Goal: Information Seeking & Learning: Learn about a topic

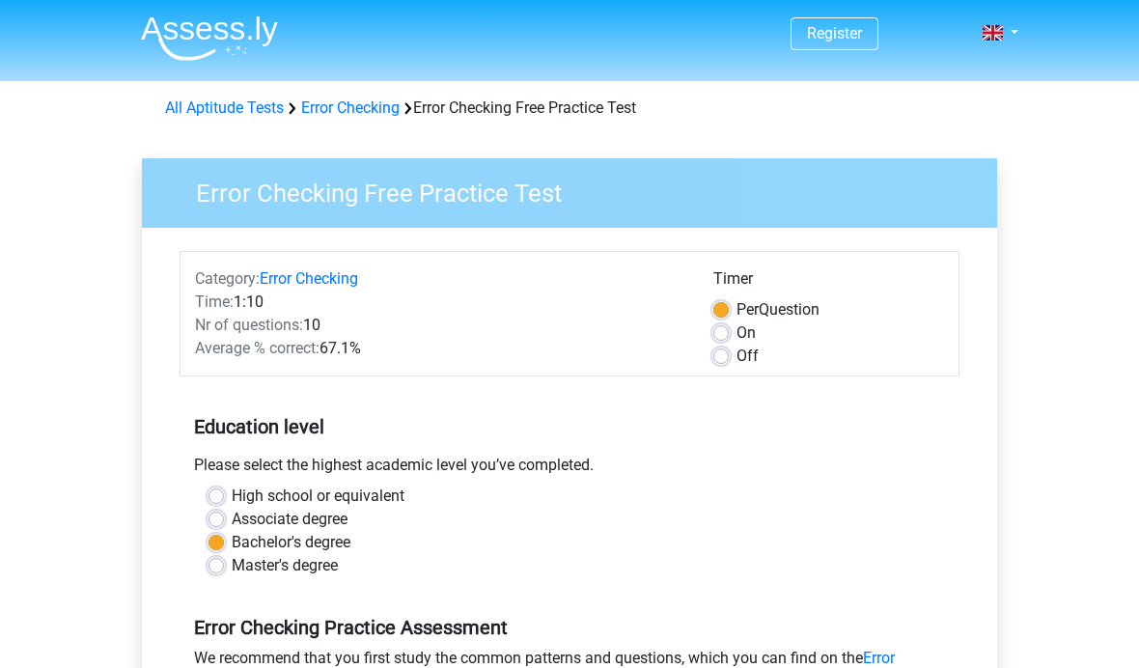
scroll to position [124, 0]
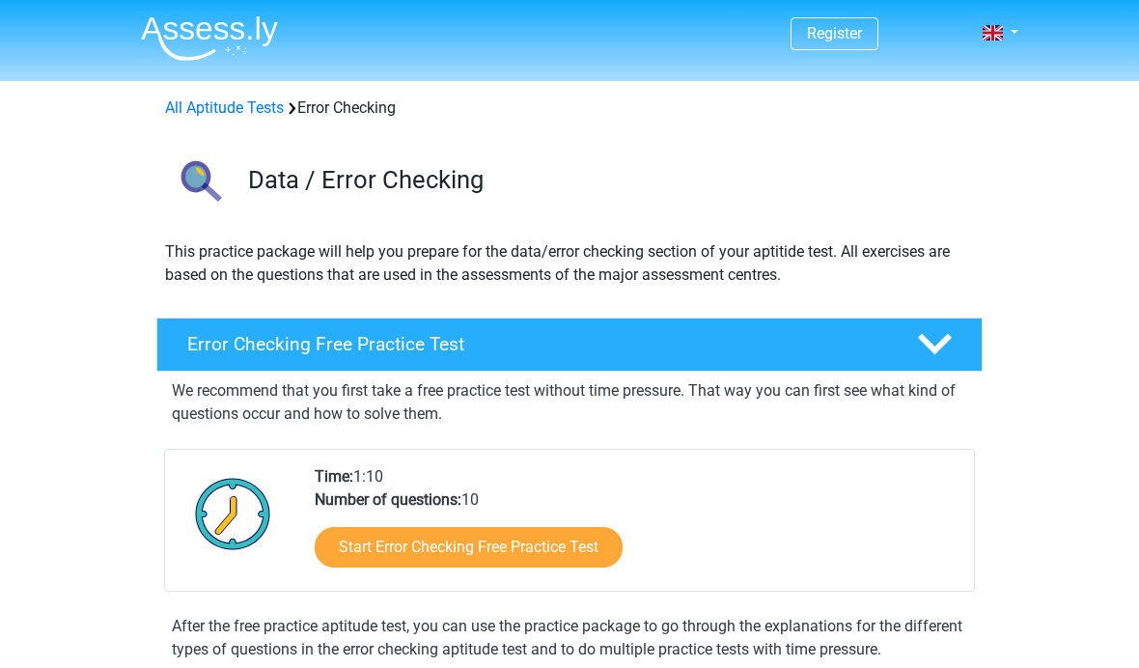
scroll to position [230, 0]
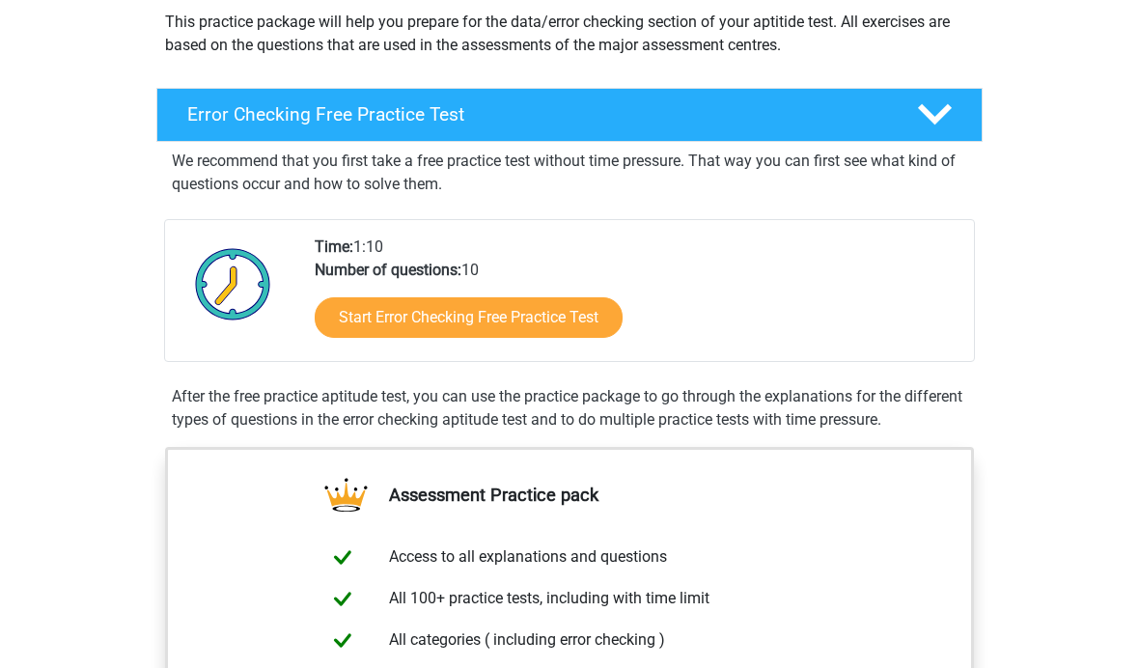
click at [571, 323] on link "Start Error Checking Free Practice Test" at bounding box center [469, 317] width 308 height 41
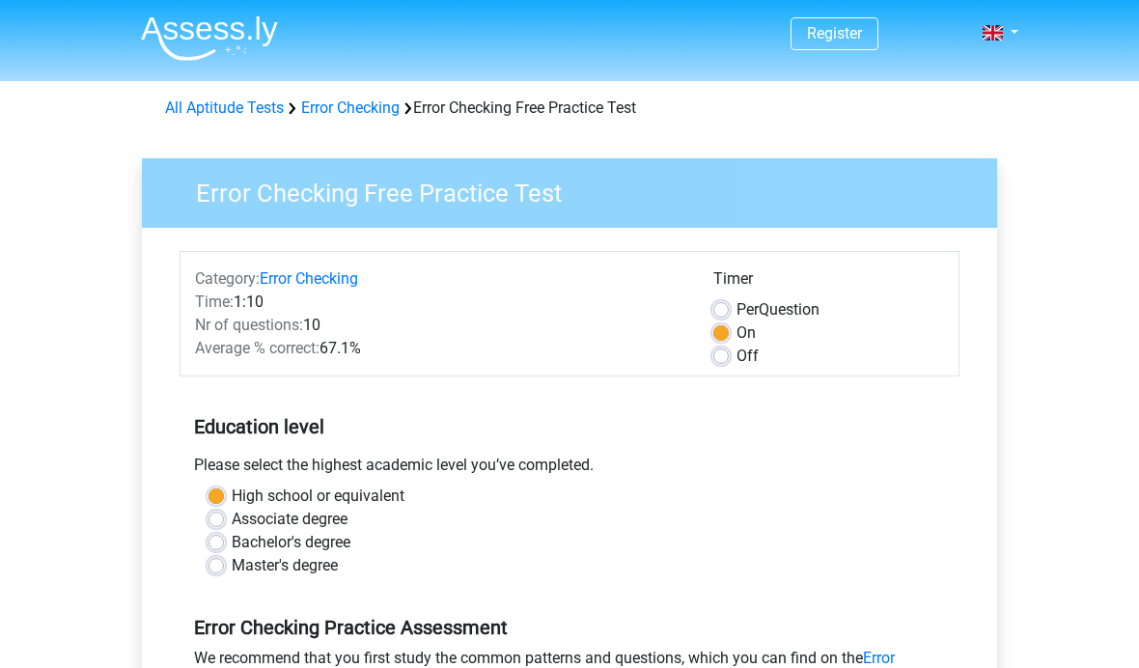
click at [736, 309] on label "Per Question" at bounding box center [777, 309] width 83 height 23
click at [722, 309] on input "Per Question" at bounding box center [720, 307] width 15 height 19
radio input "true"
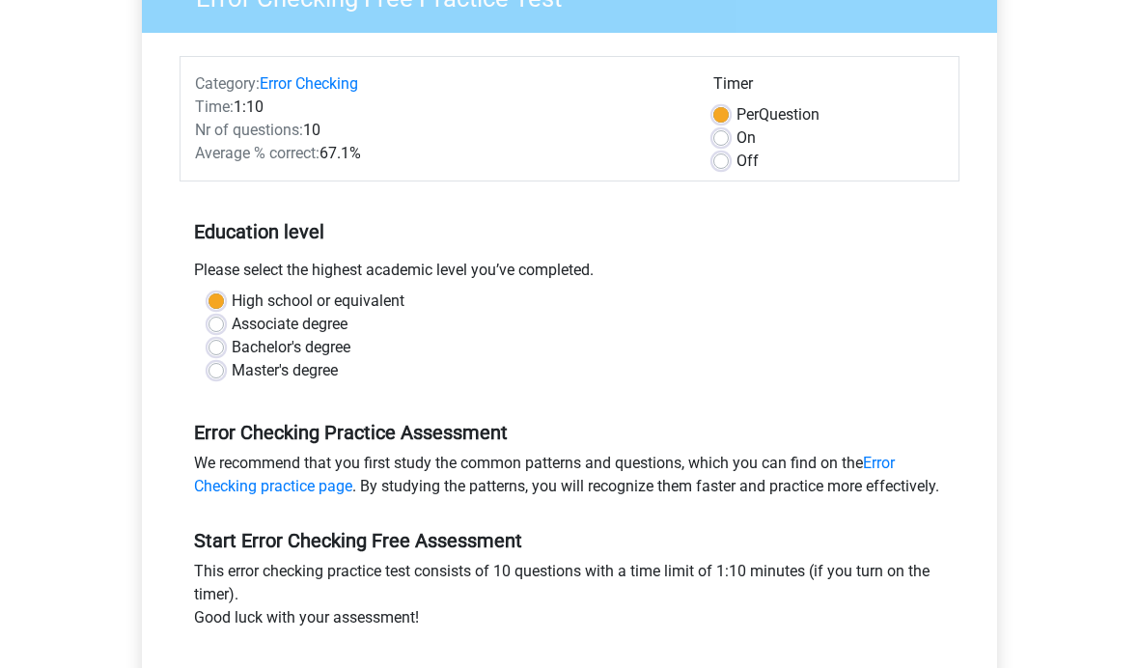
scroll to position [194, 0]
click at [232, 345] on label "Bachelor's degree" at bounding box center [291, 348] width 119 height 23
click at [222, 345] on input "Bachelor's degree" at bounding box center [215, 346] width 15 height 19
radio input "true"
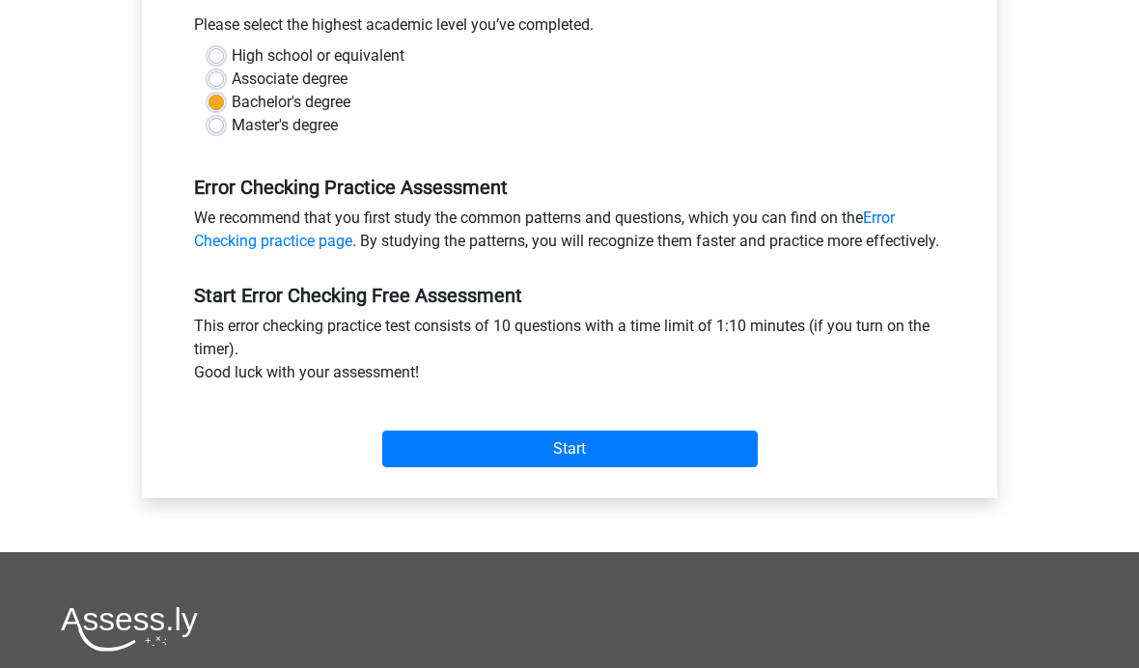
scroll to position [471, 0]
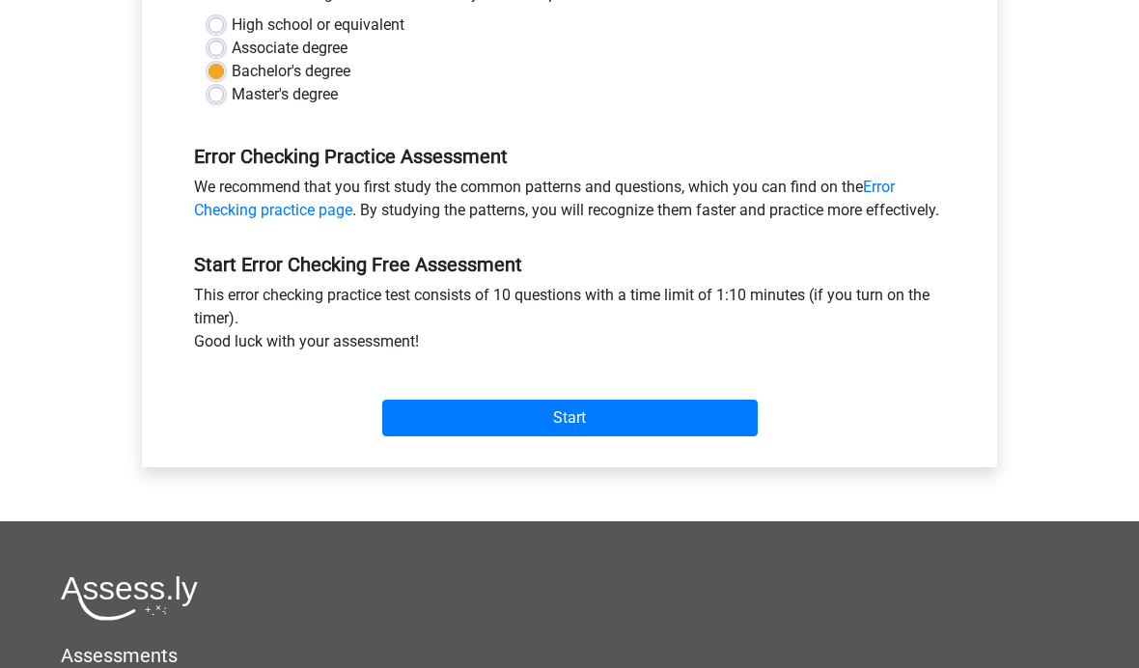
click at [684, 432] on input "Start" at bounding box center [569, 417] width 375 height 37
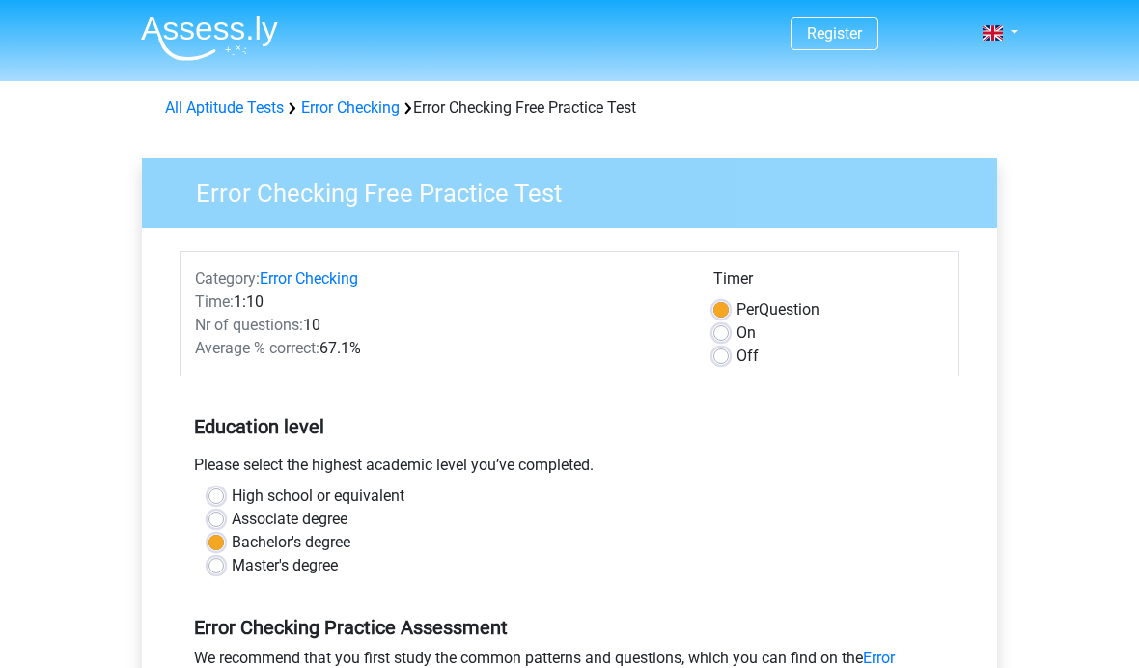
scroll to position [539, 0]
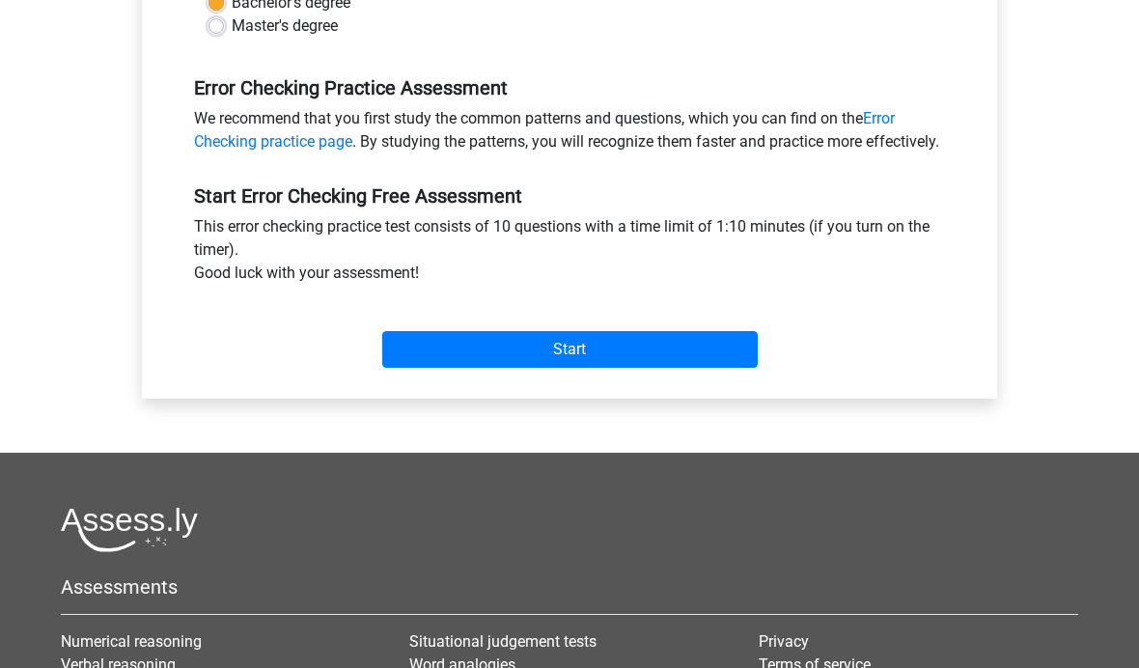
click at [680, 368] on input "Start" at bounding box center [569, 349] width 375 height 37
click at [478, 362] on input "Start" at bounding box center [569, 349] width 375 height 37
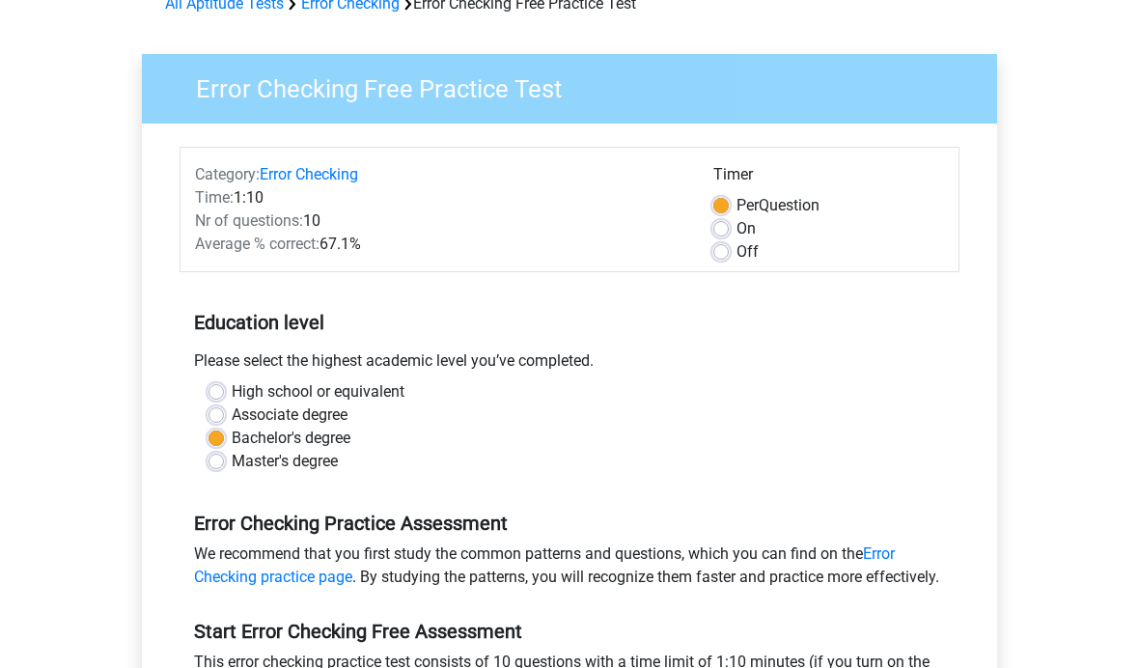
scroll to position [0, 0]
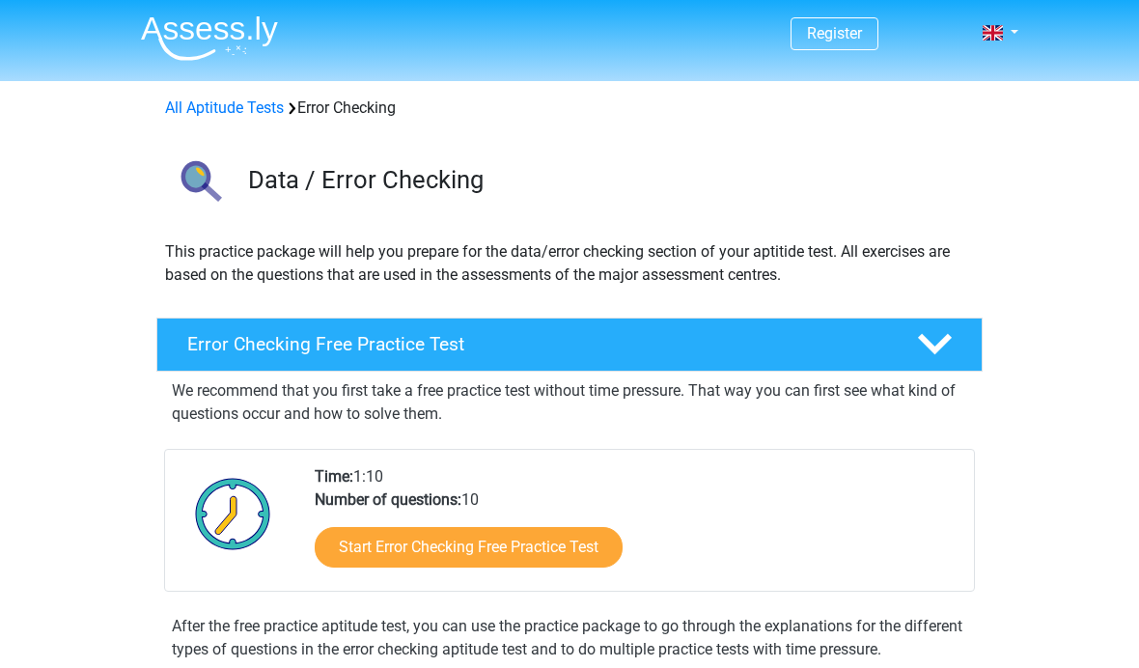
click at [573, 555] on link "Start Error Checking Free Practice Test" at bounding box center [469, 547] width 308 height 41
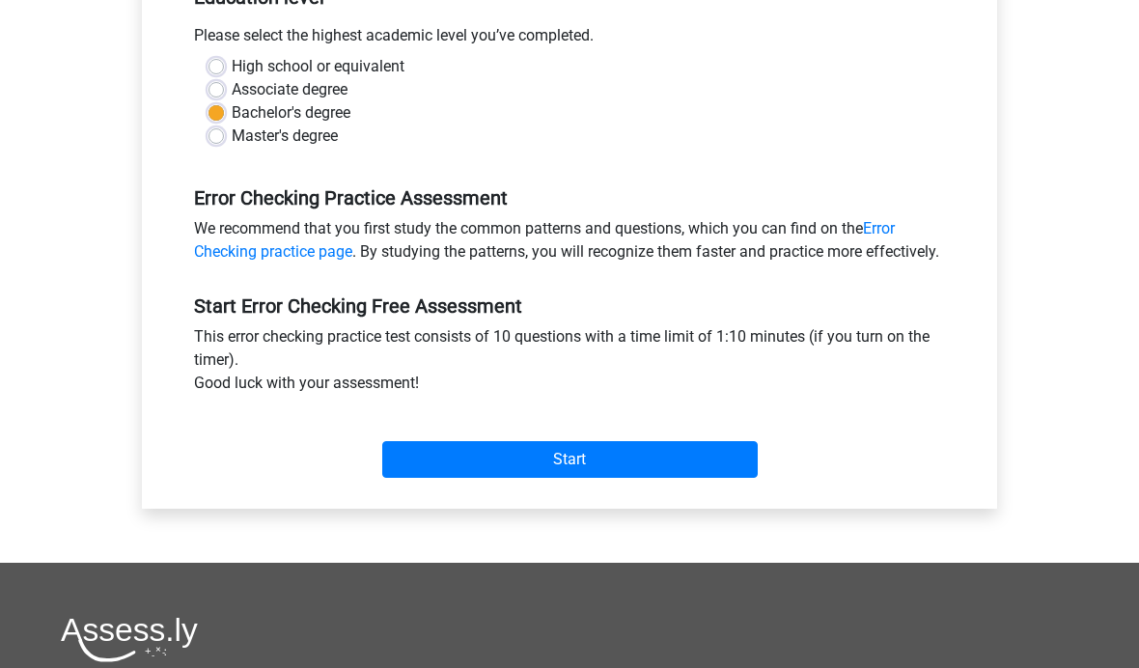
scroll to position [451, 0]
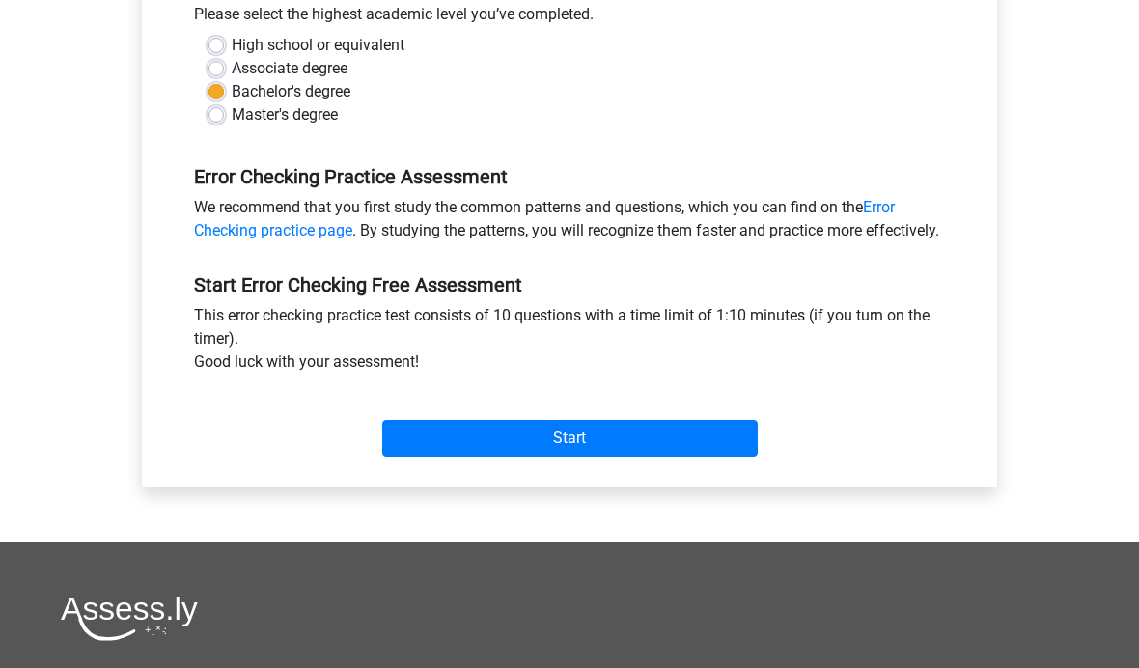
click at [620, 456] on input "Start" at bounding box center [569, 438] width 375 height 37
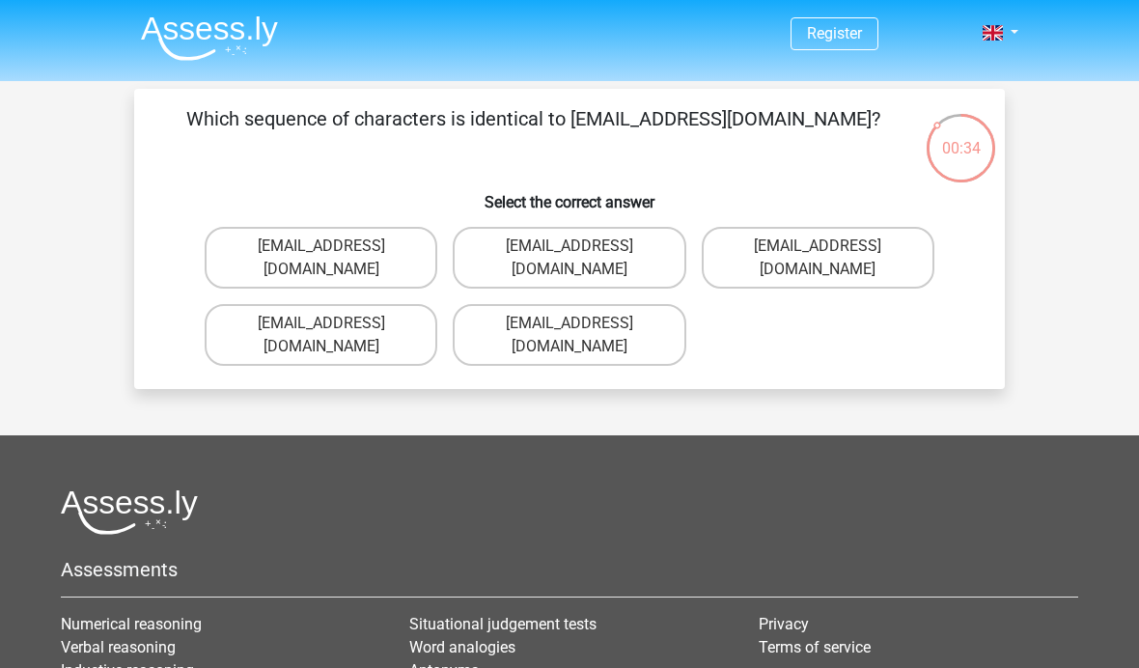
click at [572, 251] on input "[EMAIL_ADDRESS][DOMAIN_NAME]" at bounding box center [575, 252] width 13 height 13
radio input "true"
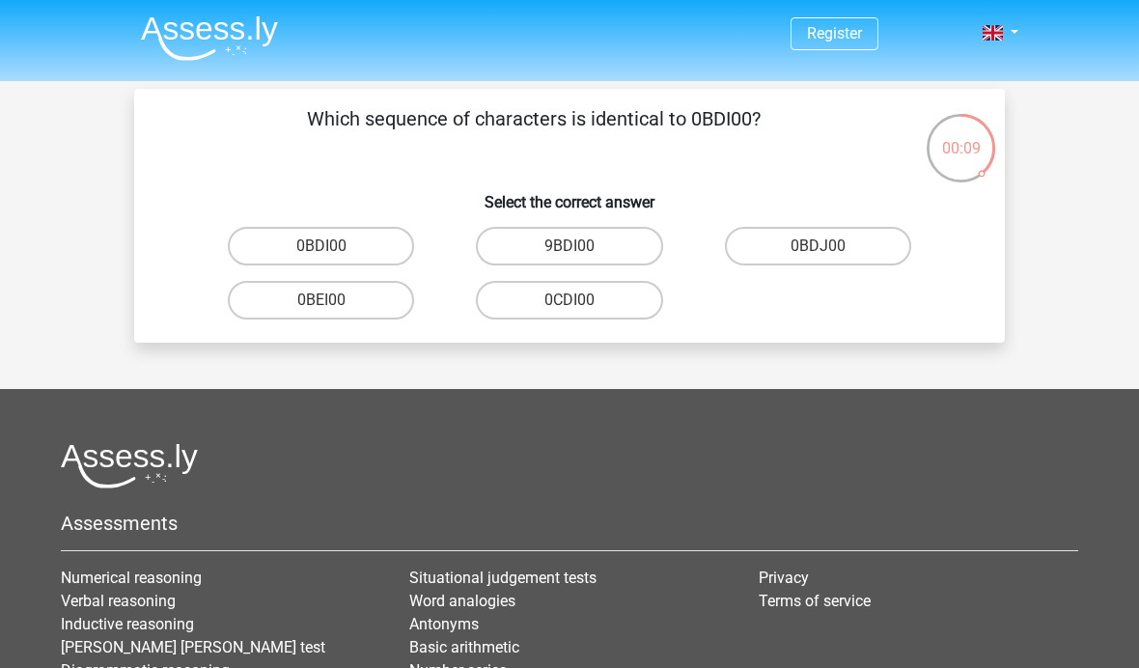
click at [369, 247] on label "0BDI00" at bounding box center [321, 246] width 186 height 39
click at [334, 247] on input "0BDI00" at bounding box center [327, 252] width 13 height 13
radio input "true"
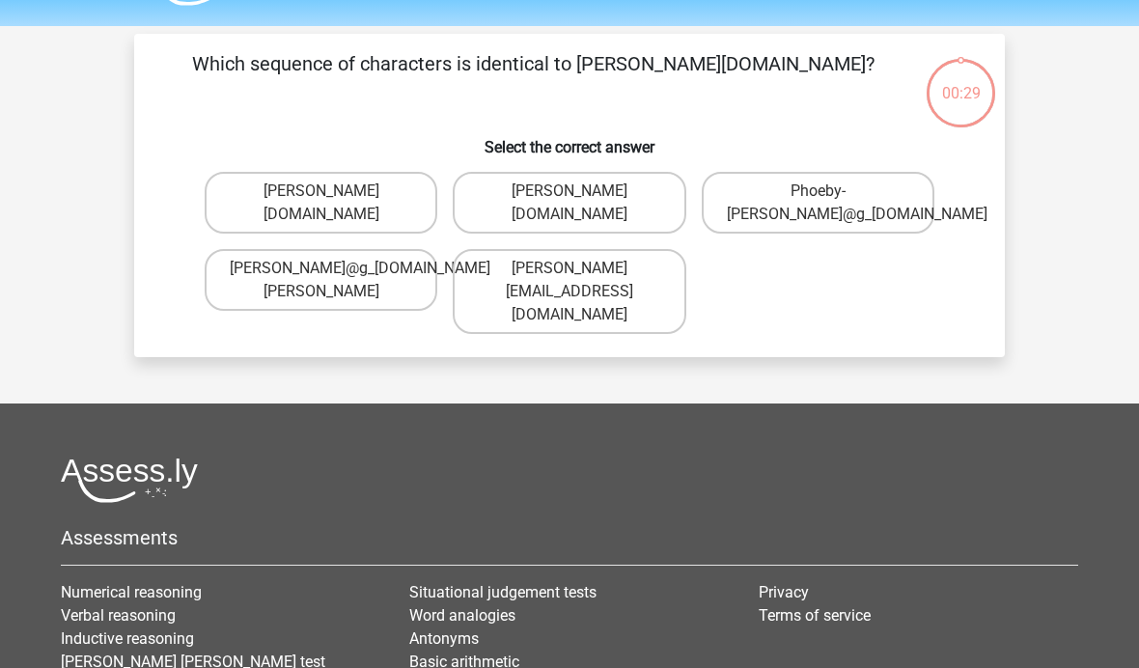
scroll to position [41, 0]
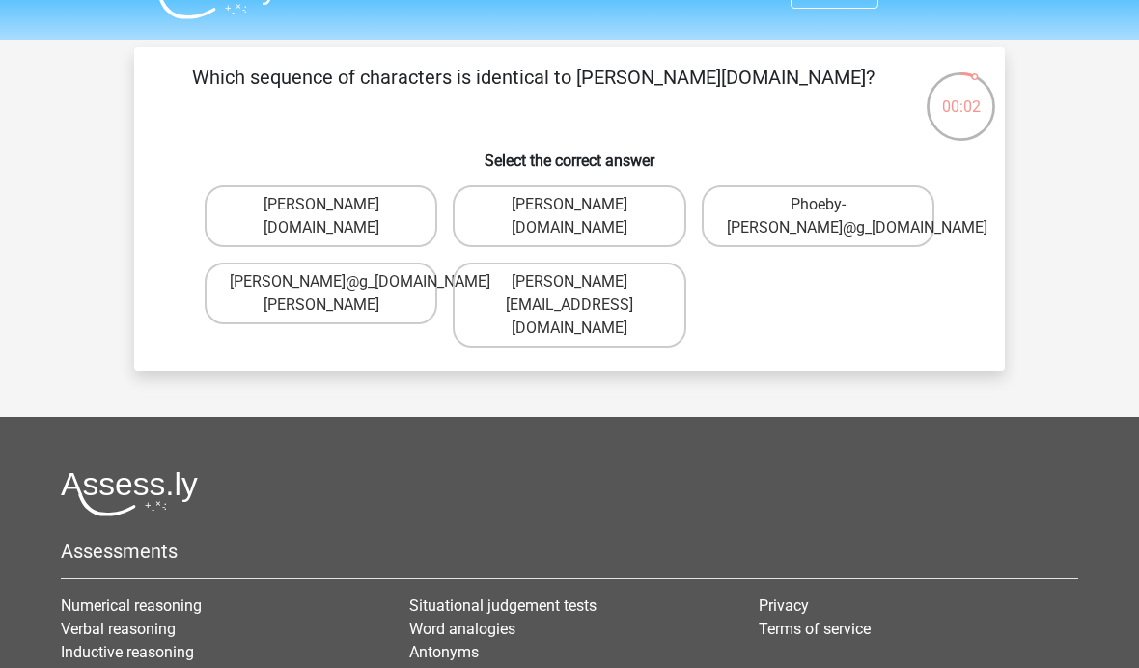
click at [628, 214] on label "Phoebe-Patterson@g_mail.gr" at bounding box center [569, 216] width 233 height 62
click at [582, 214] on input "Phoebe-Patterson@g_mail.gr" at bounding box center [575, 211] width 13 height 13
radio input "true"
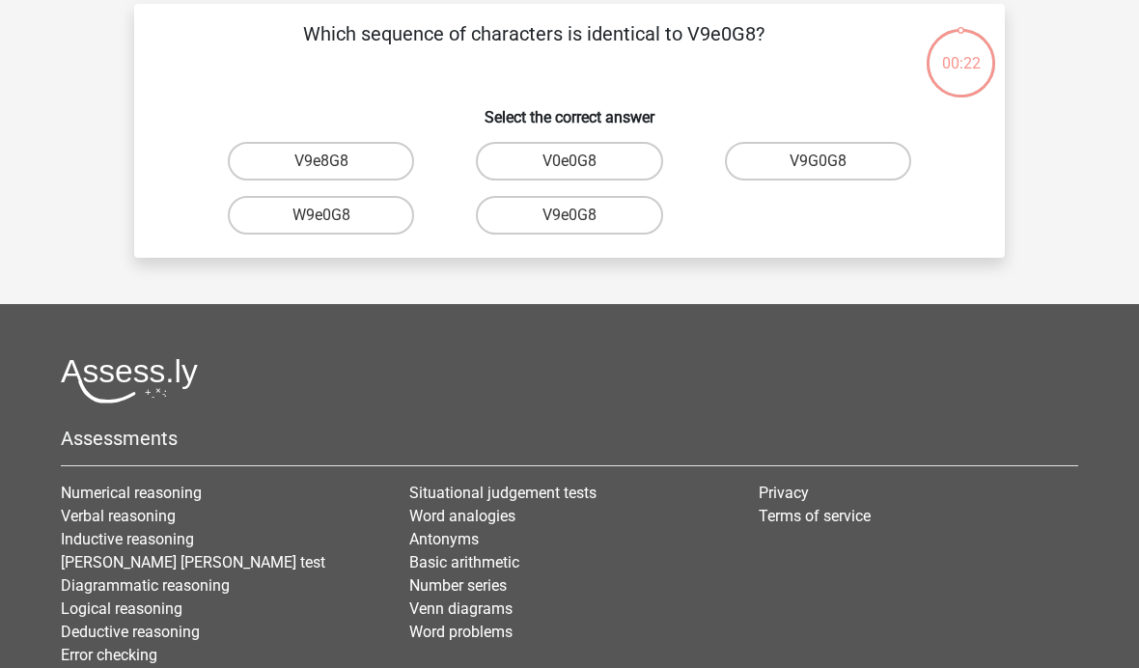
scroll to position [89, 0]
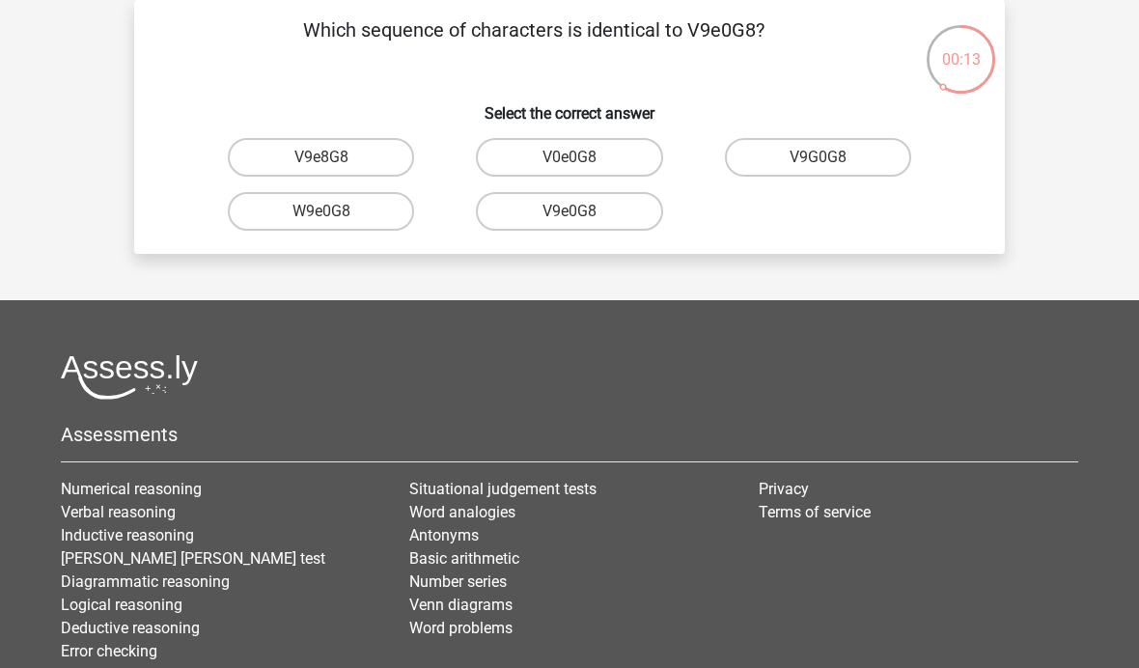
click at [617, 209] on label "V9e0G8" at bounding box center [569, 211] width 186 height 39
click at [582, 211] on input "V9e0G8" at bounding box center [575, 217] width 13 height 13
radio input "true"
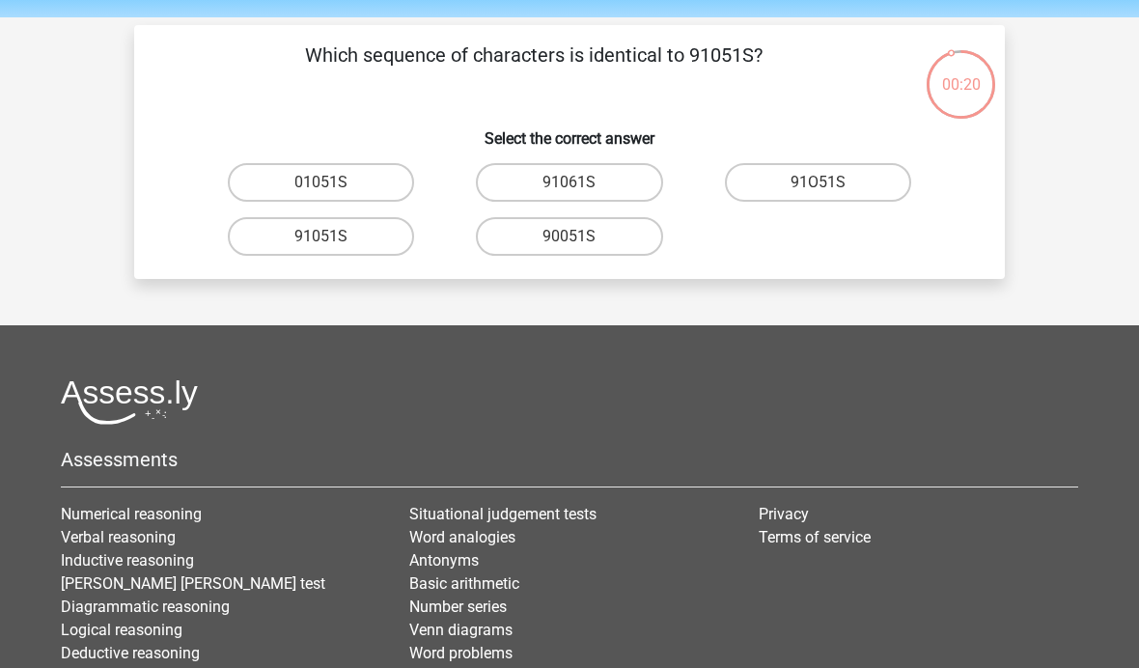
scroll to position [61, 0]
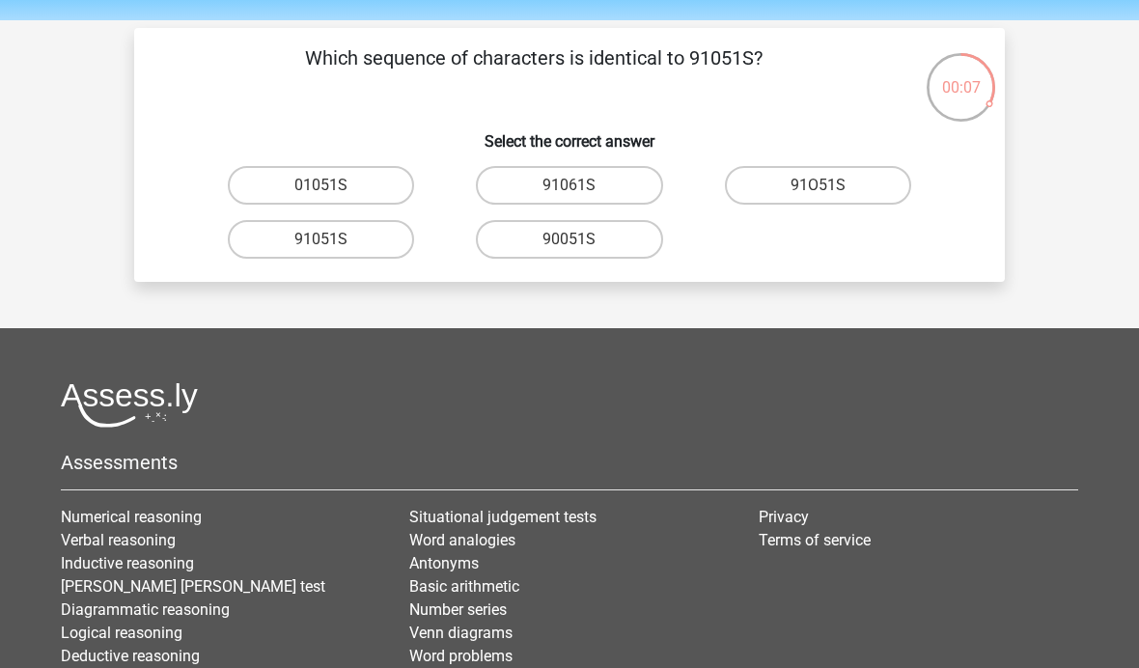
click at [357, 245] on label "91051S" at bounding box center [321, 239] width 186 height 39
click at [334, 245] on input "91051S" at bounding box center [327, 245] width 13 height 13
radio input "true"
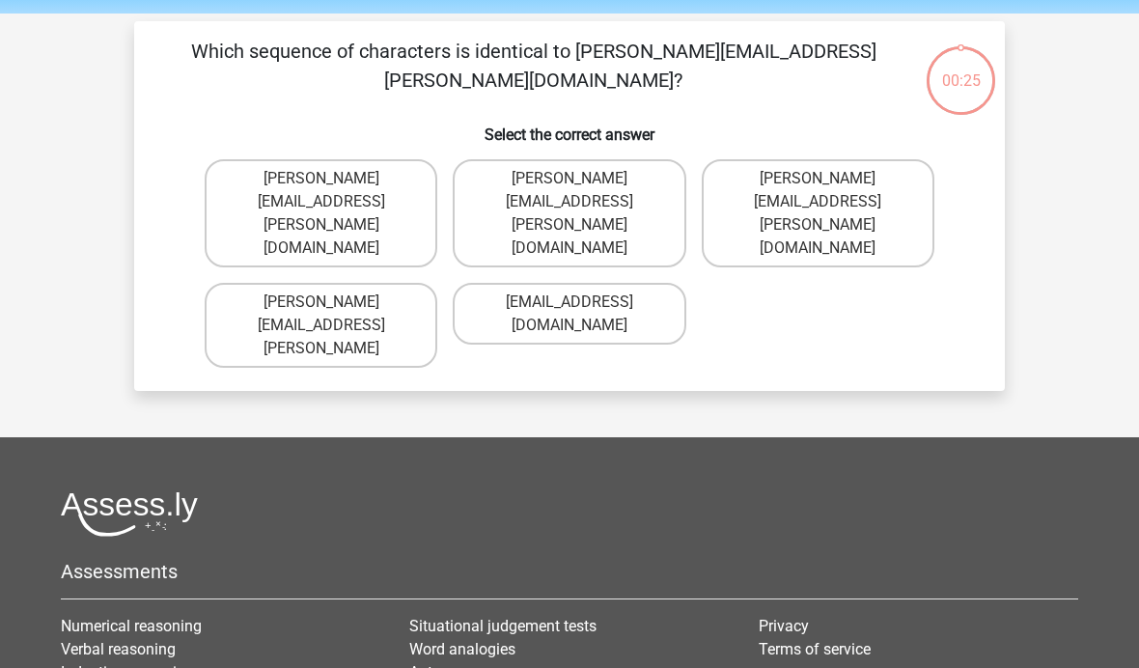
scroll to position [57, 0]
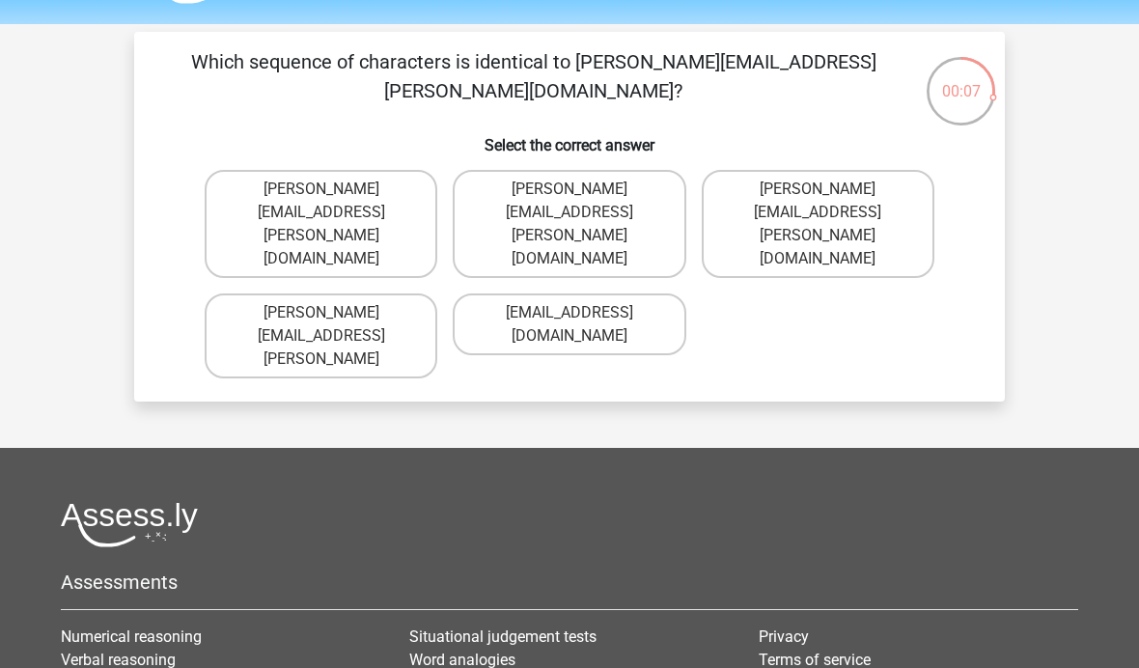
click at [839, 194] on label "Connor.Peterson@mailme.com" at bounding box center [818, 224] width 233 height 108
click at [830, 194] on input "Connor.Peterson@mailme.com" at bounding box center [823, 195] width 13 height 13
radio input "true"
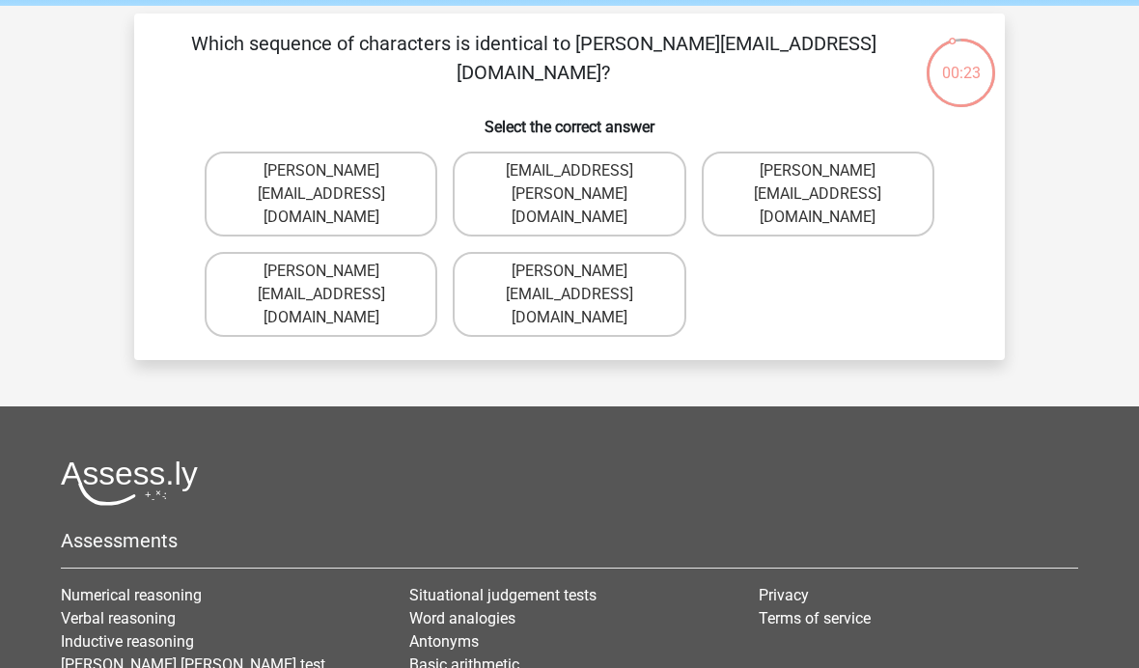
scroll to position [55, 0]
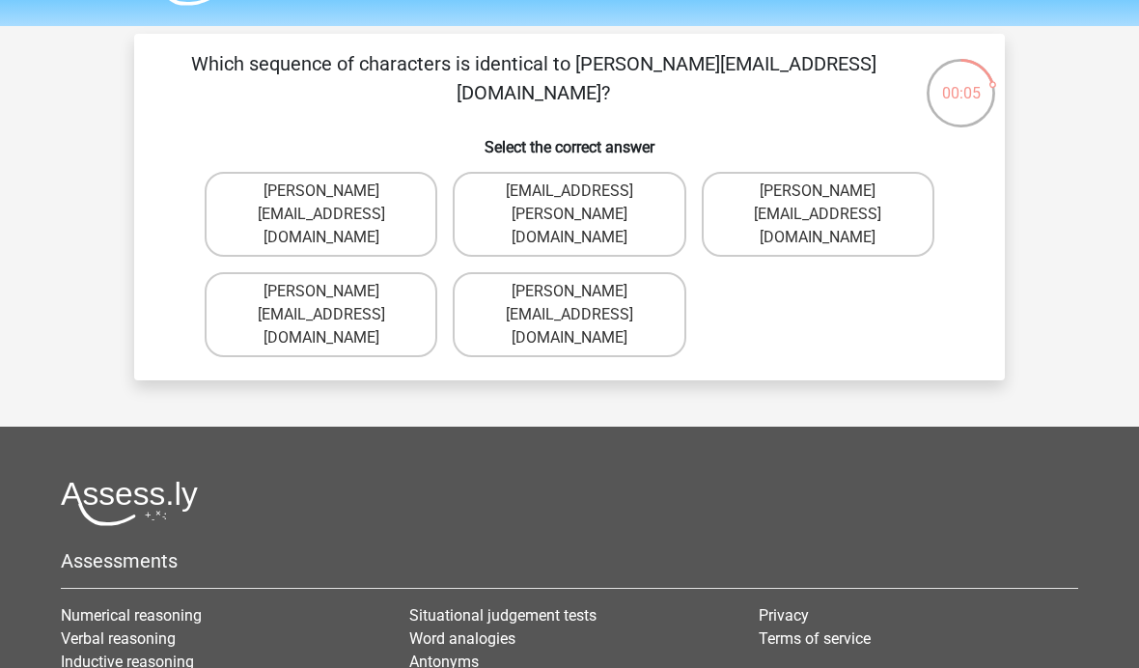
click at [640, 217] on label "Ave-Carroll@mailme.uk.com" at bounding box center [569, 214] width 233 height 85
click at [582, 204] on input "Ave-Carroll@mailme.uk.com" at bounding box center [575, 197] width 13 height 13
radio input "true"
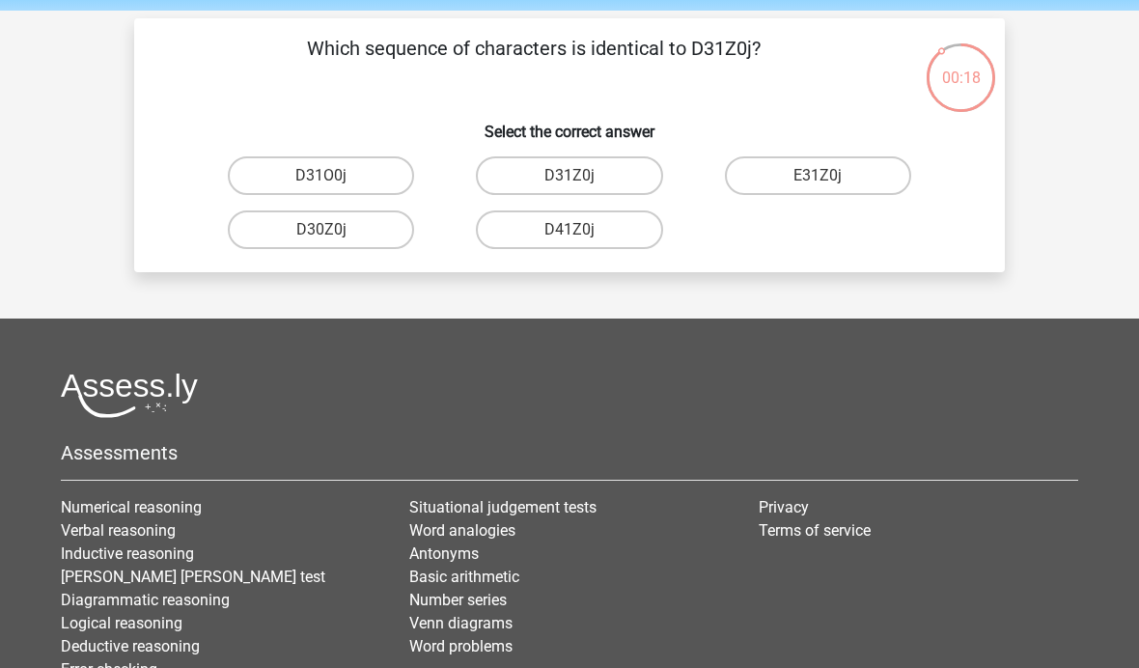
scroll to position [0, 0]
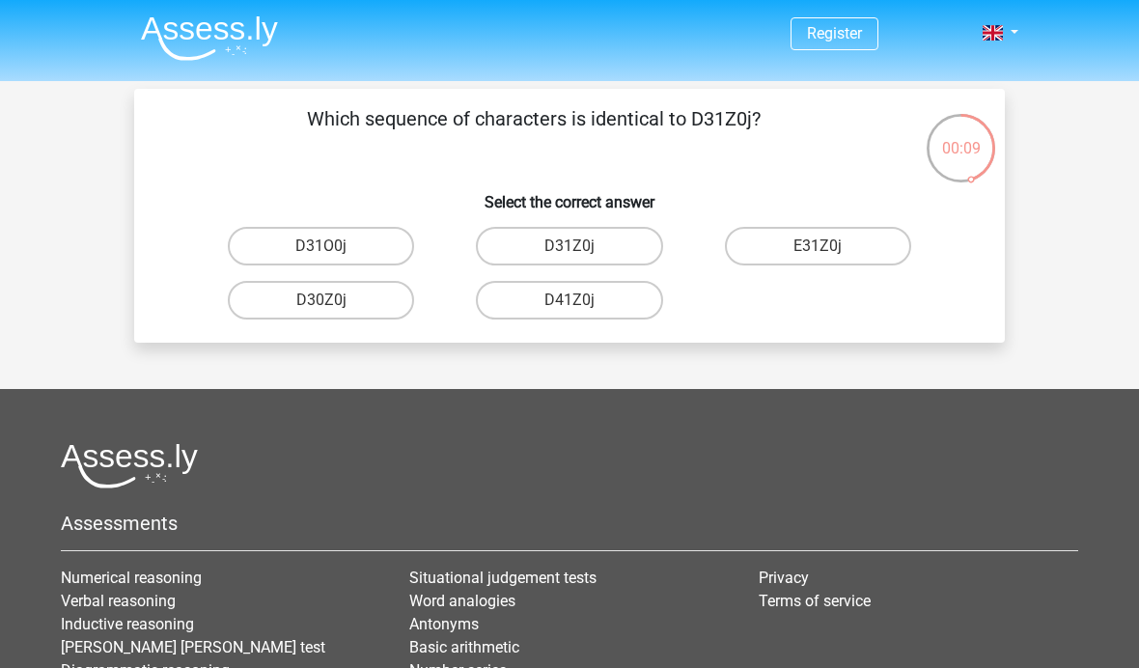
click at [617, 253] on label "D31Z0j" at bounding box center [569, 246] width 186 height 39
click at [582, 253] on input "D31Z0j" at bounding box center [575, 252] width 13 height 13
radio input "true"
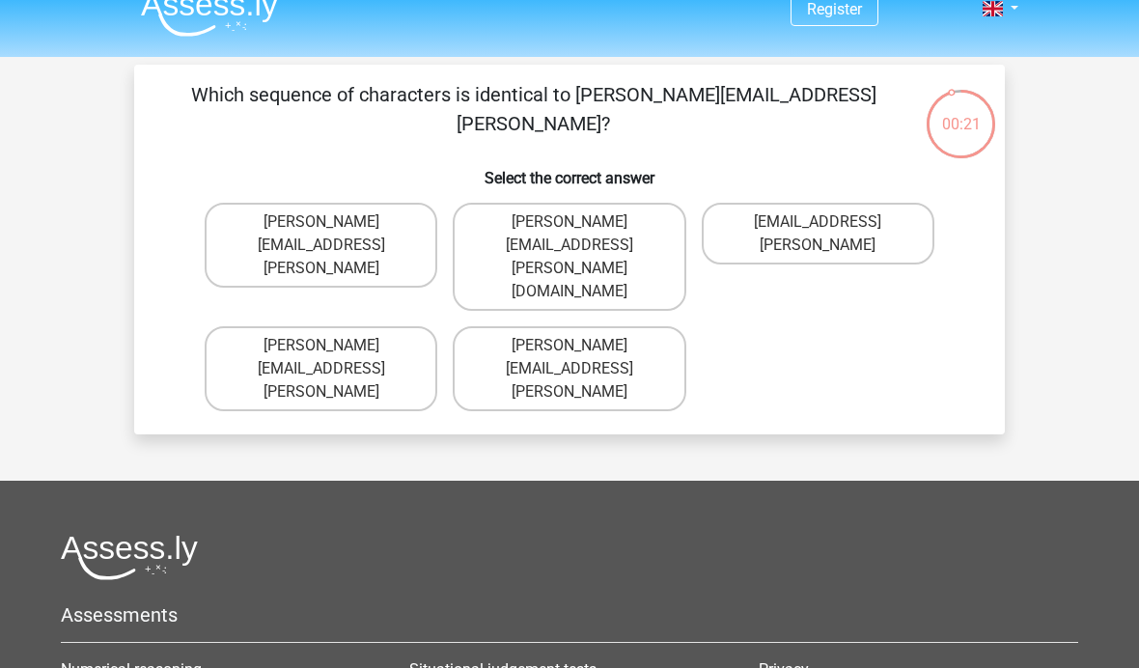
scroll to position [19, 0]
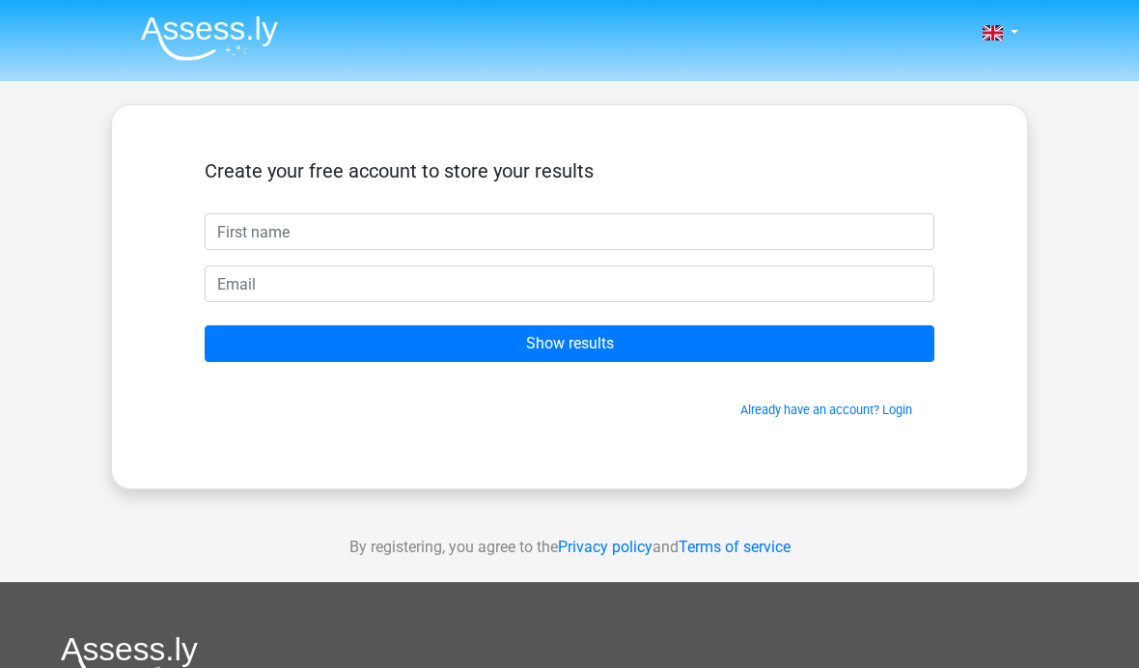
scroll to position [19, 0]
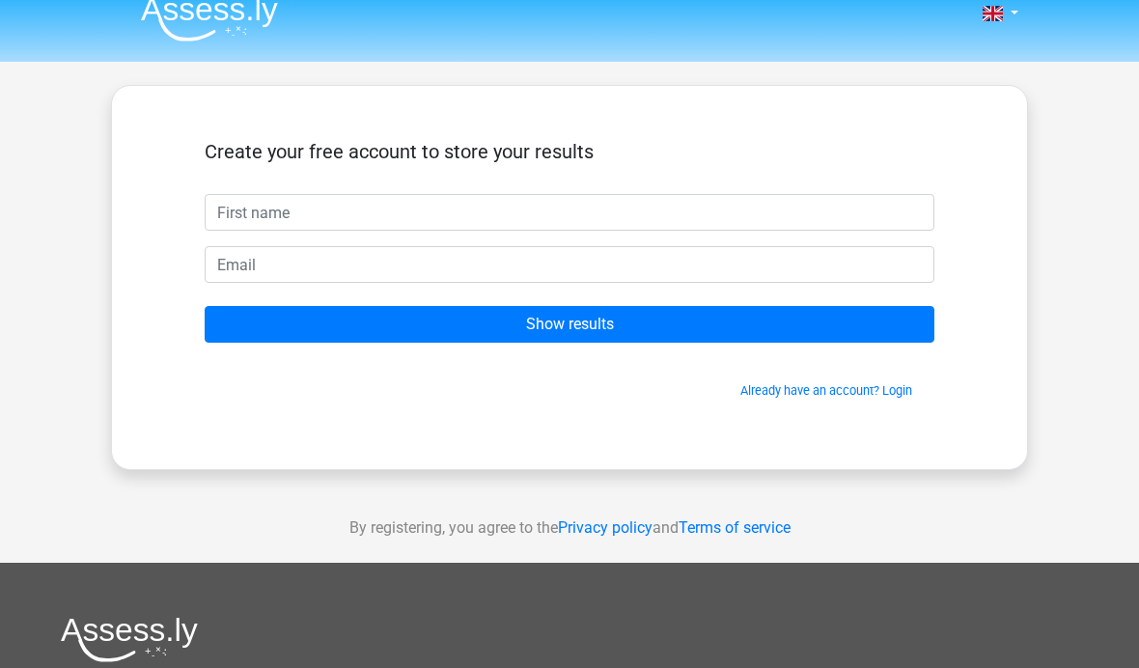
click at [845, 341] on input "Show results" at bounding box center [569, 324] width 729 height 37
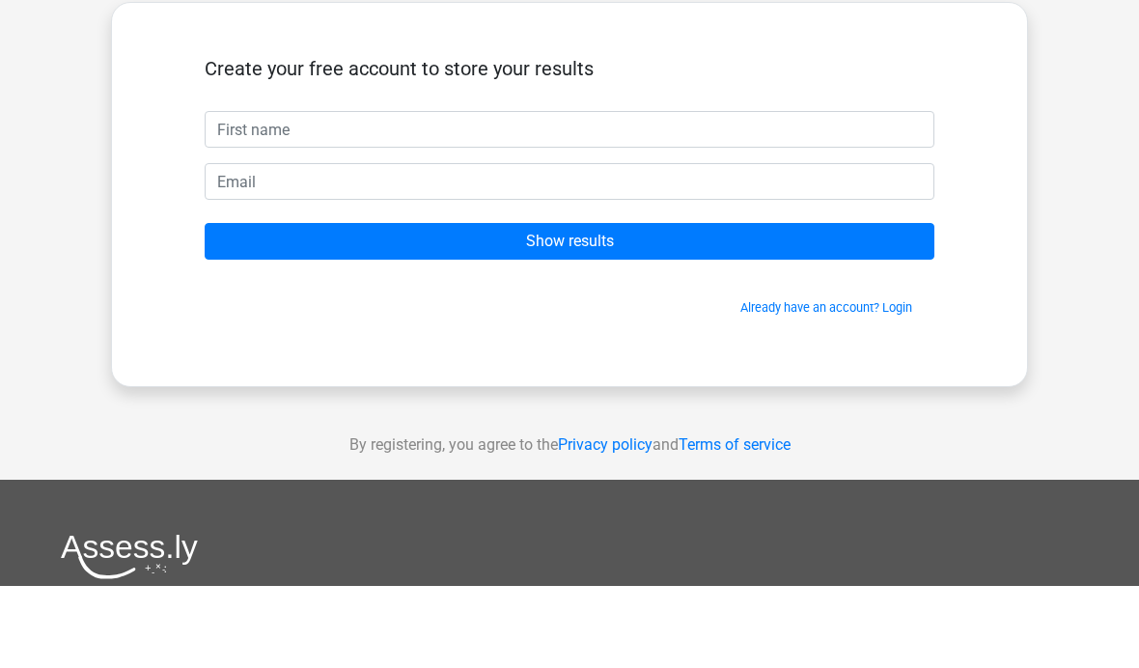
click at [109, 78] on div "Nederlands English" at bounding box center [569, 526] width 1139 height 1091
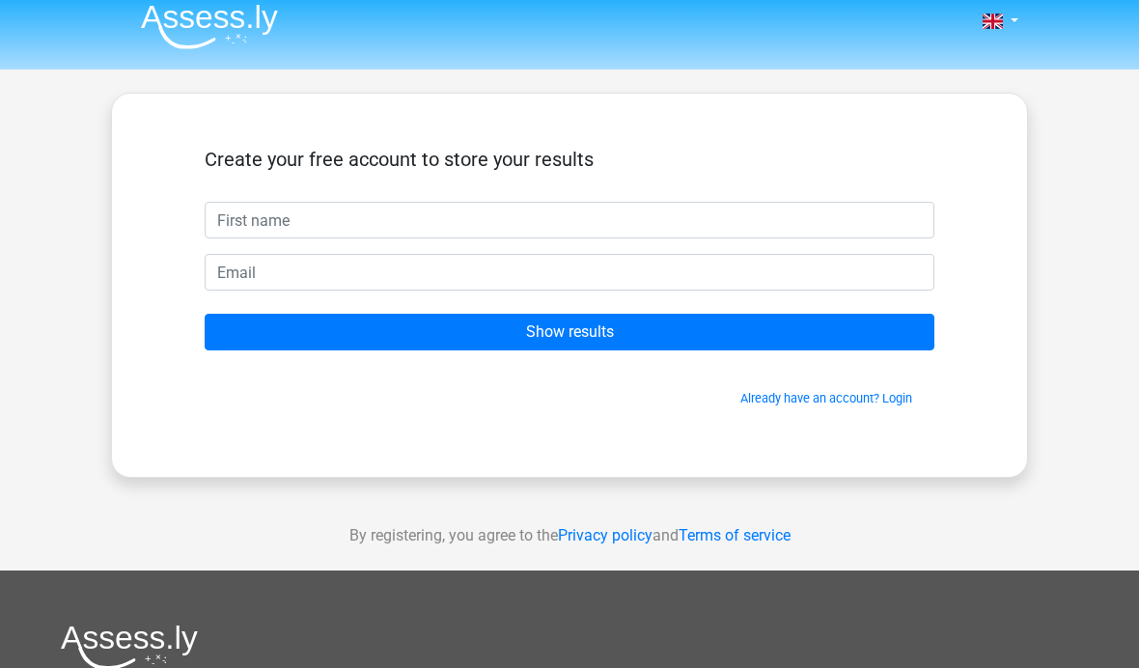
scroll to position [0, 0]
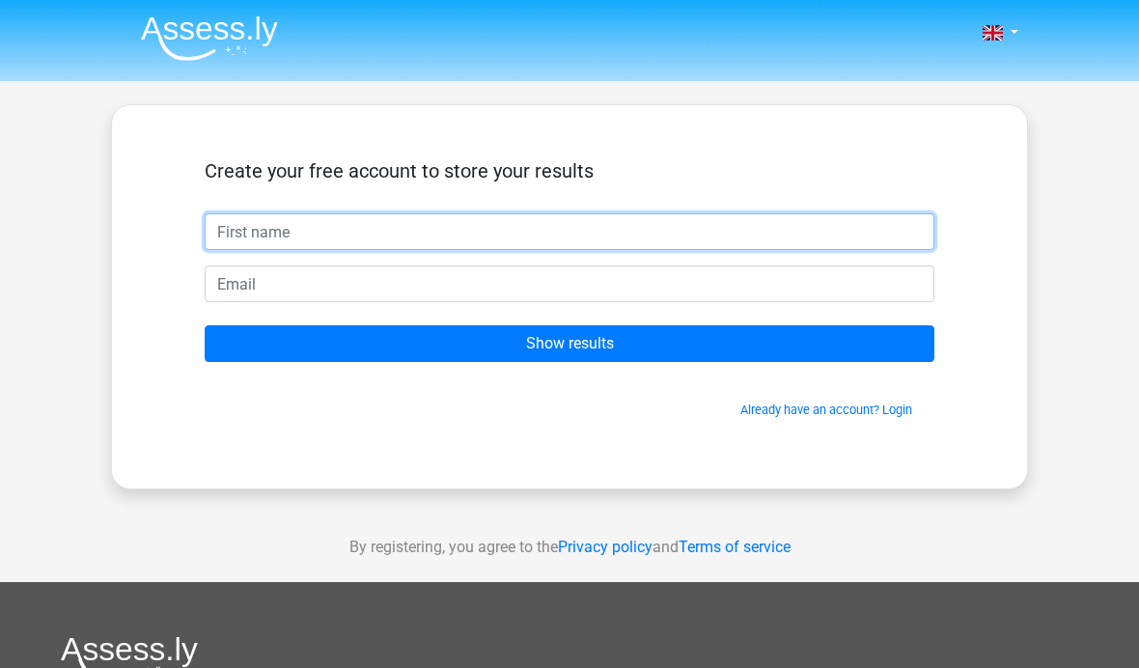
click at [840, 230] on input "text" at bounding box center [569, 231] width 729 height 37
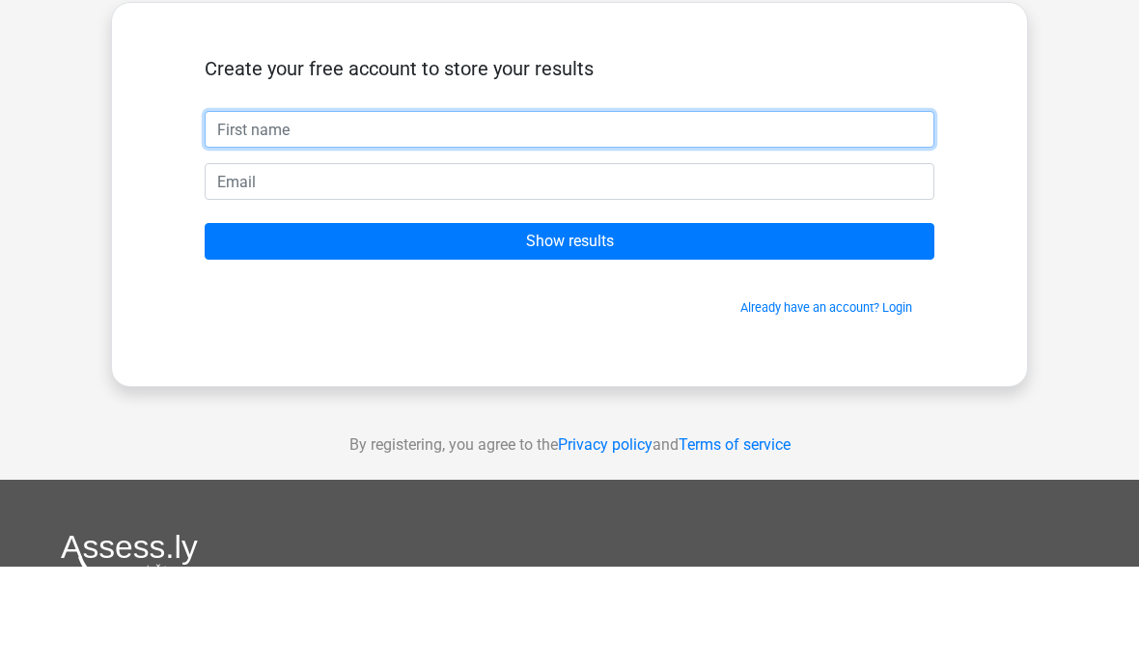
type input "E"
type input "Roon"
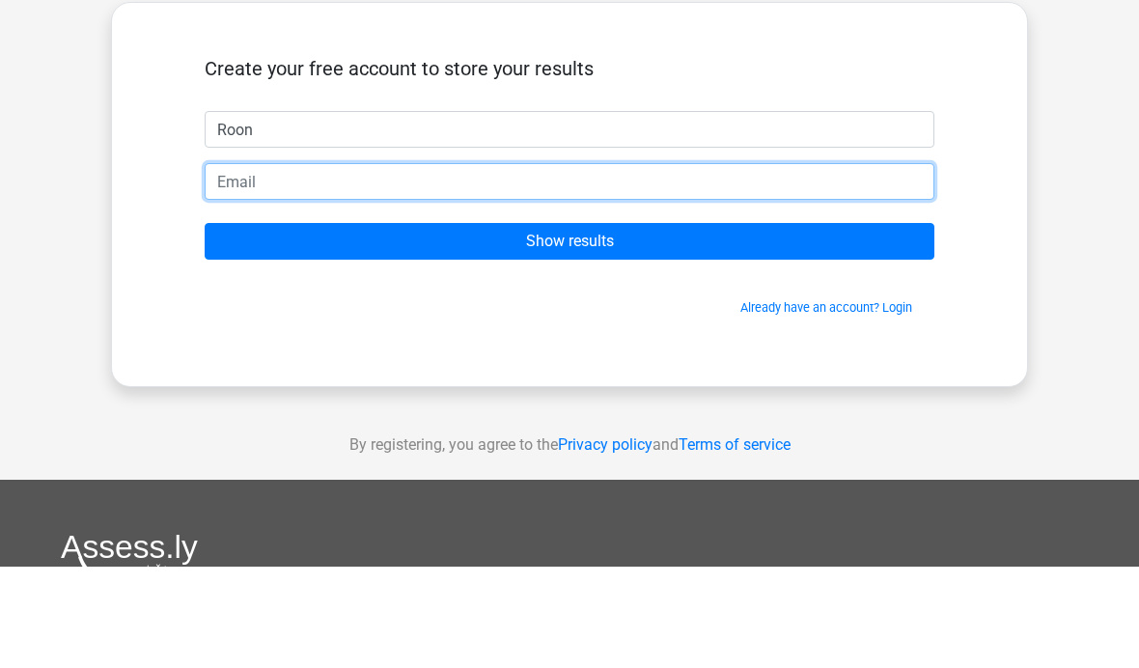
click at [729, 265] on input "email" at bounding box center [569, 283] width 729 height 37
type input "[EMAIL_ADDRESS][DOMAIN_NAME]"
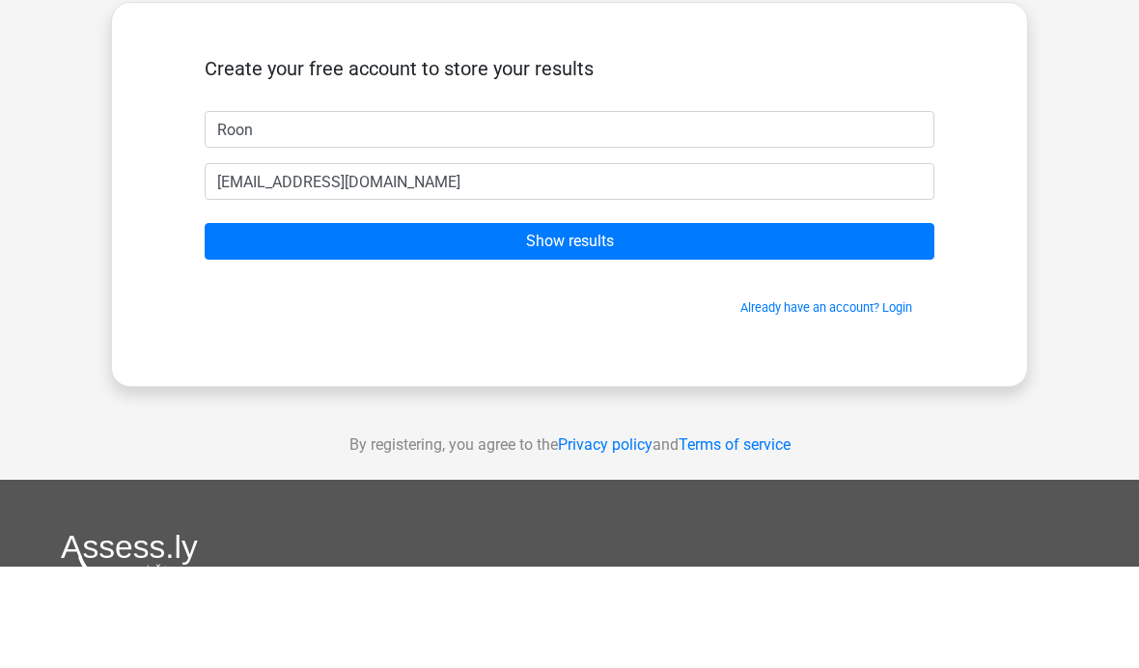
click at [821, 211] on form "Create your free account to store your results Roon roon26083@gmail.com Show re…" at bounding box center [569, 289] width 729 height 260
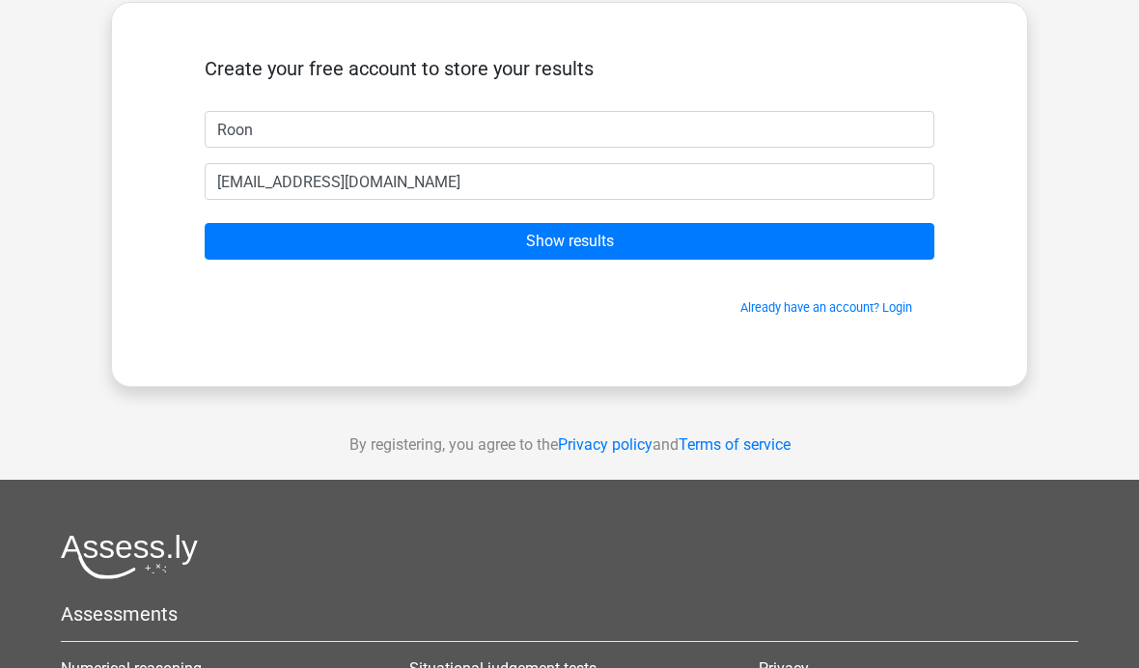
click at [741, 247] on input "Show results" at bounding box center [569, 241] width 729 height 37
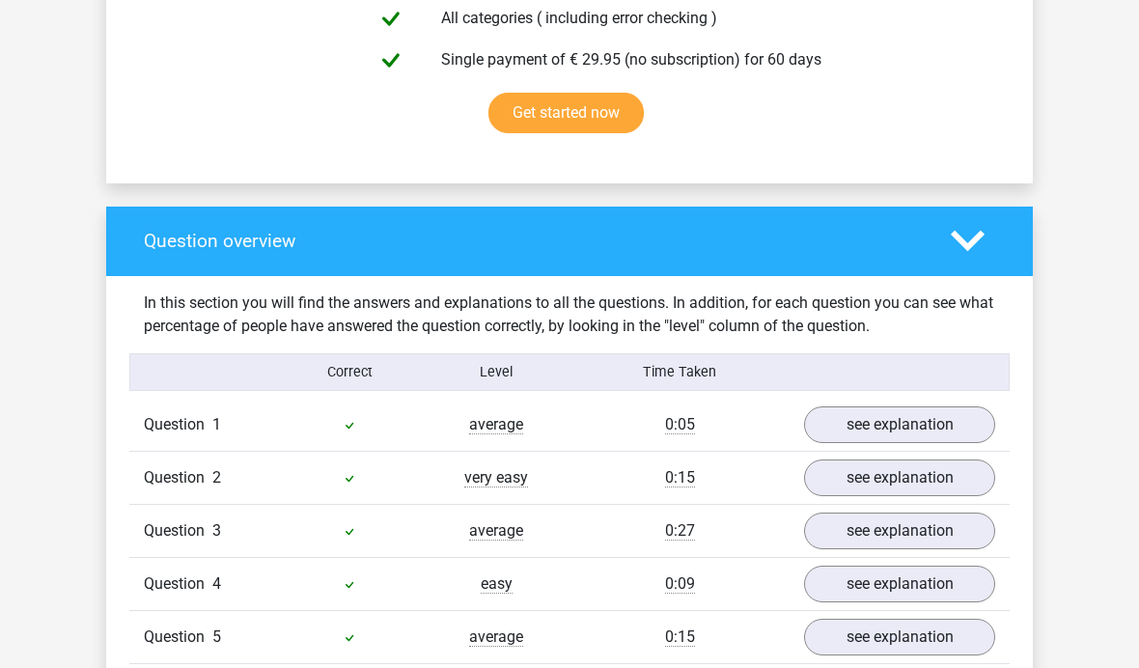
scroll to position [1485, 0]
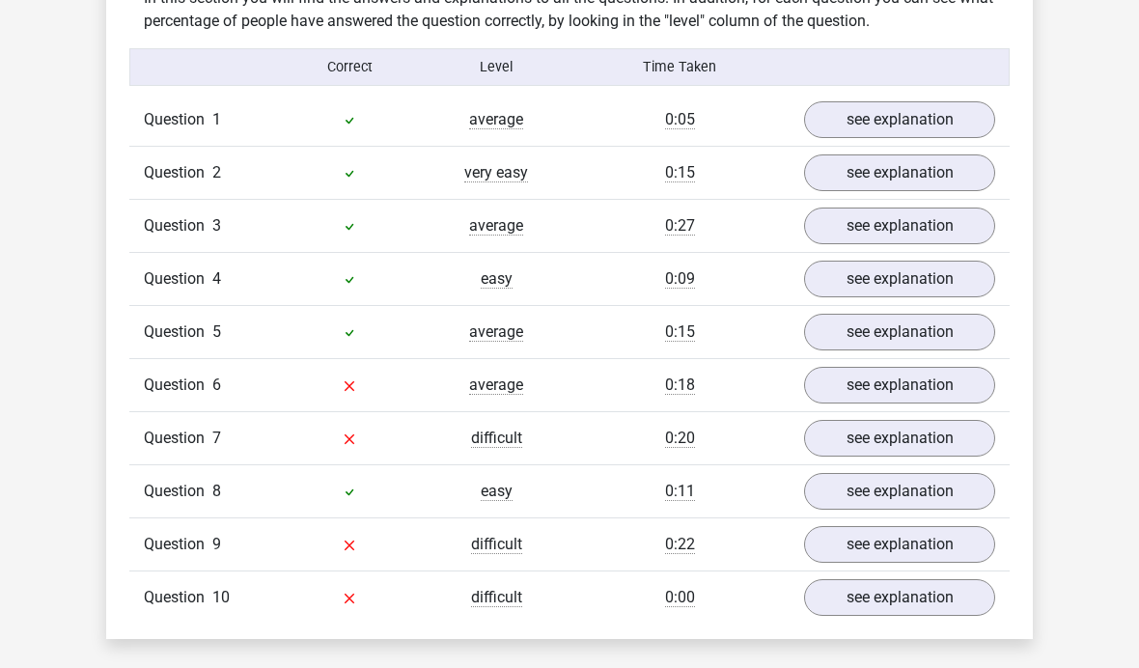
click at [913, 398] on link "see explanation" at bounding box center [899, 385] width 191 height 37
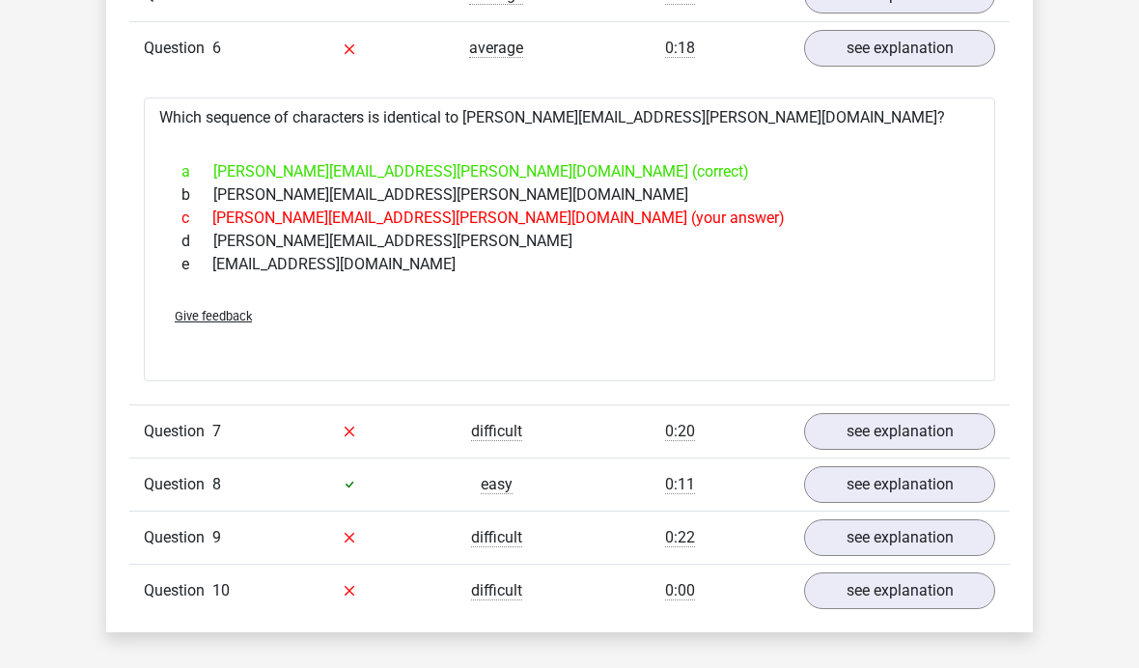
scroll to position [1827, 0]
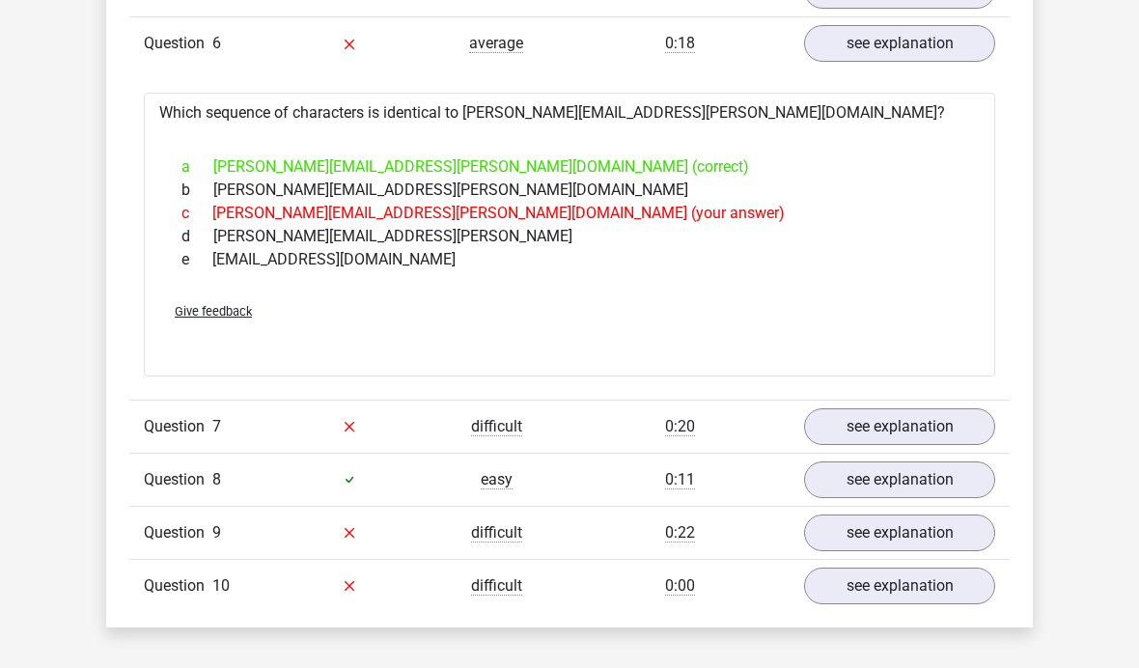
click at [908, 433] on link "see explanation" at bounding box center [899, 426] width 191 height 37
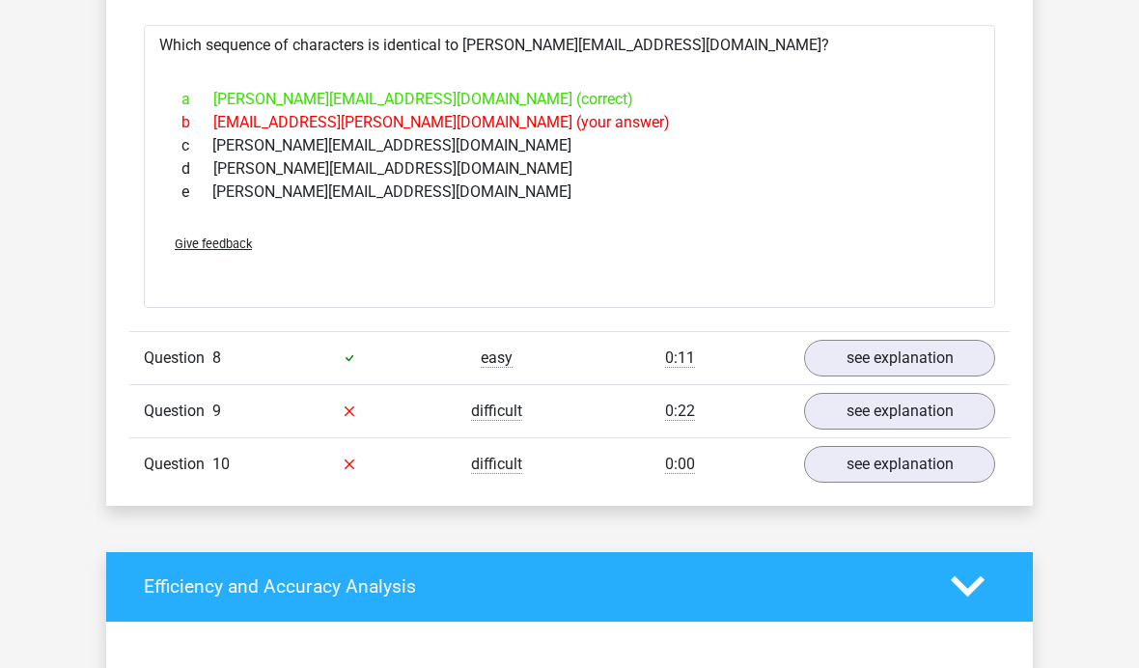
scroll to position [2320, 0]
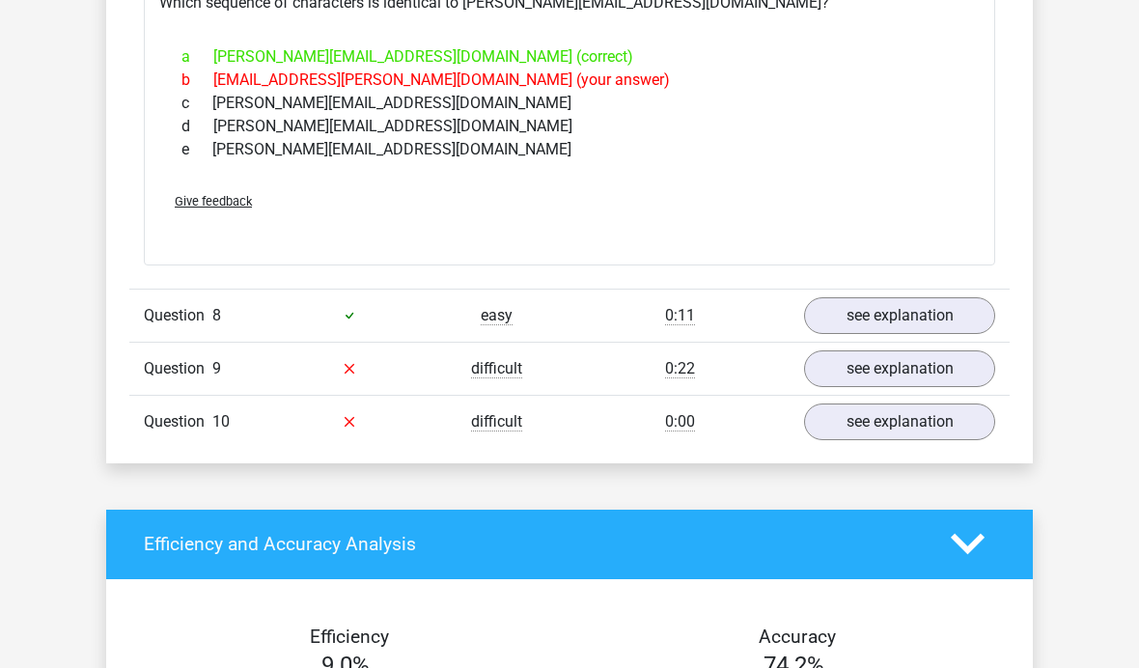
click at [930, 385] on link "see explanation" at bounding box center [899, 368] width 191 height 37
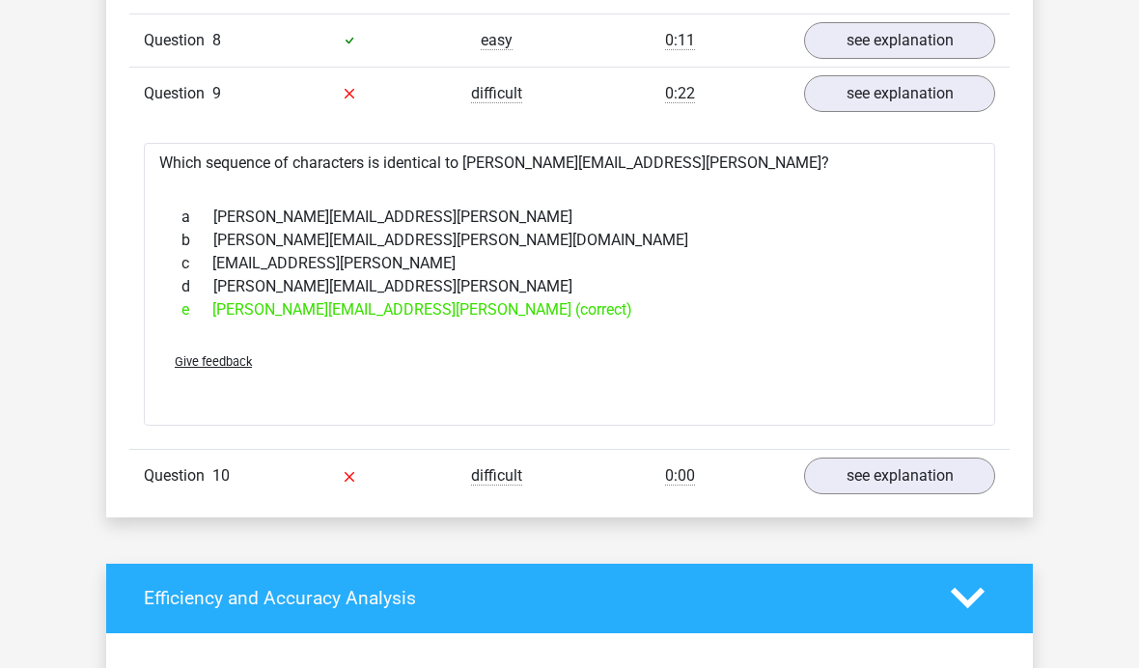
scroll to position [2711, 0]
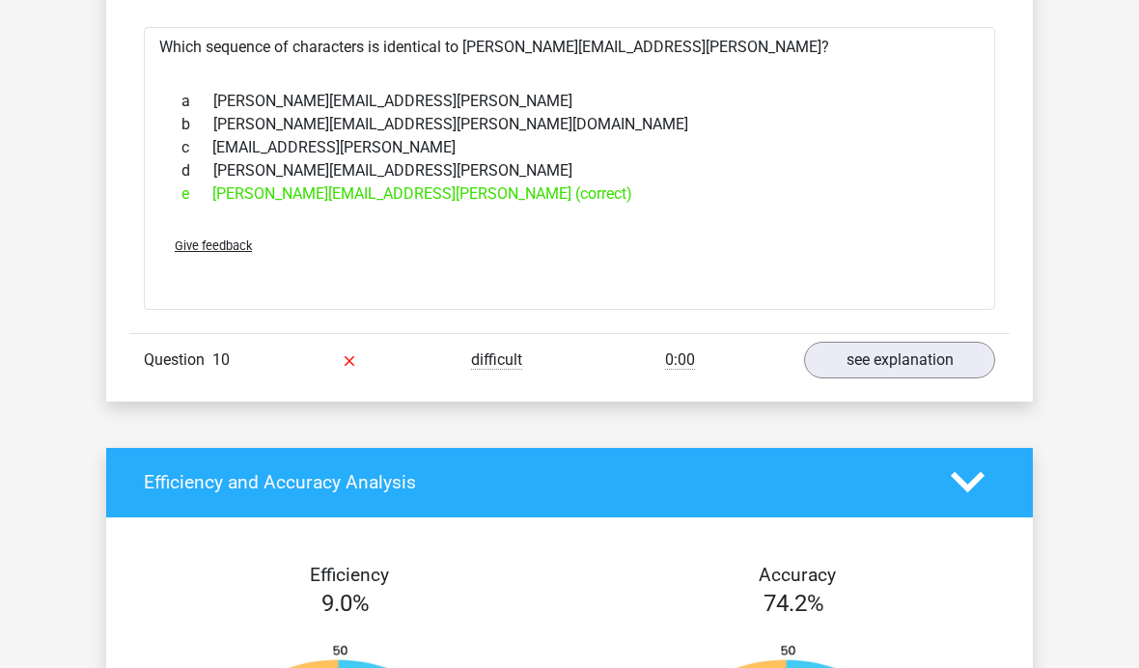
click at [890, 369] on link "see explanation" at bounding box center [899, 360] width 191 height 37
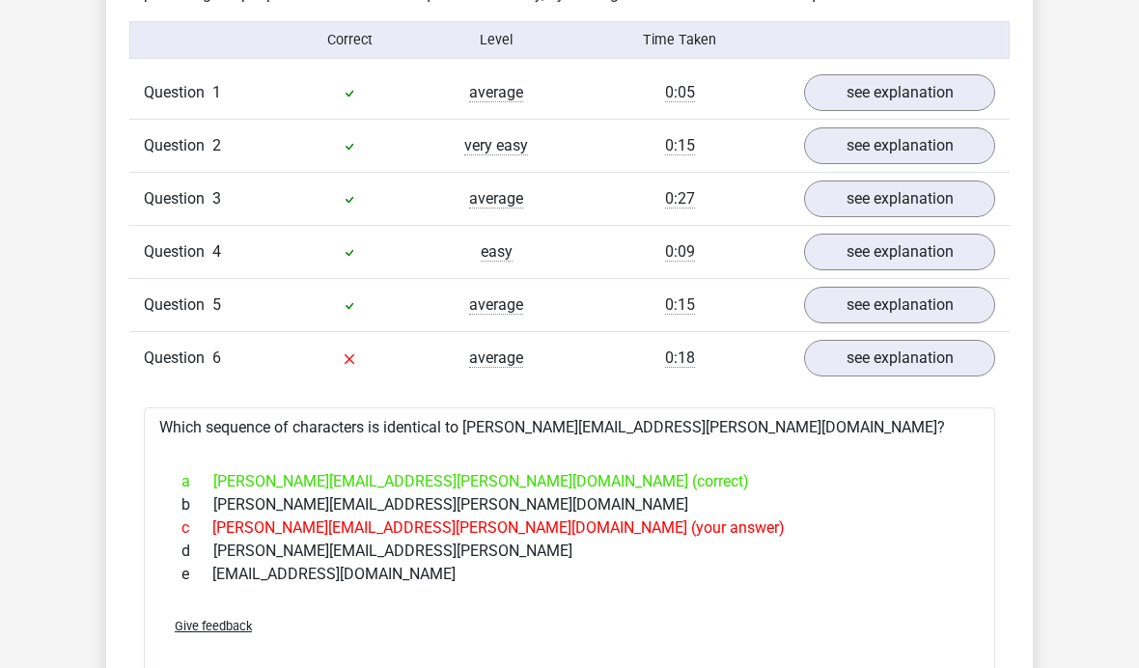
scroll to position [1416, 0]
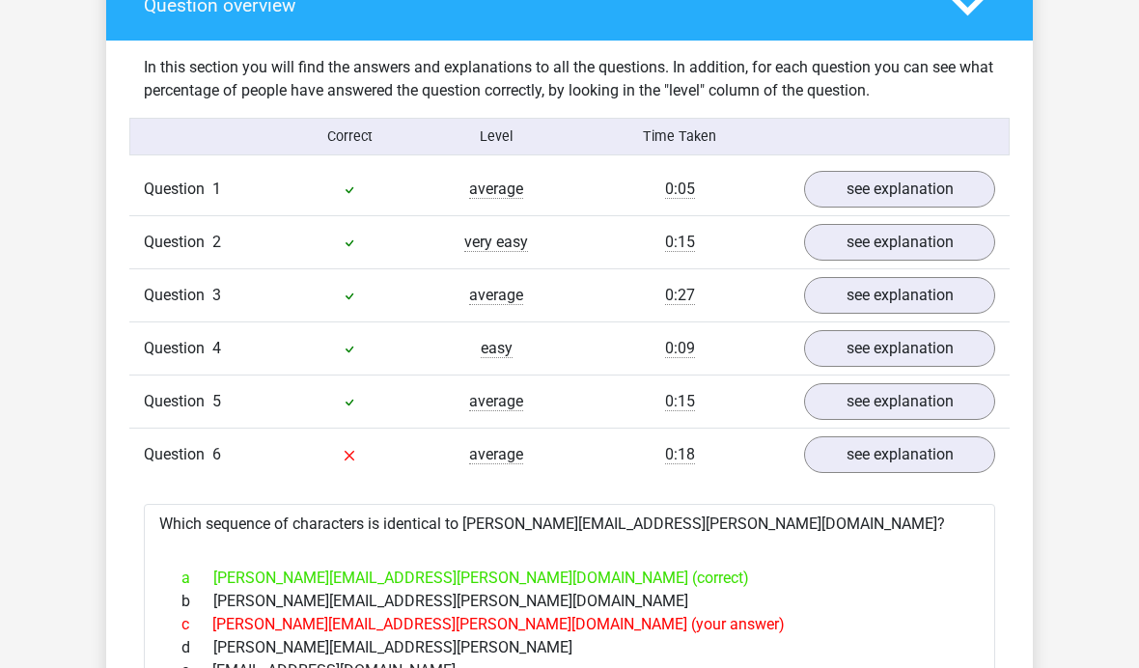
click at [956, 179] on link "see explanation" at bounding box center [899, 189] width 191 height 37
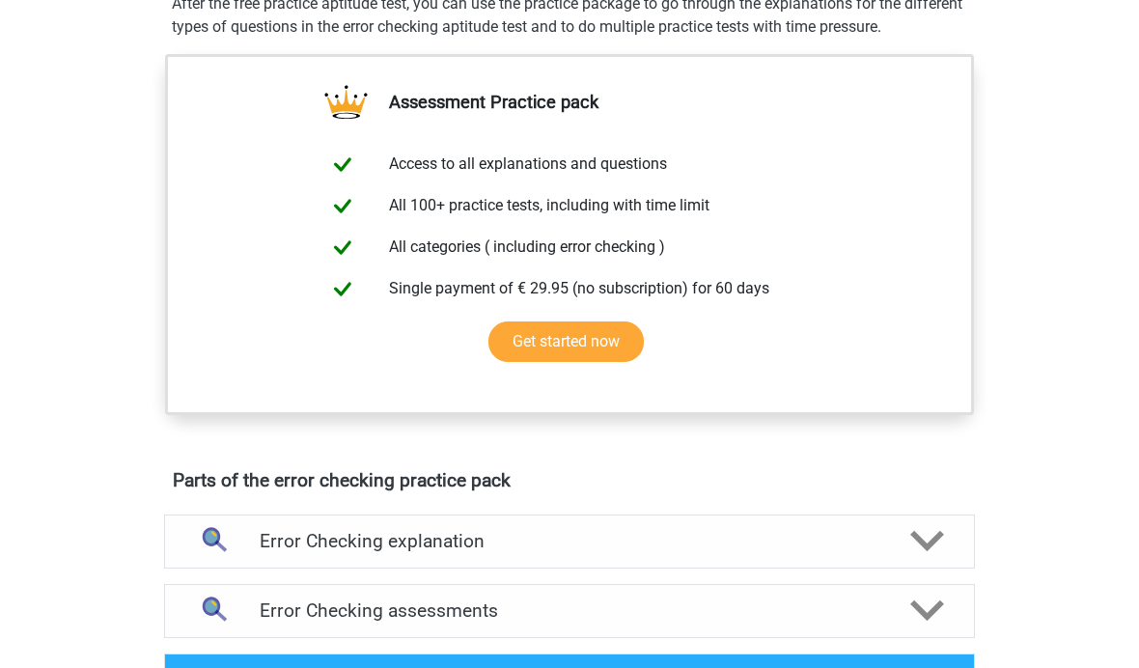
scroll to position [1037, 0]
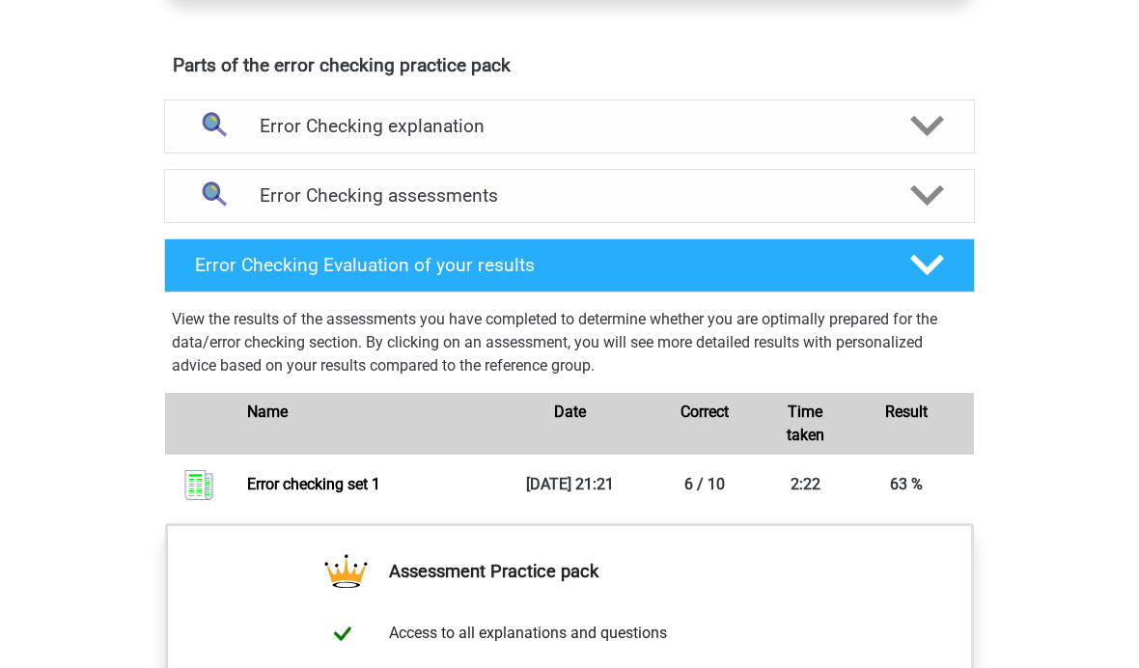
click at [1133, 582] on div "Go premium Roon [EMAIL_ADDRESS][DOMAIN_NAME]" at bounding box center [569, 201] width 1139 height 2477
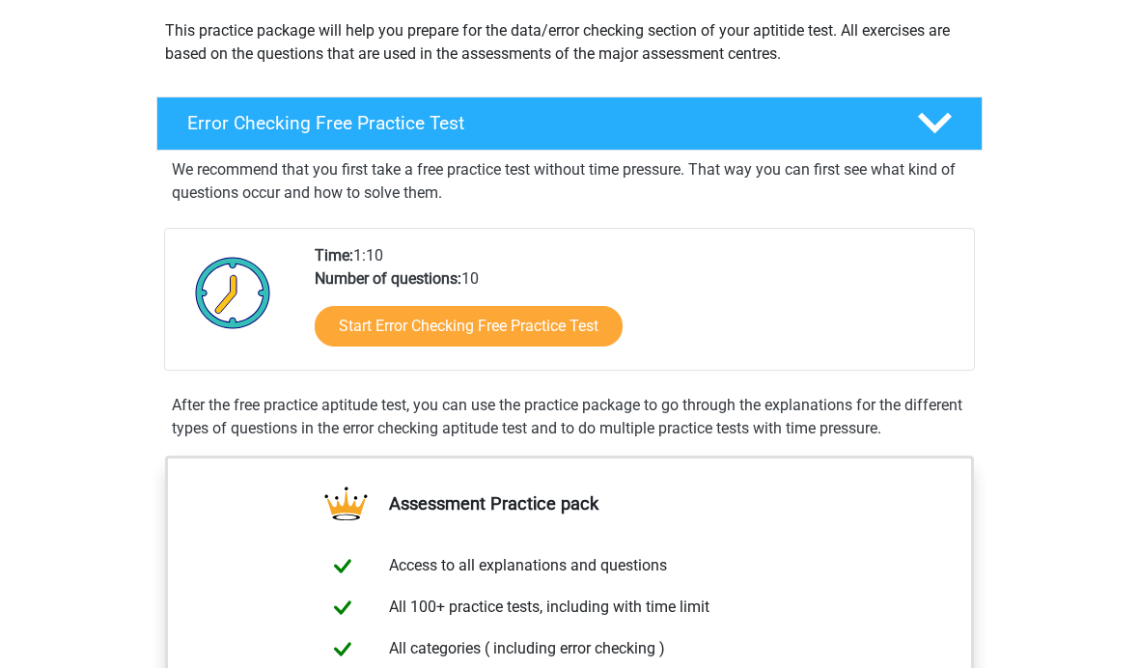
scroll to position [179, 0]
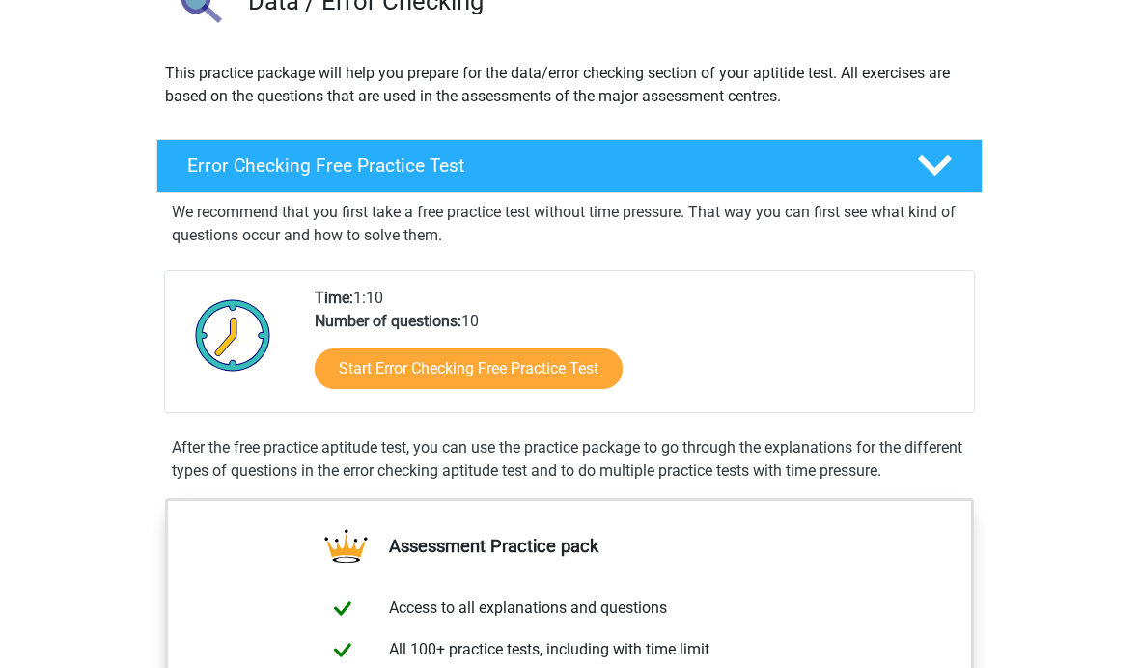
click at [934, 181] on icon at bounding box center [935, 166] width 34 height 34
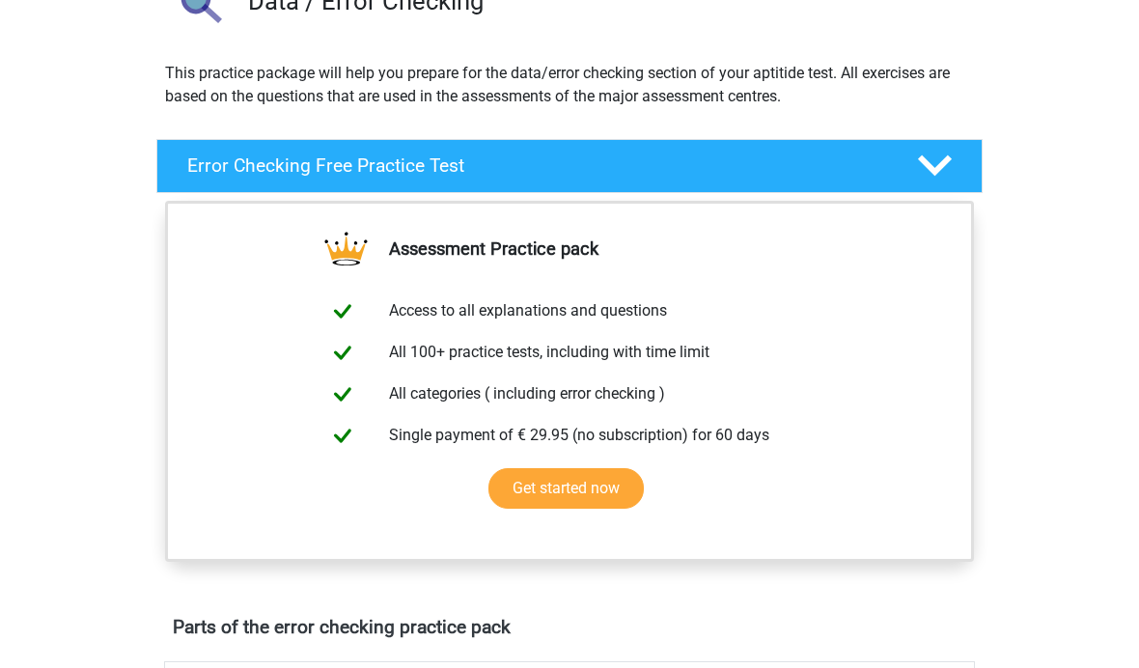
click at [933, 179] on icon at bounding box center [935, 166] width 34 height 34
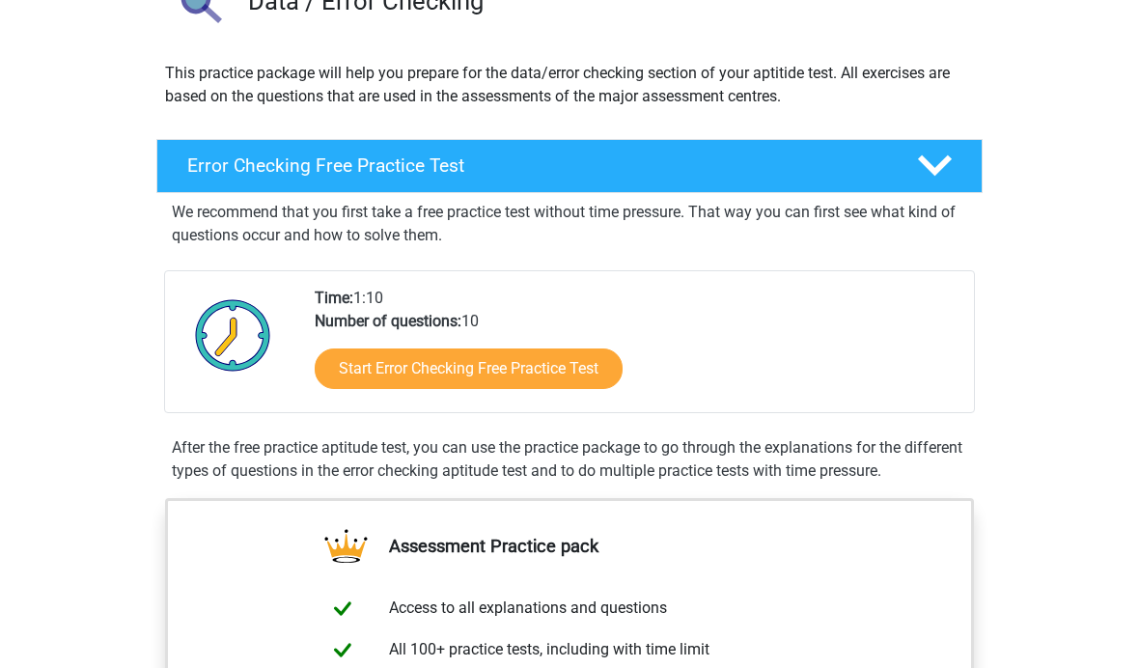
click at [939, 181] on icon at bounding box center [935, 166] width 34 height 34
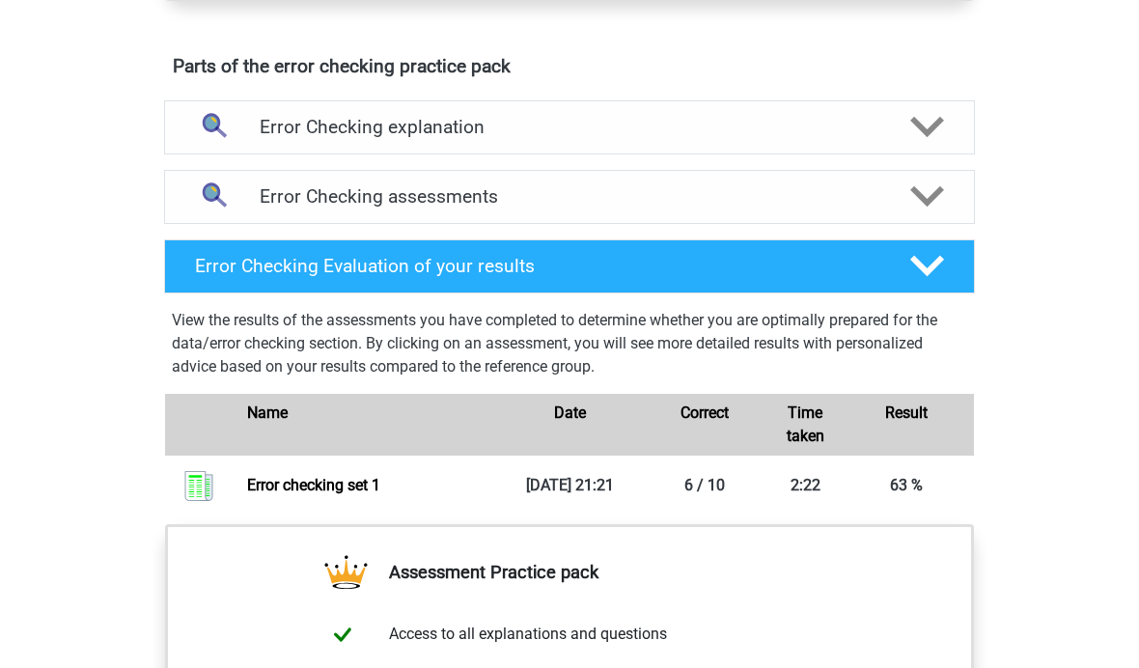
scroll to position [734, 0]
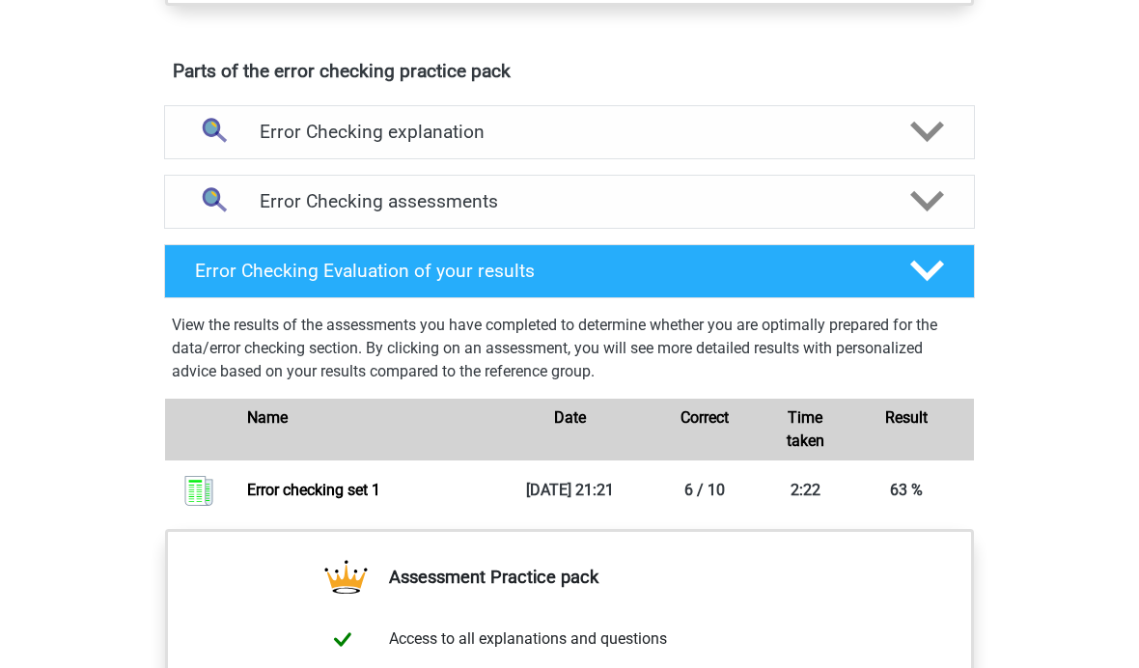
click at [275, 208] on h4 "Error Checking assessments" at bounding box center [569, 201] width 619 height 22
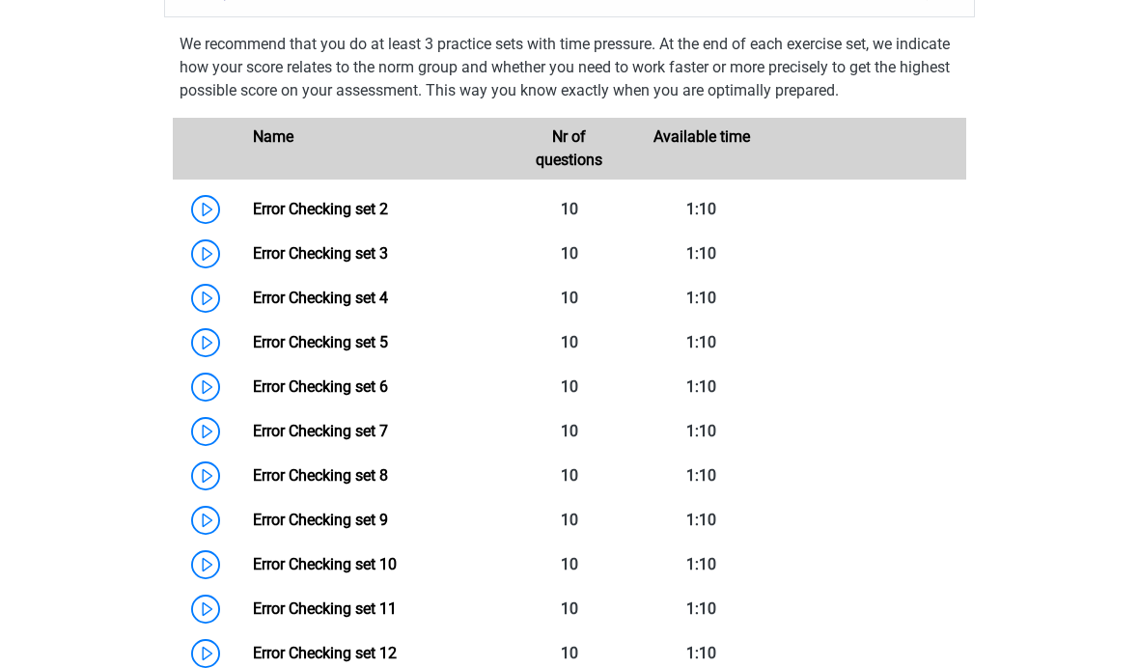
scroll to position [938, 0]
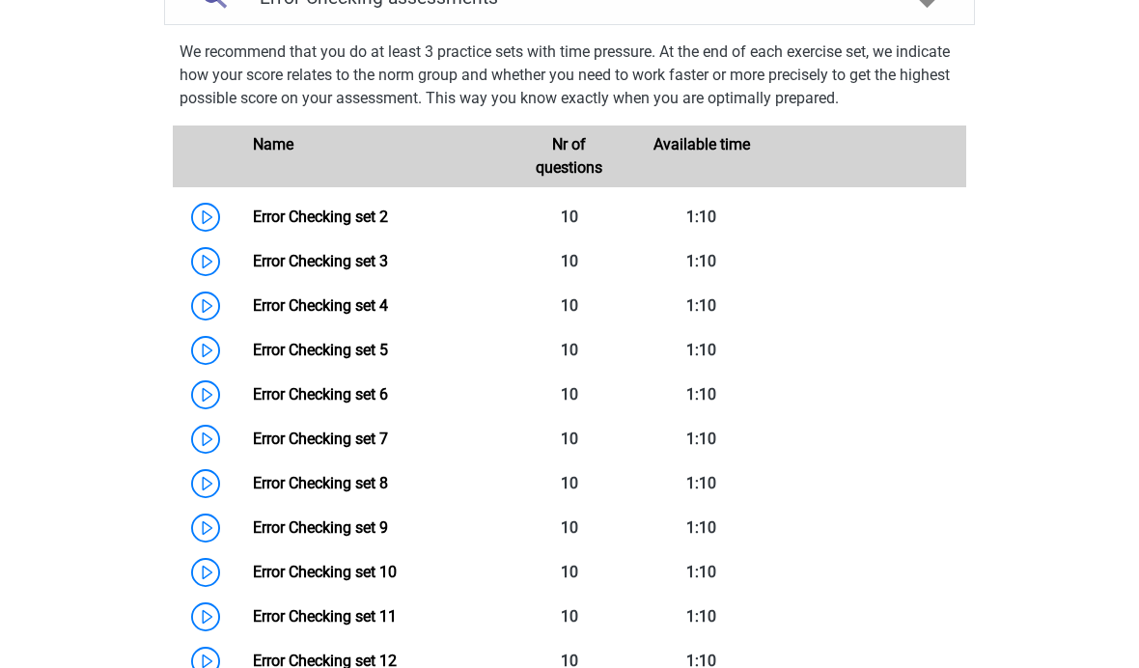
click at [256, 209] on link "Error Checking set 2" at bounding box center [320, 216] width 135 height 18
click at [253, 207] on link "Error Checking set 2" at bounding box center [320, 216] width 135 height 18
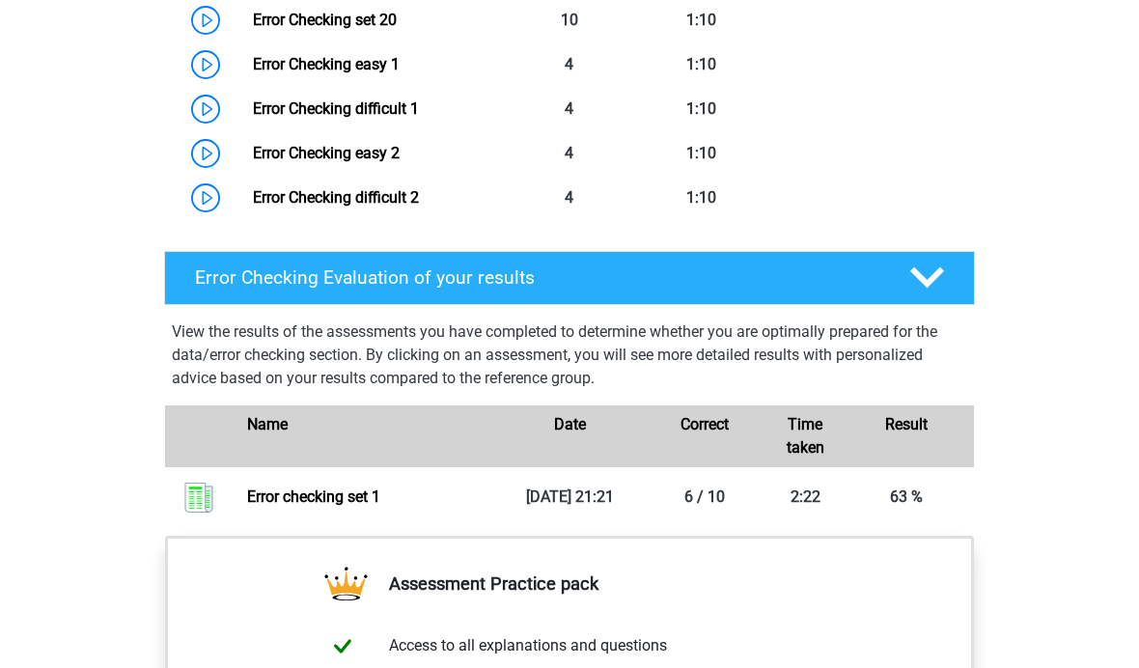
scroll to position [1936, 0]
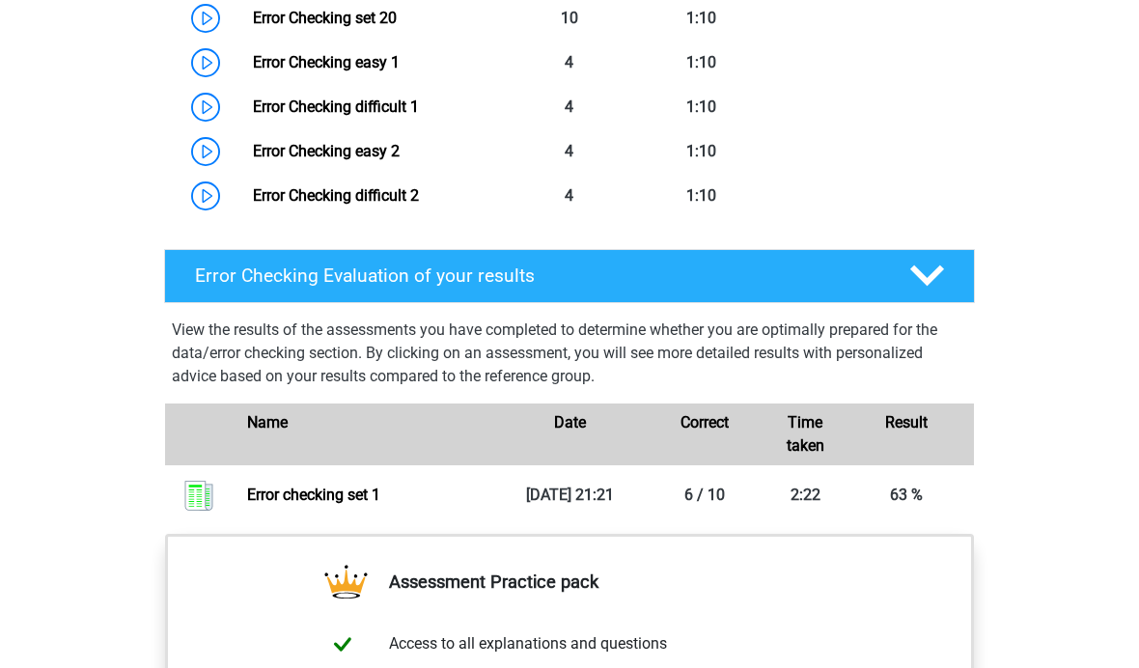
click at [225, 261] on div "Error Checking Evaluation of your results" at bounding box center [569, 276] width 811 height 54
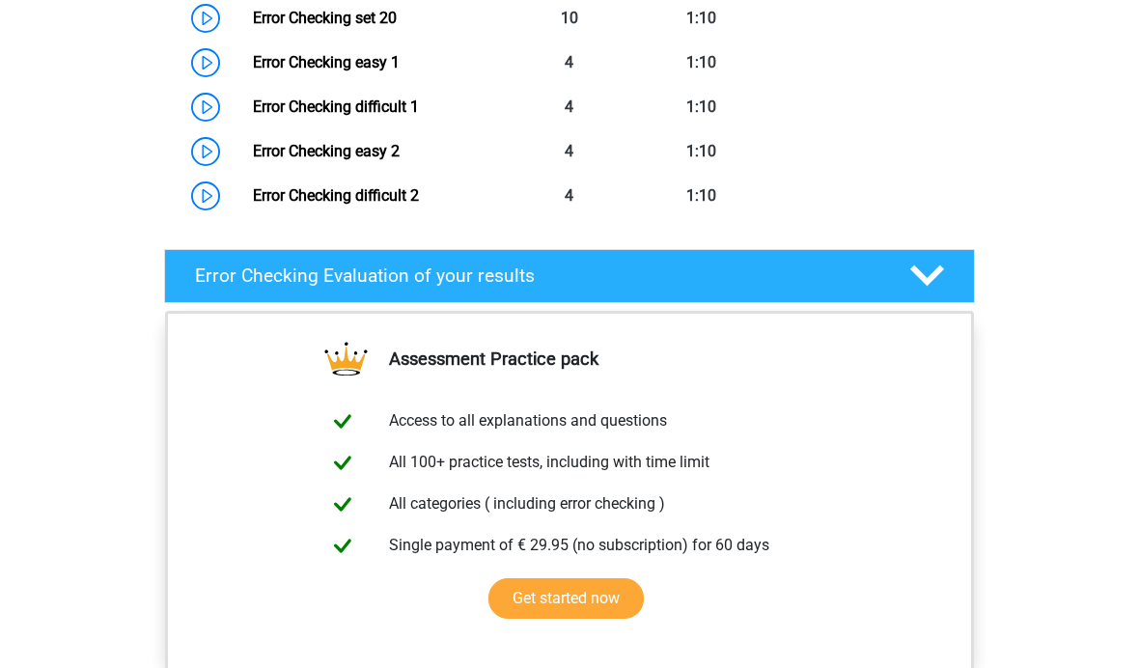
click at [232, 270] on h4 "Error Checking Evaluation of your results" at bounding box center [537, 275] width 684 height 22
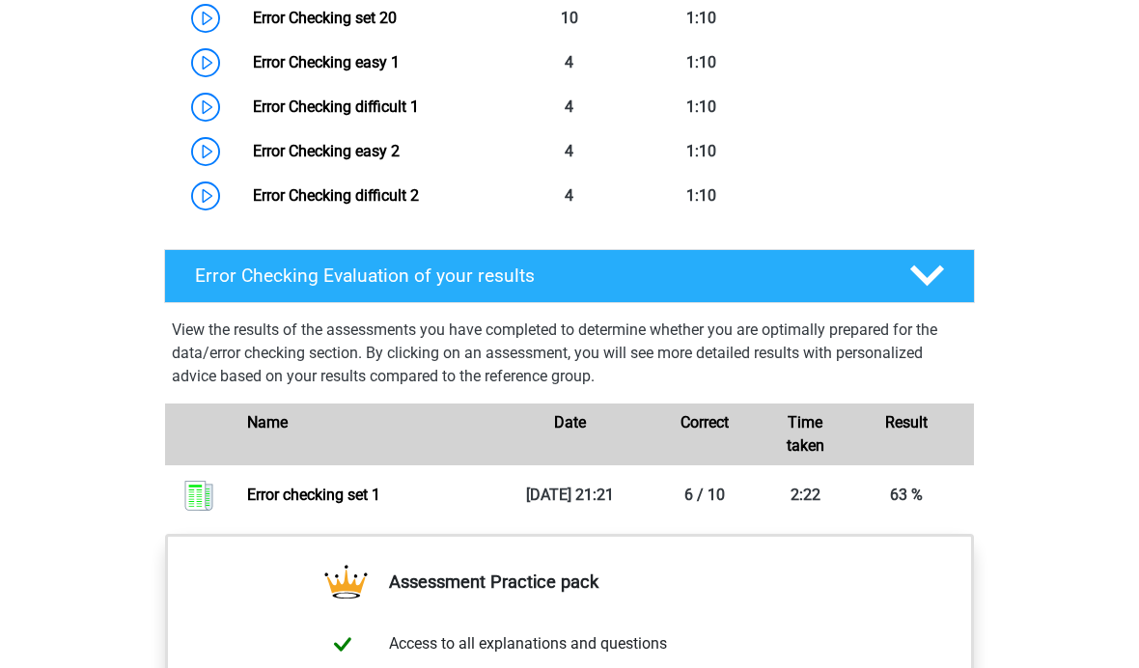
click at [234, 339] on p "View the results of the assessments you have completed to determine whether you…" at bounding box center [569, 352] width 795 height 69
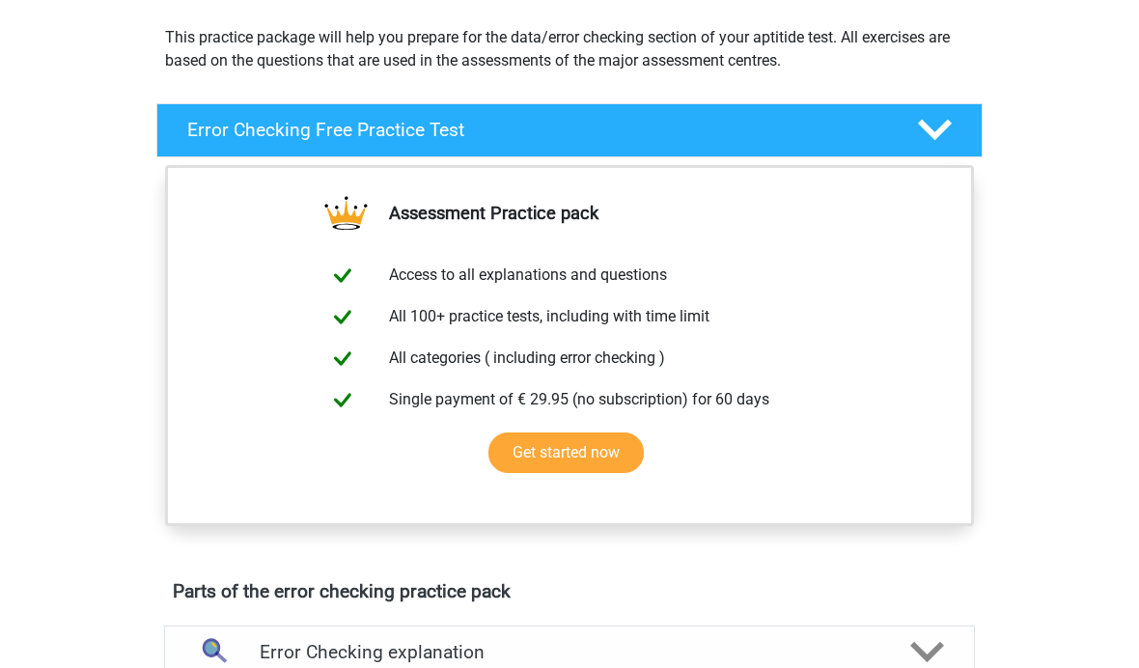
scroll to position [0, 0]
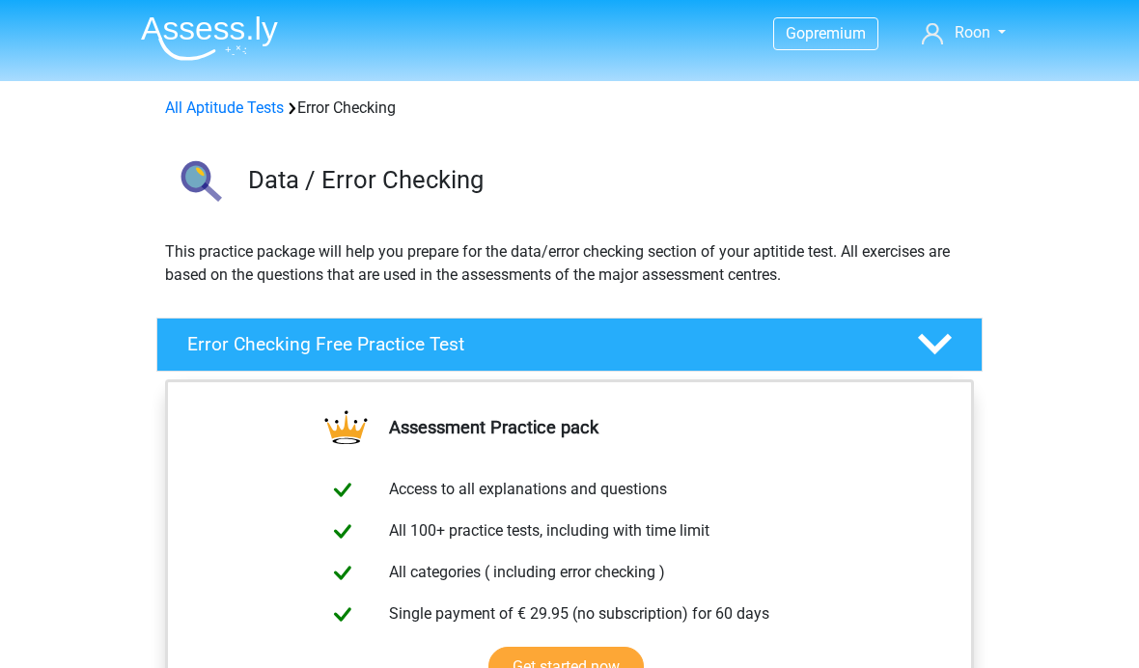
click at [198, 108] on link "All Aptitude Tests" at bounding box center [224, 107] width 119 height 18
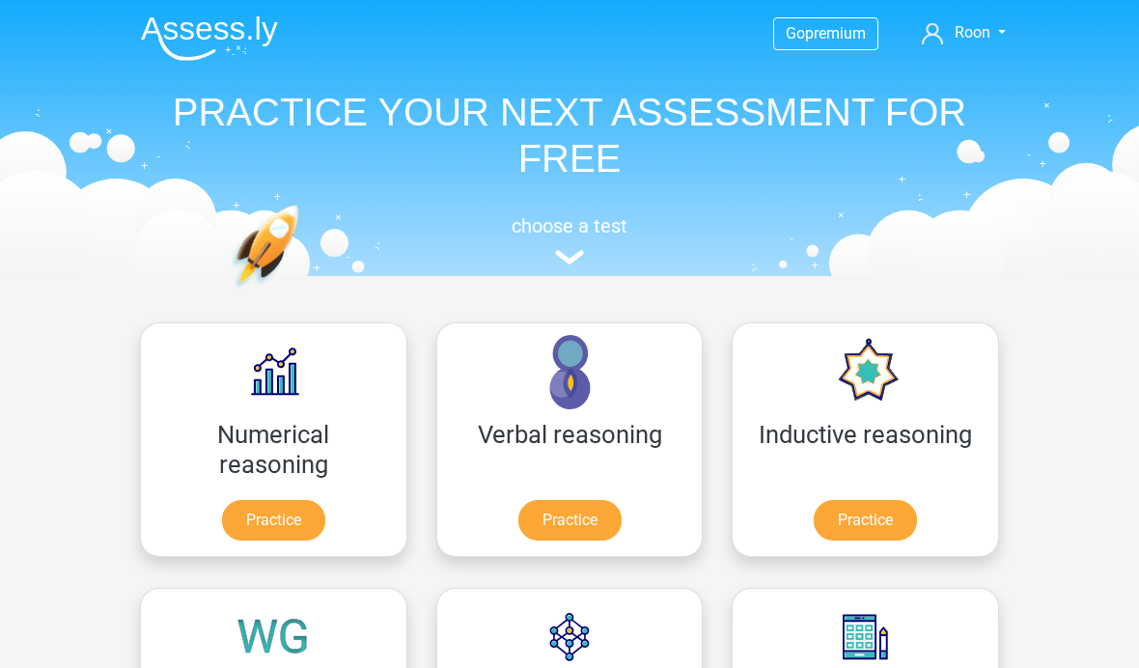
scroll to position [307, 0]
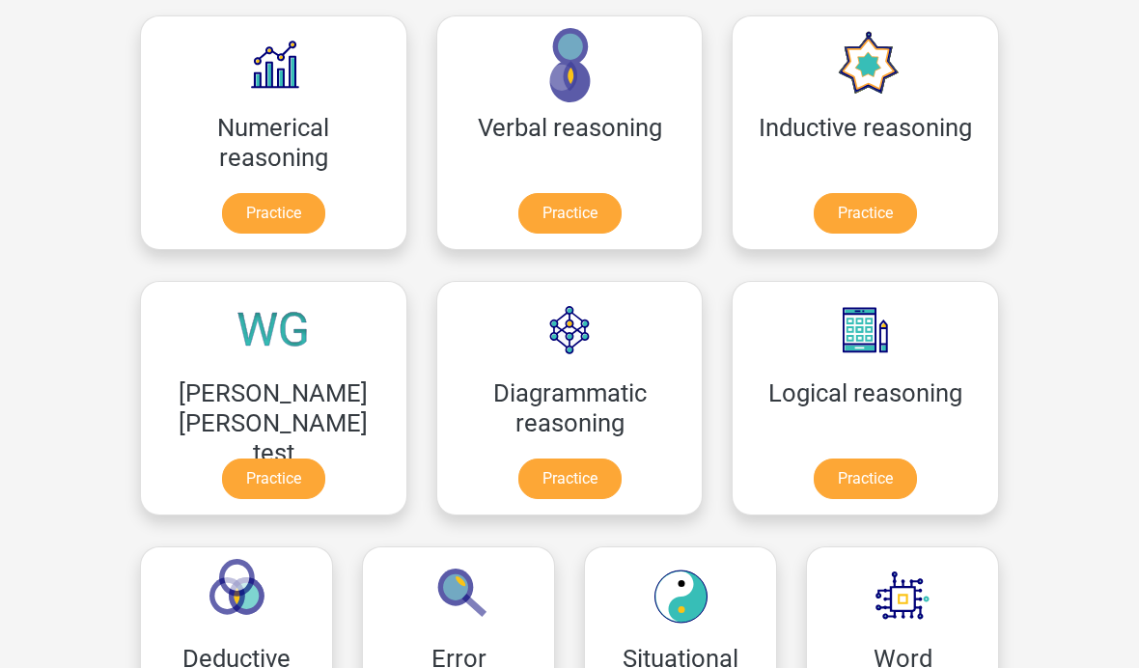
click at [518, 458] on link "Practice" at bounding box center [569, 478] width 103 height 41
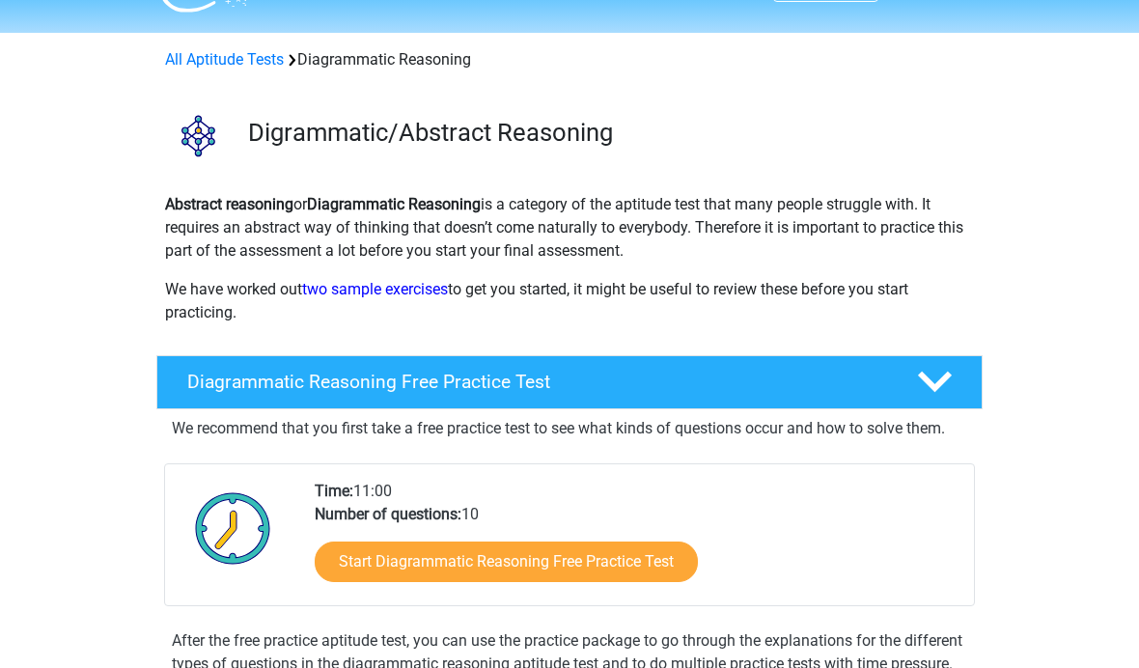
scroll to position [108, 0]
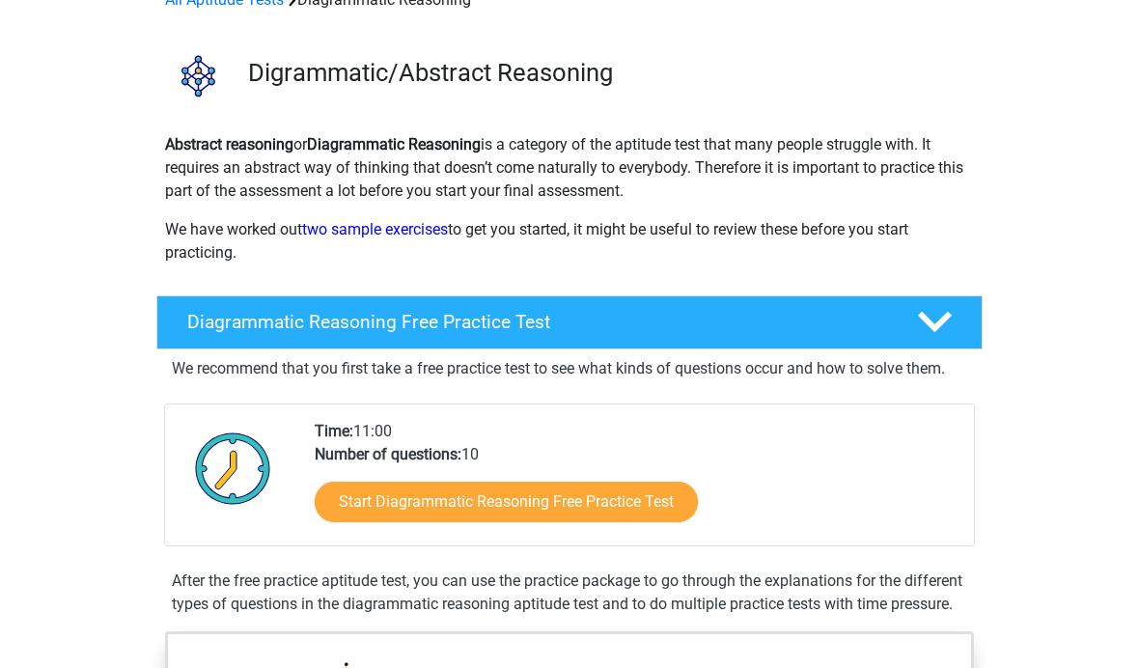
click at [234, 317] on h4 "Diagrammatic Reasoning Free Practice Test" at bounding box center [536, 322] width 699 height 22
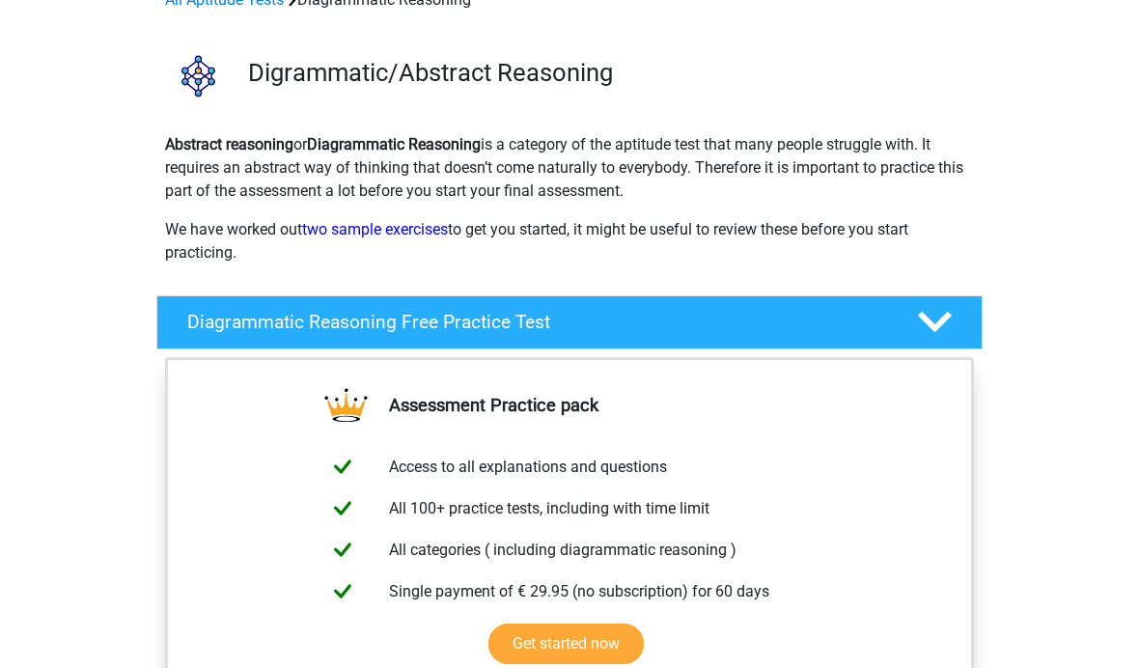
click at [218, 309] on div "Diagrammatic Reasoning Free Practice Test" at bounding box center [569, 322] width 826 height 54
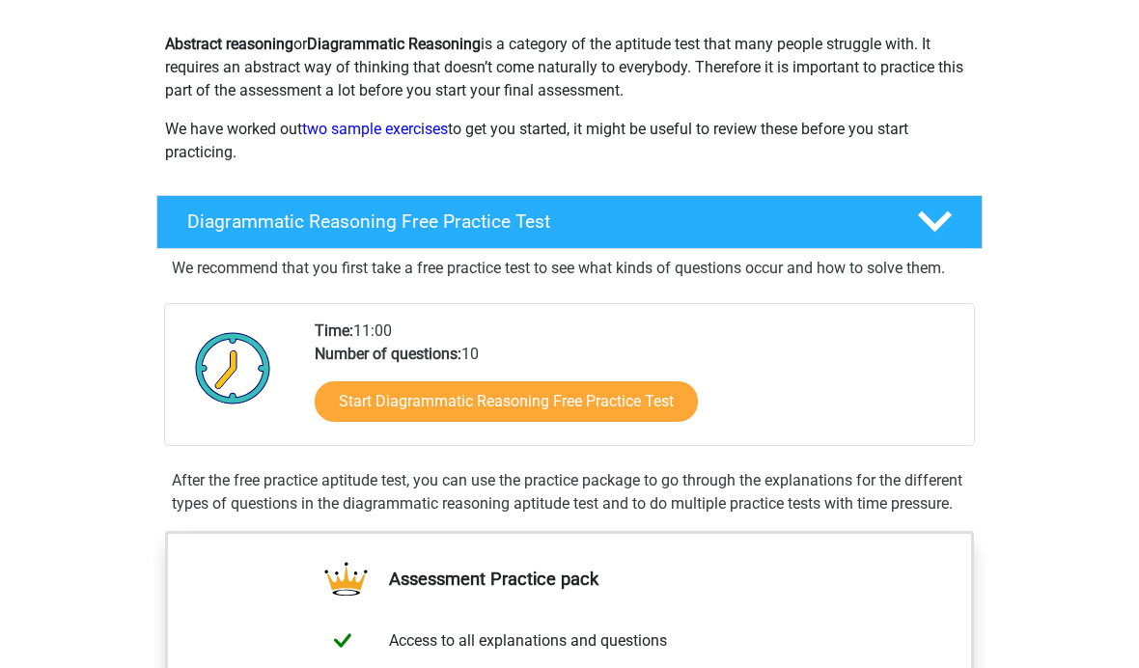
scroll to position [281, 0]
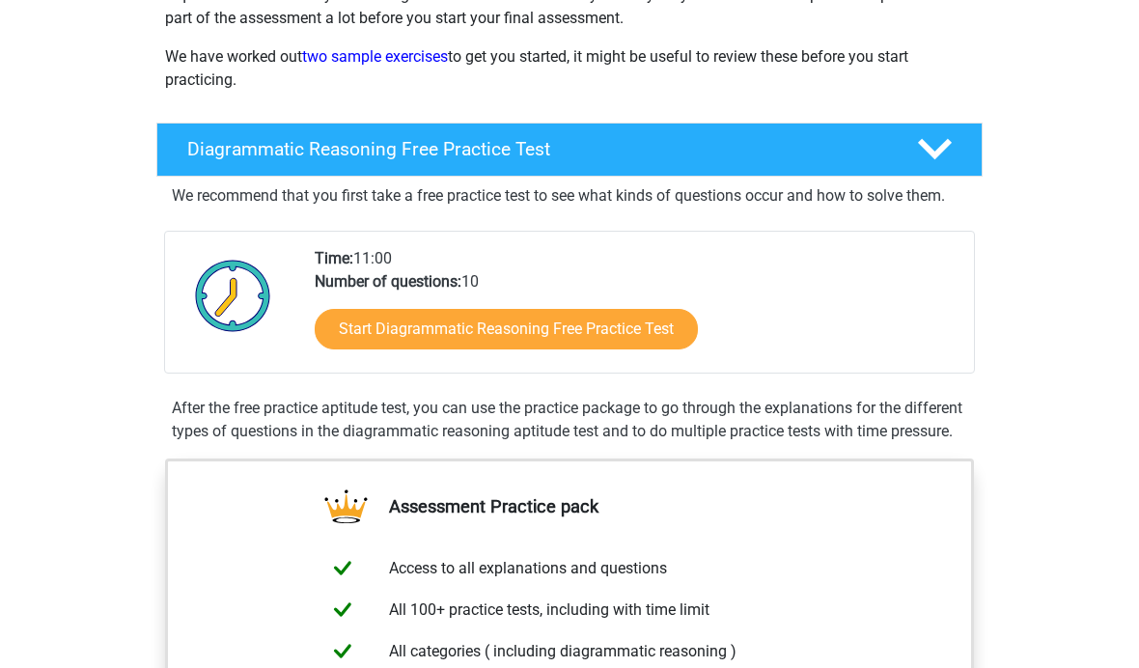
click at [357, 338] on link "Start Diagrammatic Reasoning Free Practice Test" at bounding box center [506, 329] width 383 height 41
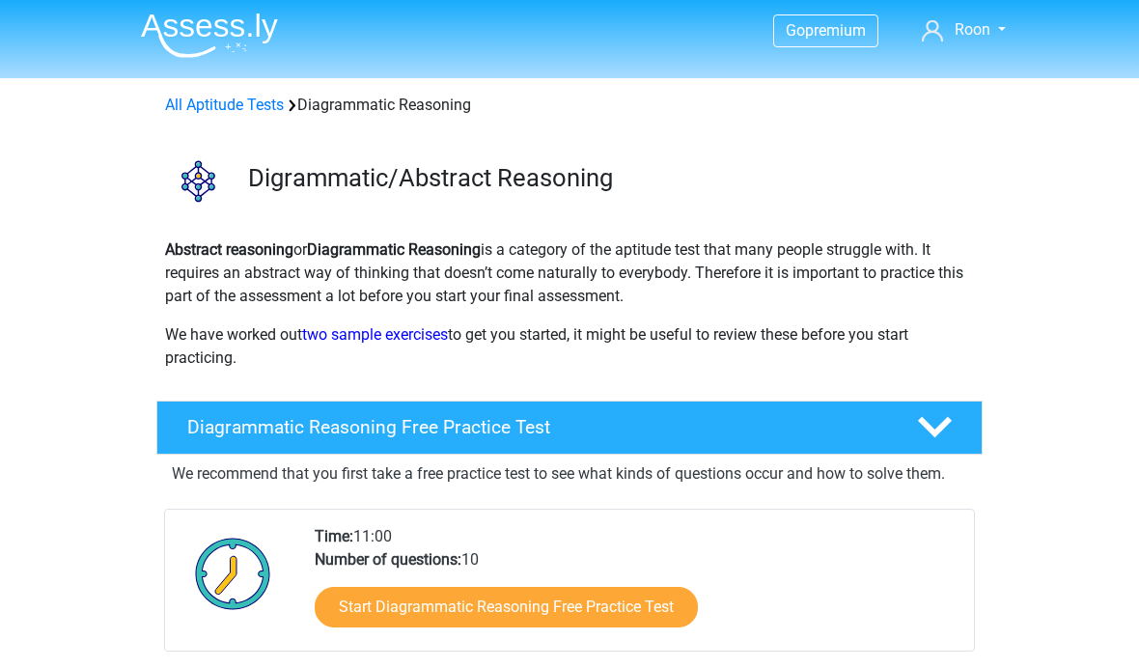
scroll to position [0, 0]
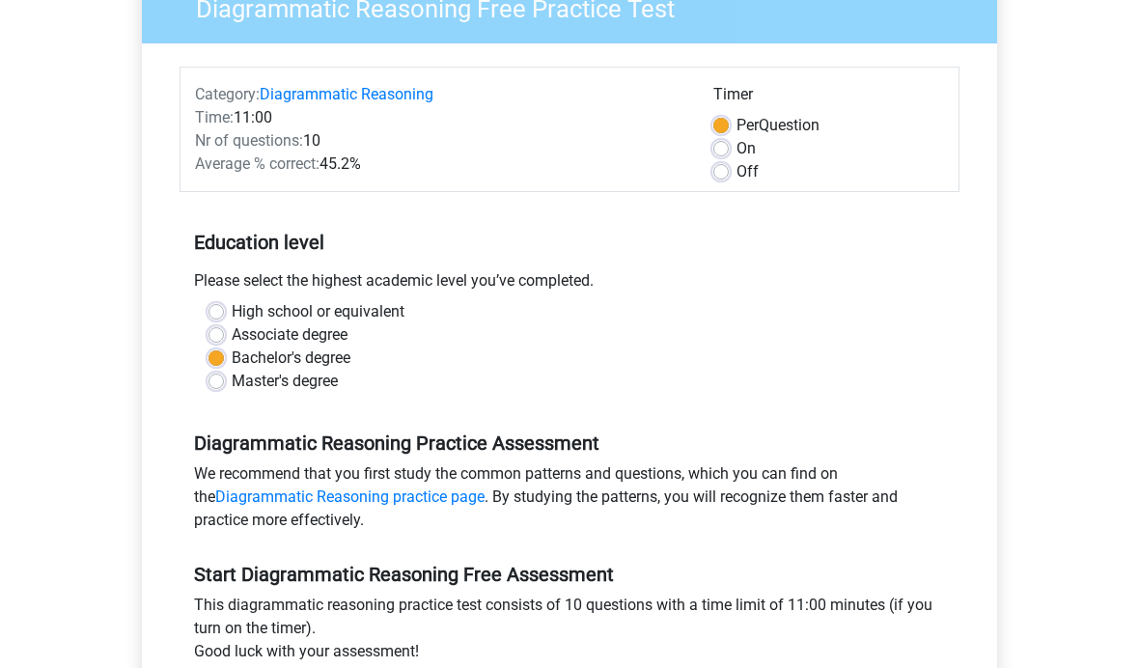
scroll to position [206, 0]
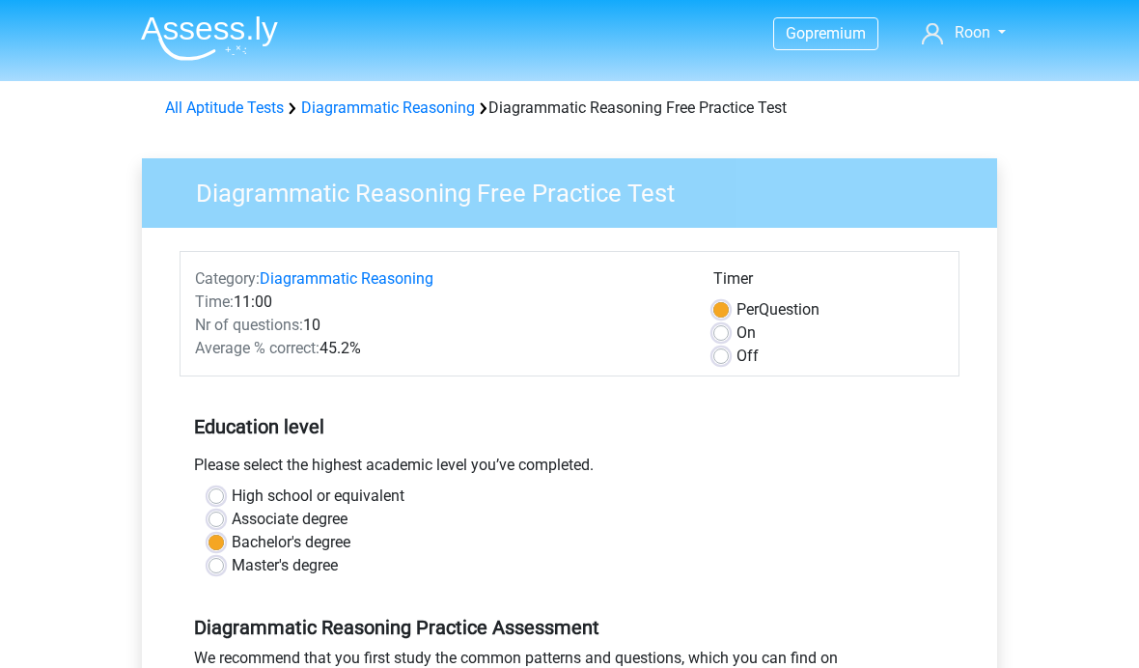
scroll to position [274, 0]
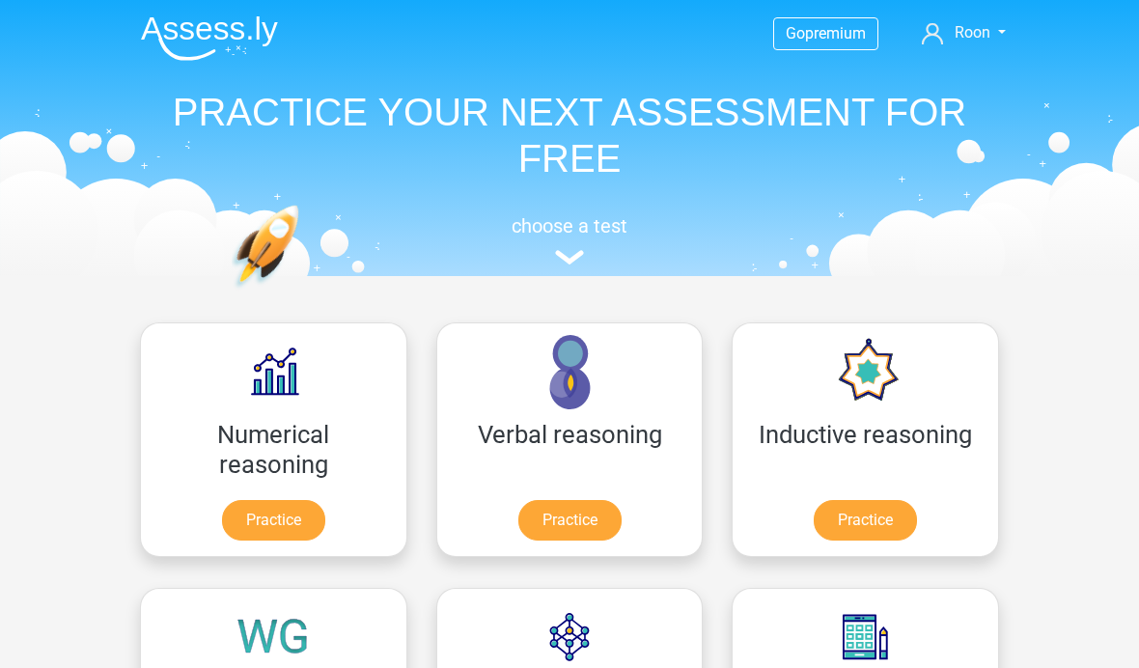
scroll to position [307, 0]
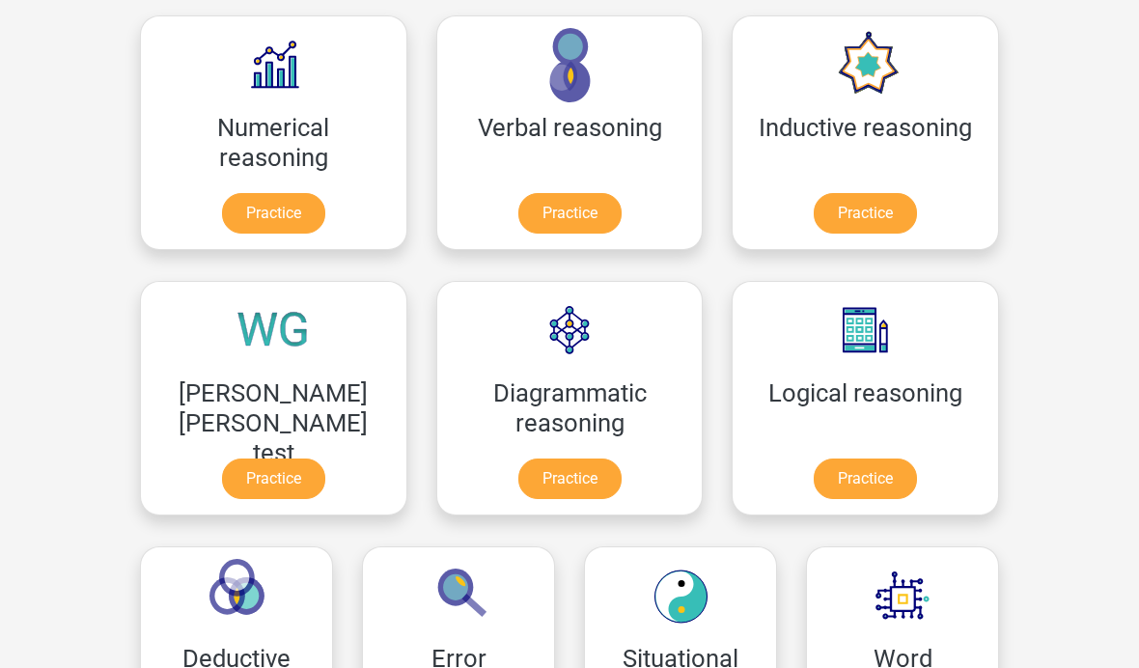
click at [222, 208] on link "Practice" at bounding box center [273, 213] width 103 height 41
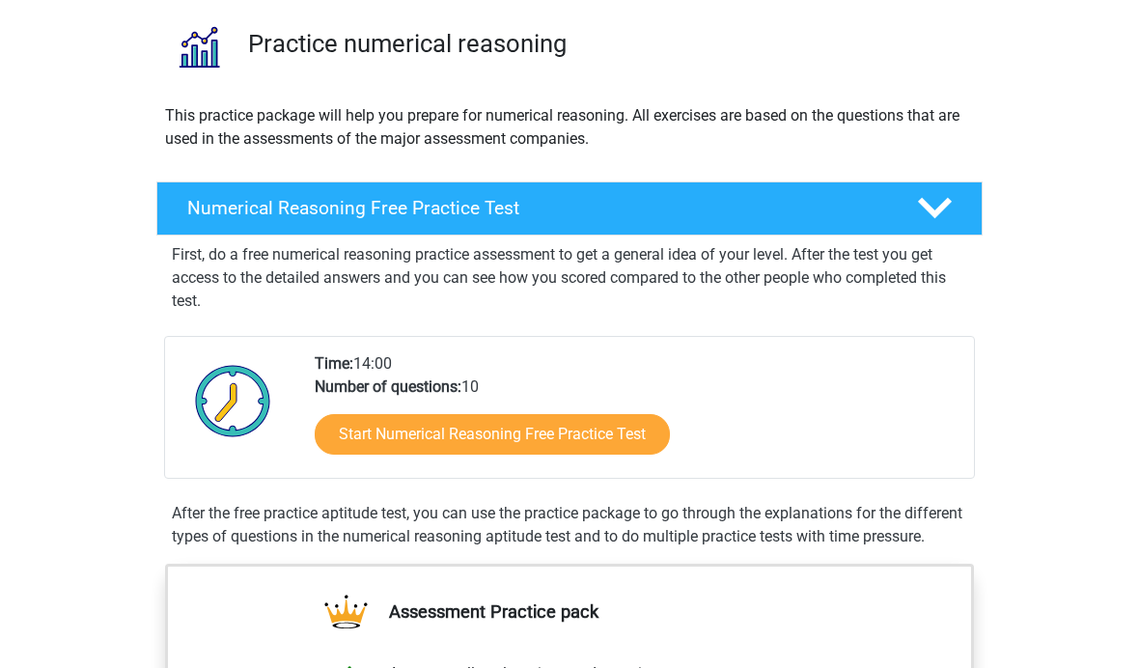
scroll to position [143, 0]
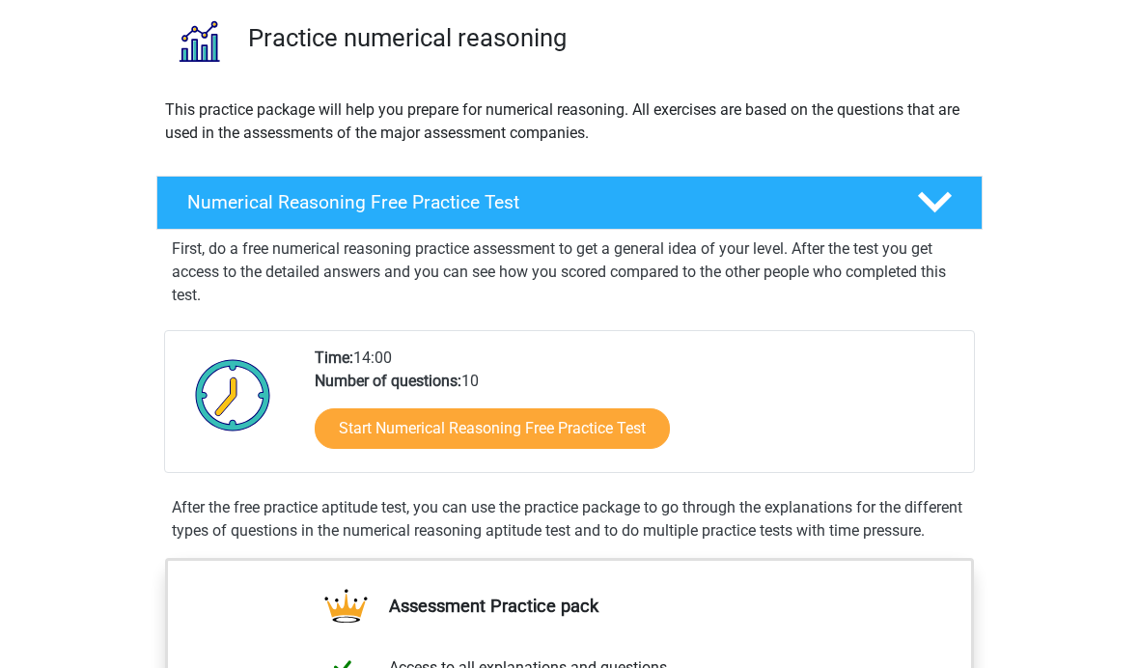
click at [639, 436] on link "Start Numerical Reasoning Free Practice Test" at bounding box center [492, 428] width 355 height 41
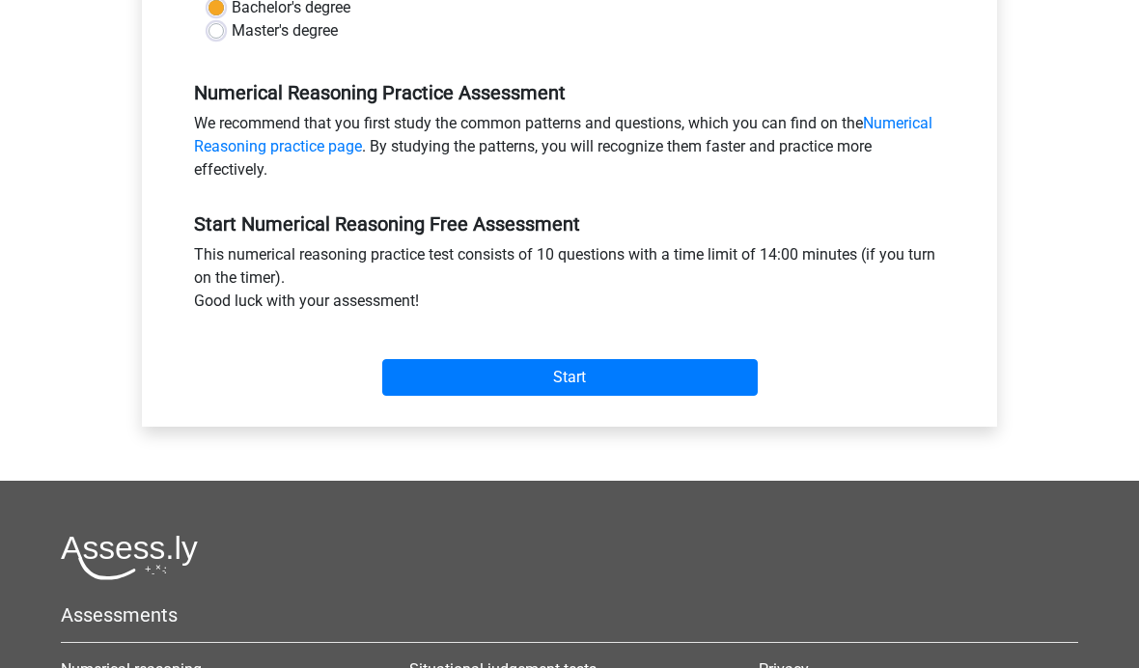
scroll to position [534, 0]
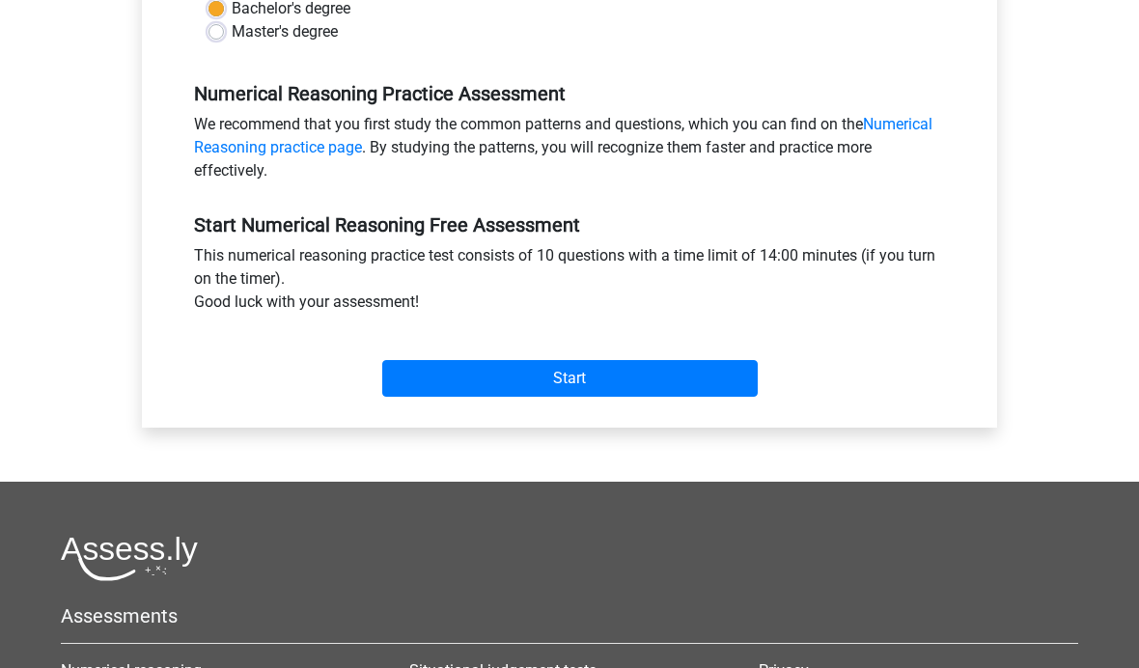
click at [709, 378] on input "Start" at bounding box center [569, 378] width 375 height 37
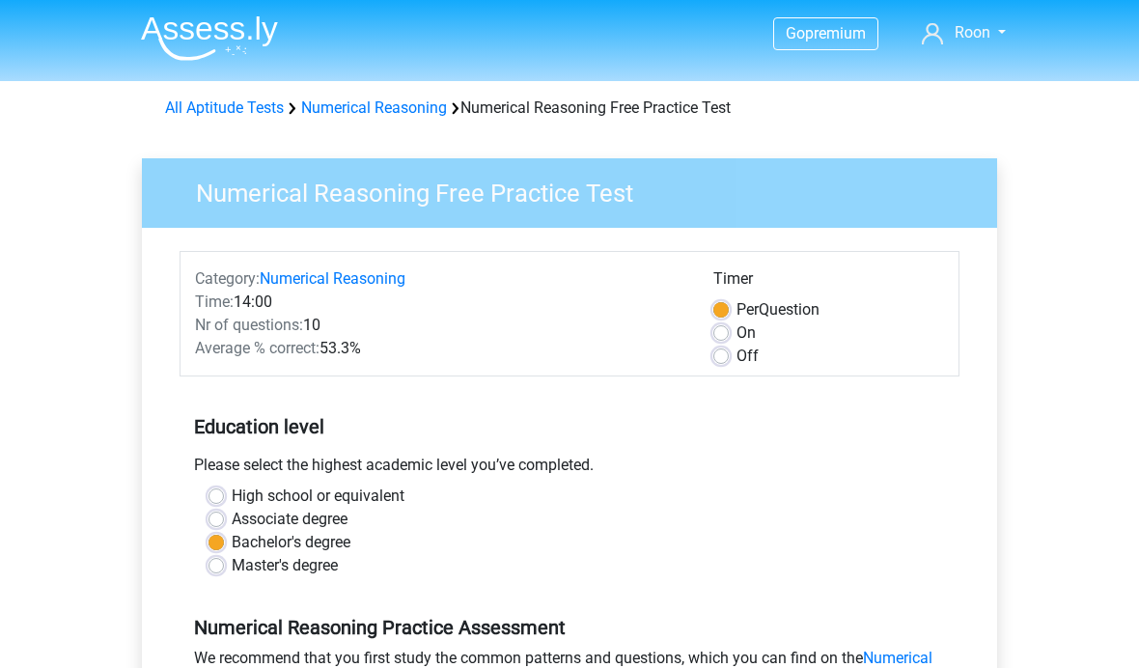
scroll to position [603, 0]
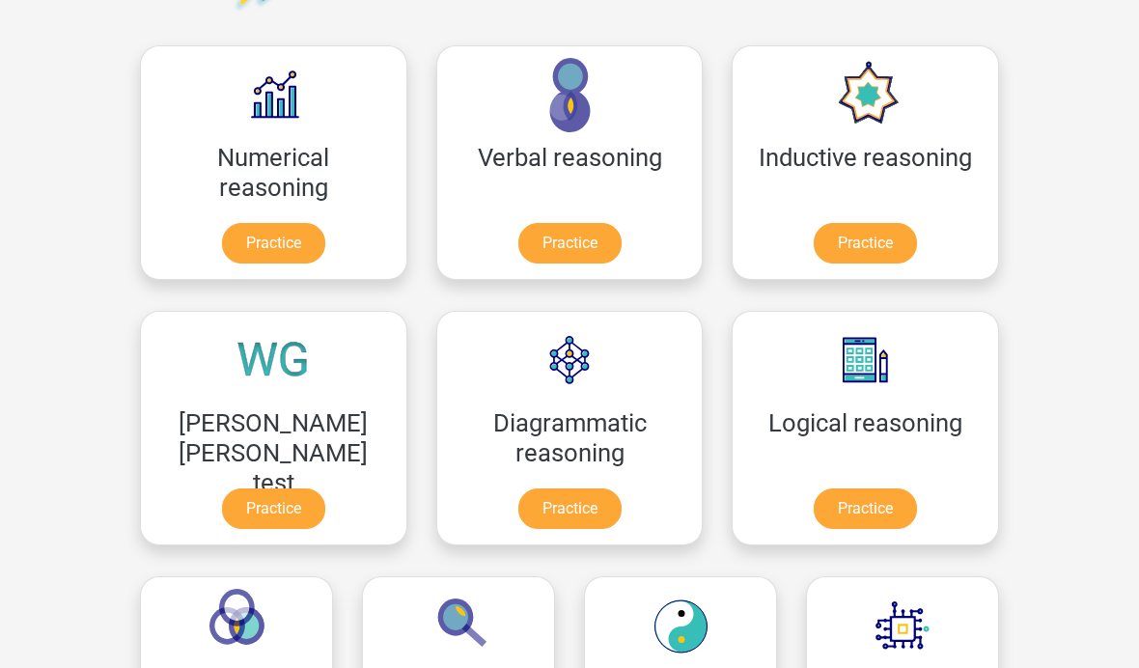
scroll to position [279, 0]
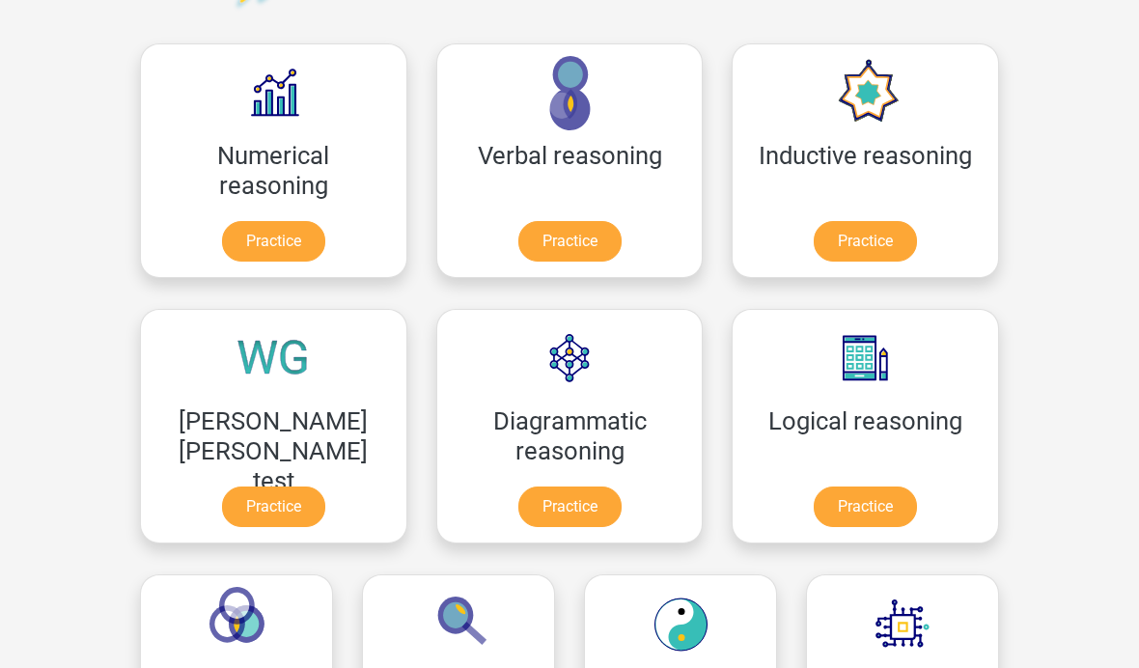
click at [813, 248] on link "Practice" at bounding box center [864, 241] width 103 height 41
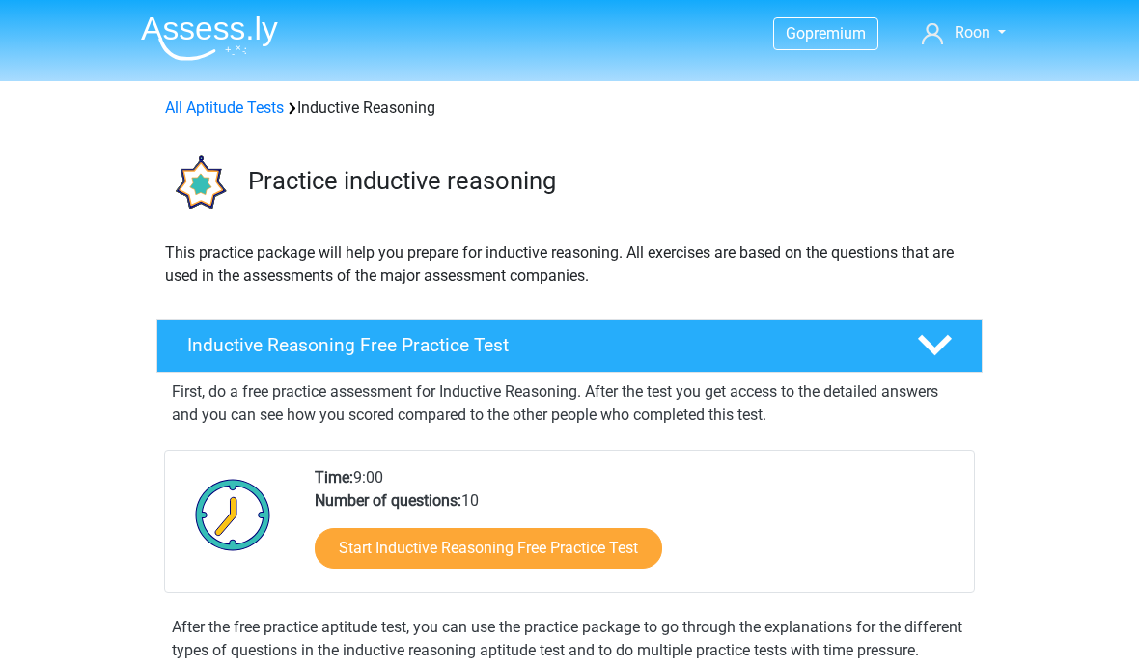
click at [606, 541] on link "Start Inductive Reasoning Free Practice Test" at bounding box center [488, 548] width 347 height 41
click at [193, 110] on link "All Aptitude Tests" at bounding box center [224, 107] width 119 height 18
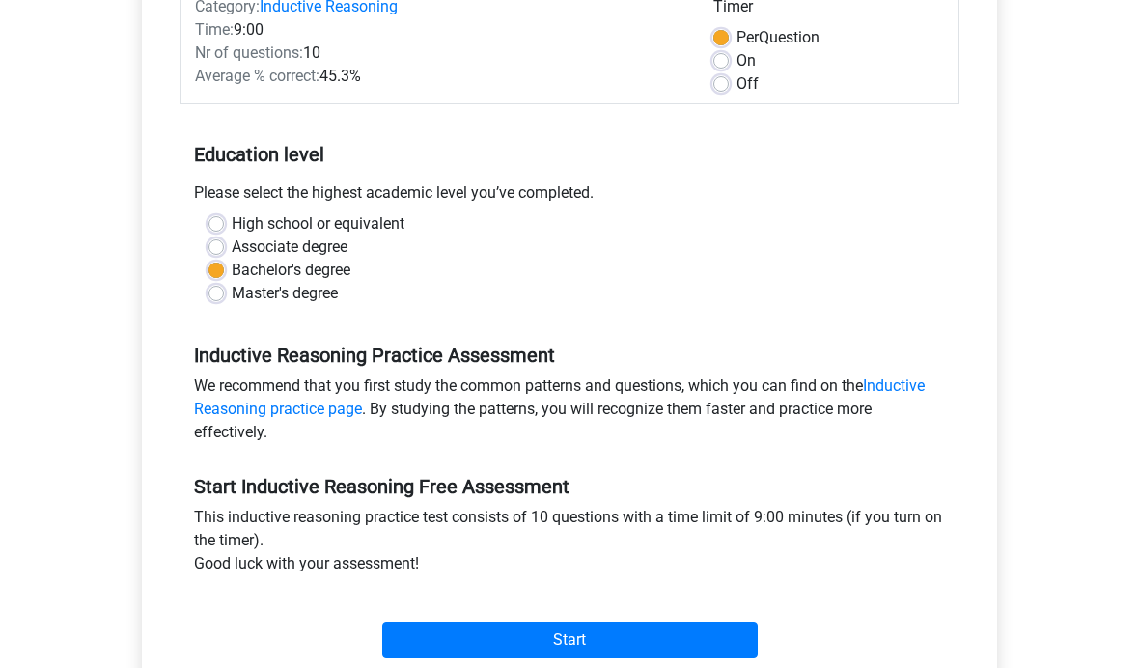
scroll to position [340, 0]
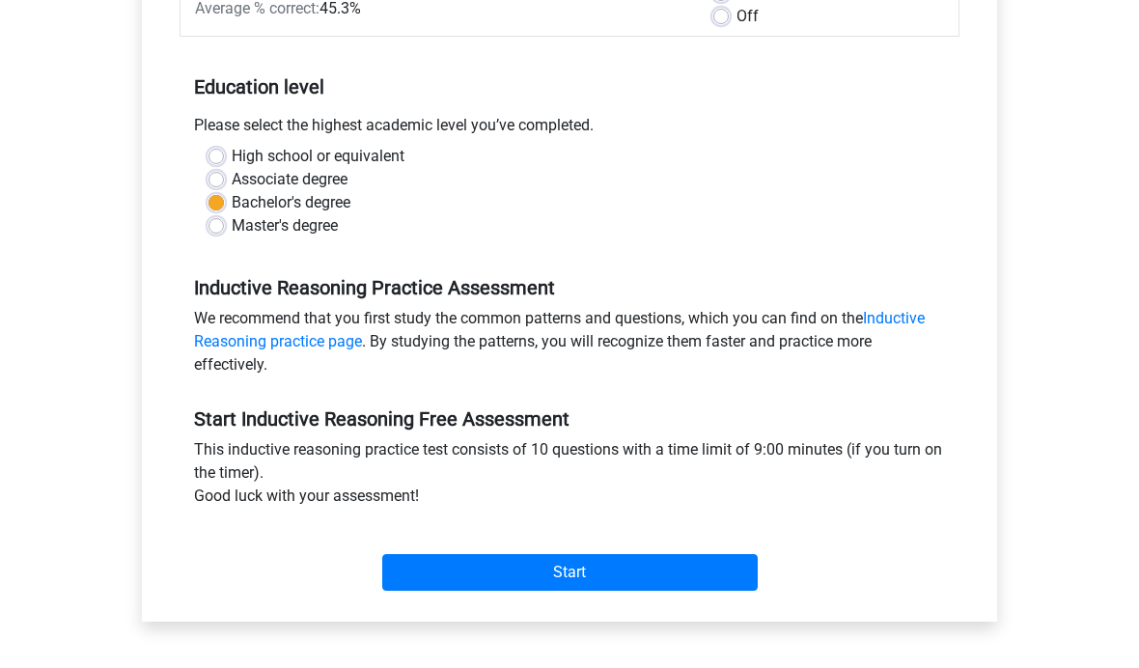
click at [693, 561] on input "Start" at bounding box center [569, 572] width 375 height 37
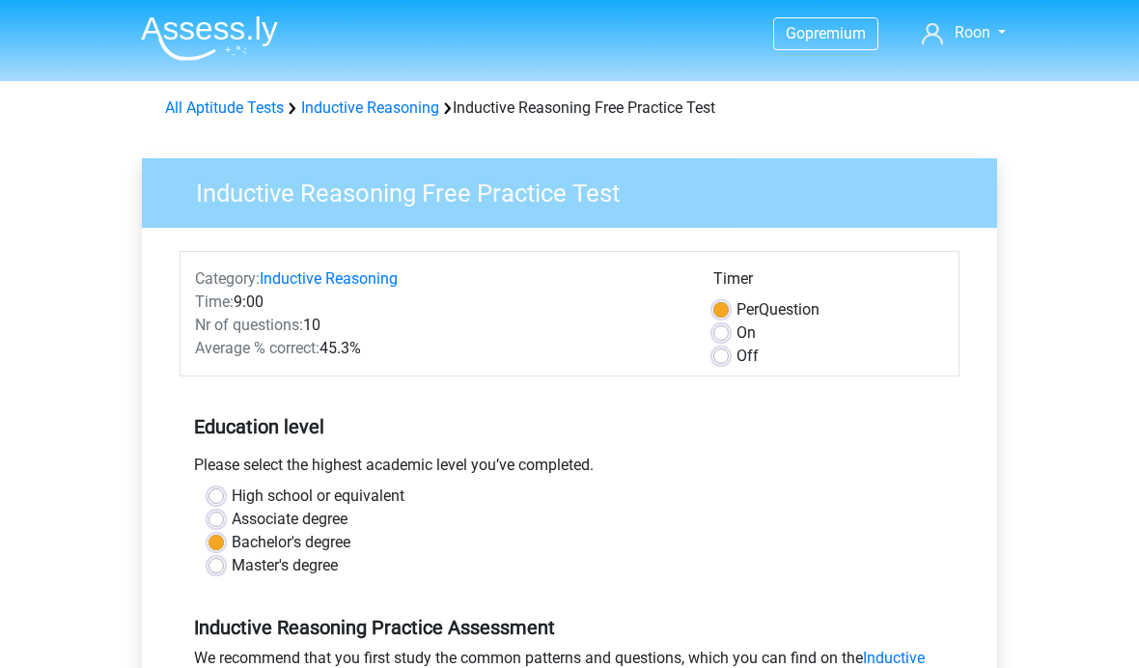
scroll to position [408, 0]
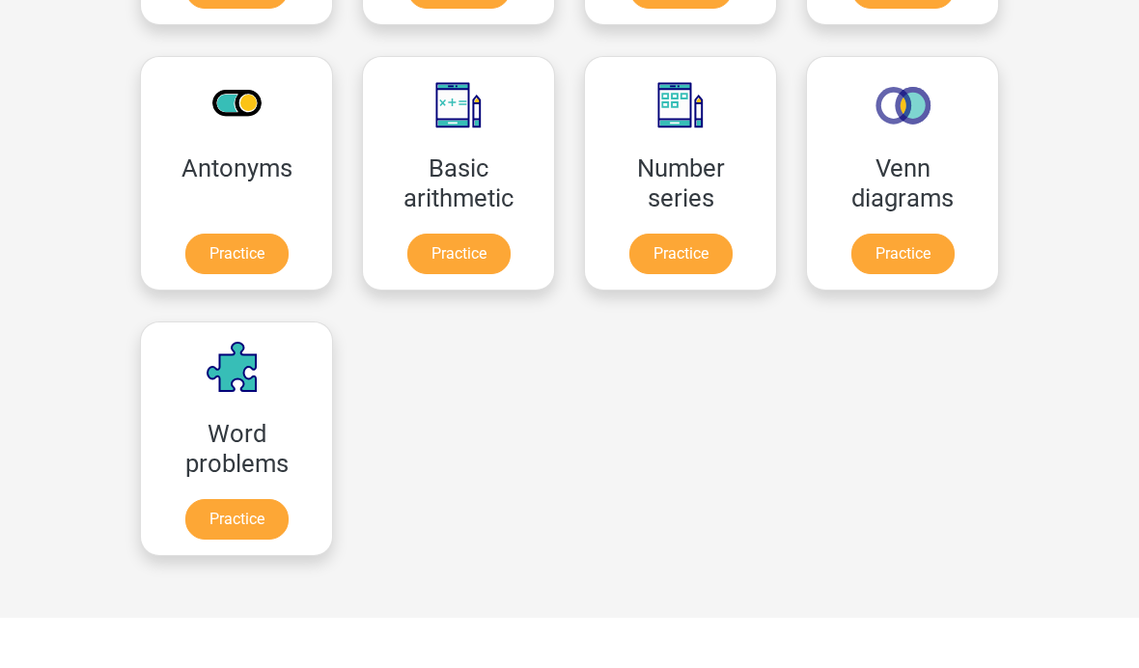
scroll to position [911, 0]
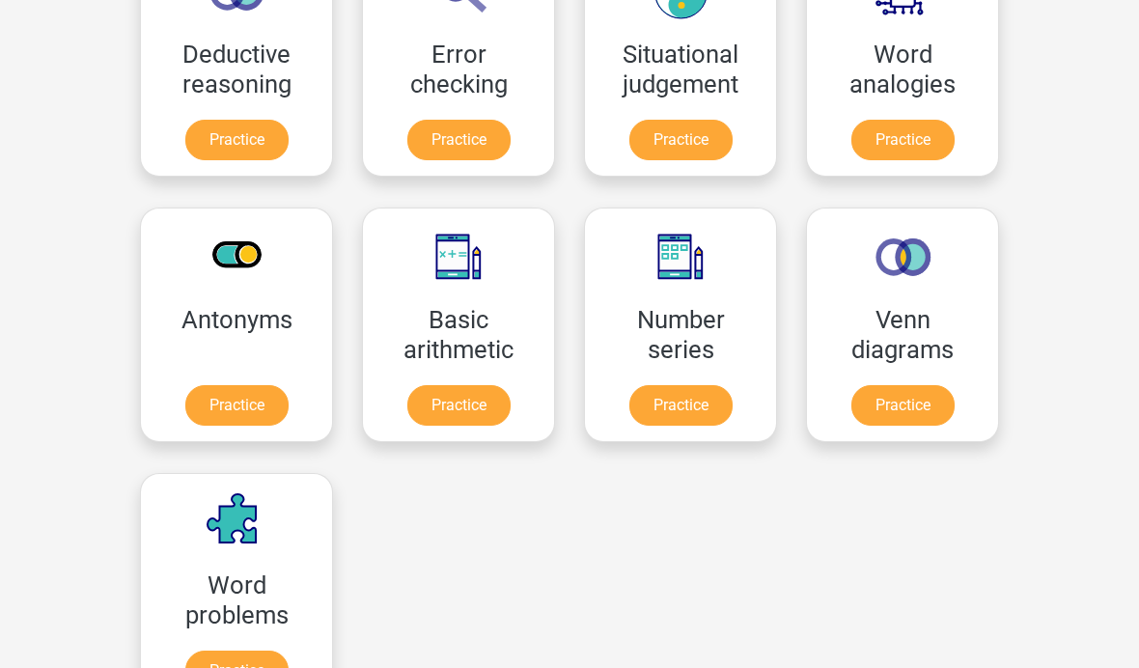
click at [289, 650] on link "Practice" at bounding box center [236, 670] width 103 height 41
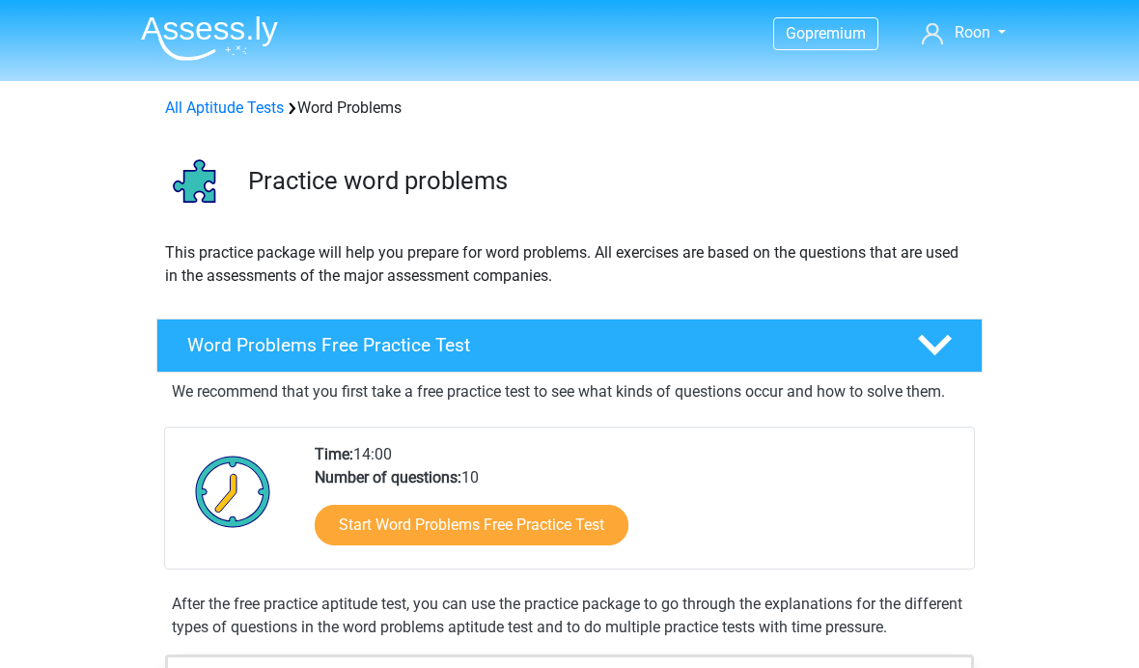
click at [575, 518] on link "Start Word Problems Free Practice Test" at bounding box center [472, 525] width 314 height 41
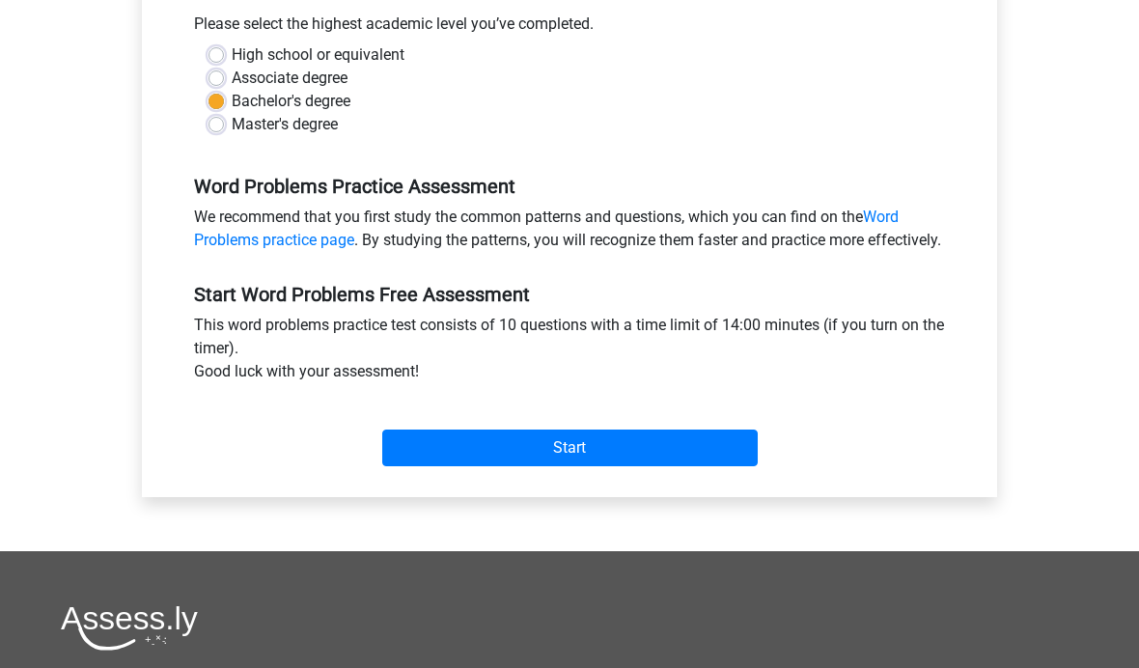
scroll to position [440, 0]
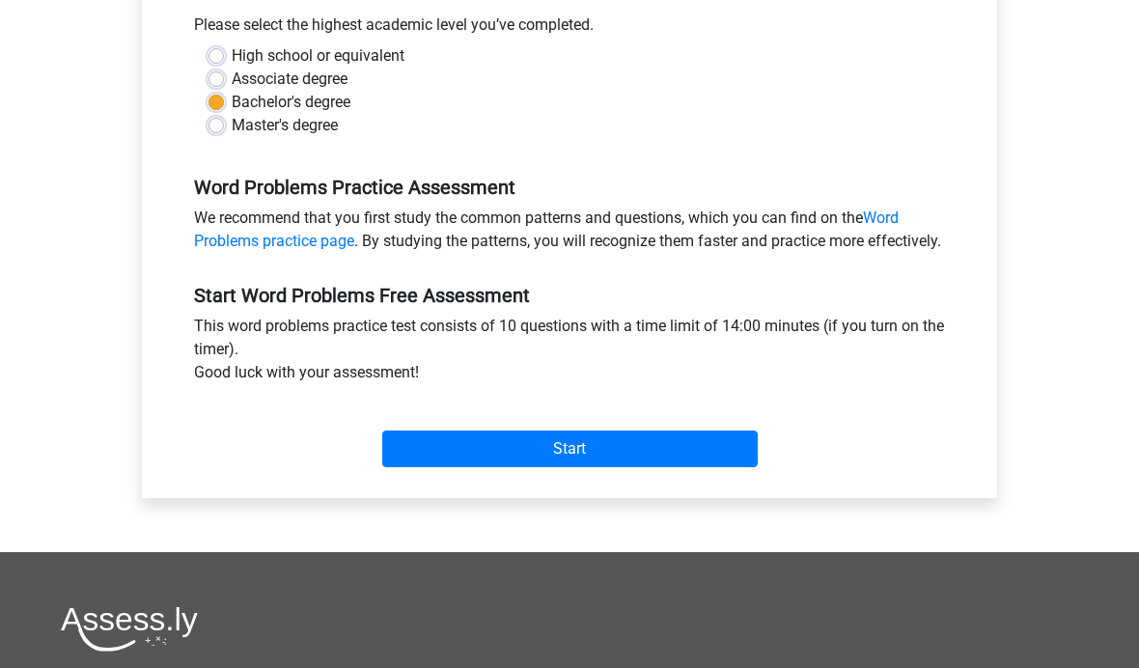
click at [627, 467] on input "Start" at bounding box center [569, 448] width 375 height 37
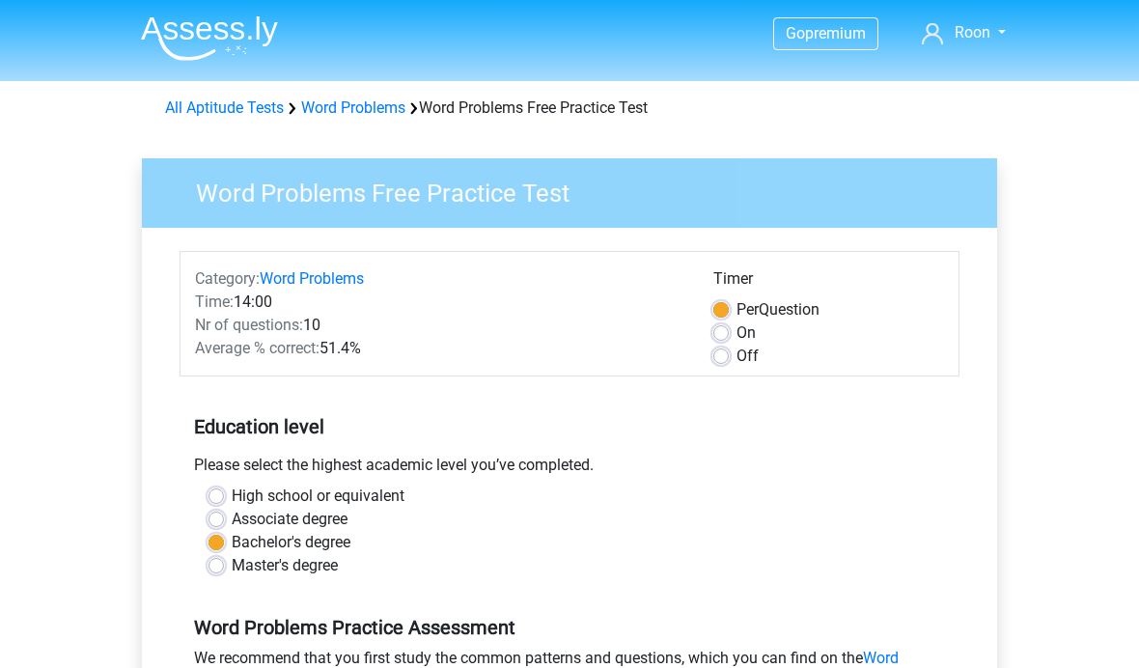
scroll to position [509, 0]
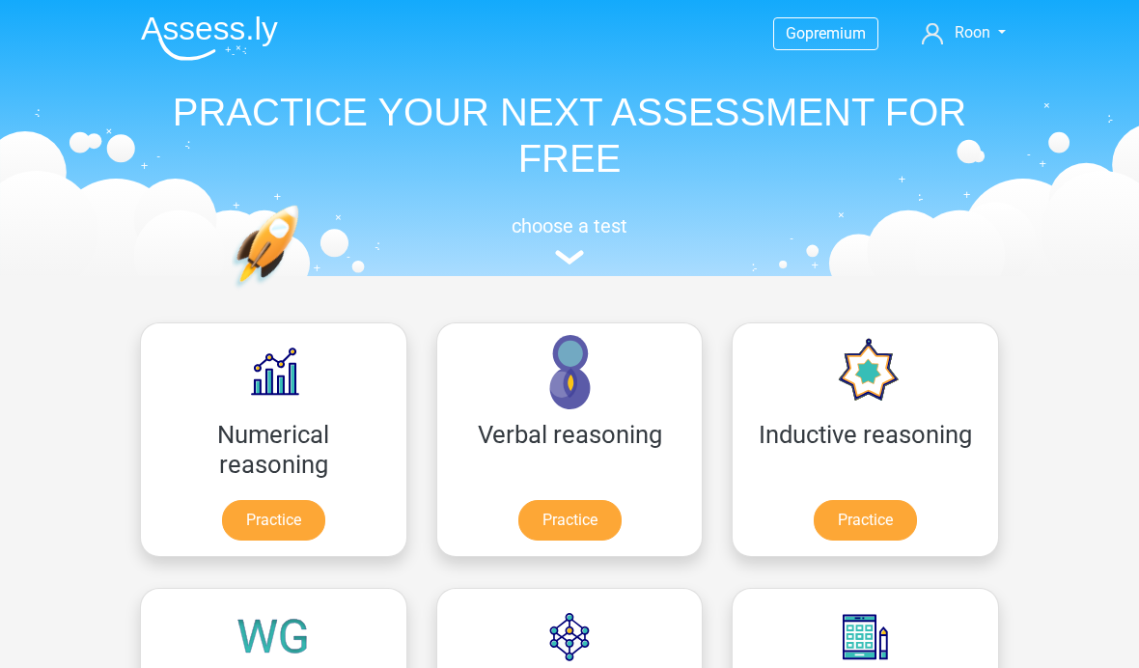
scroll to position [911, 0]
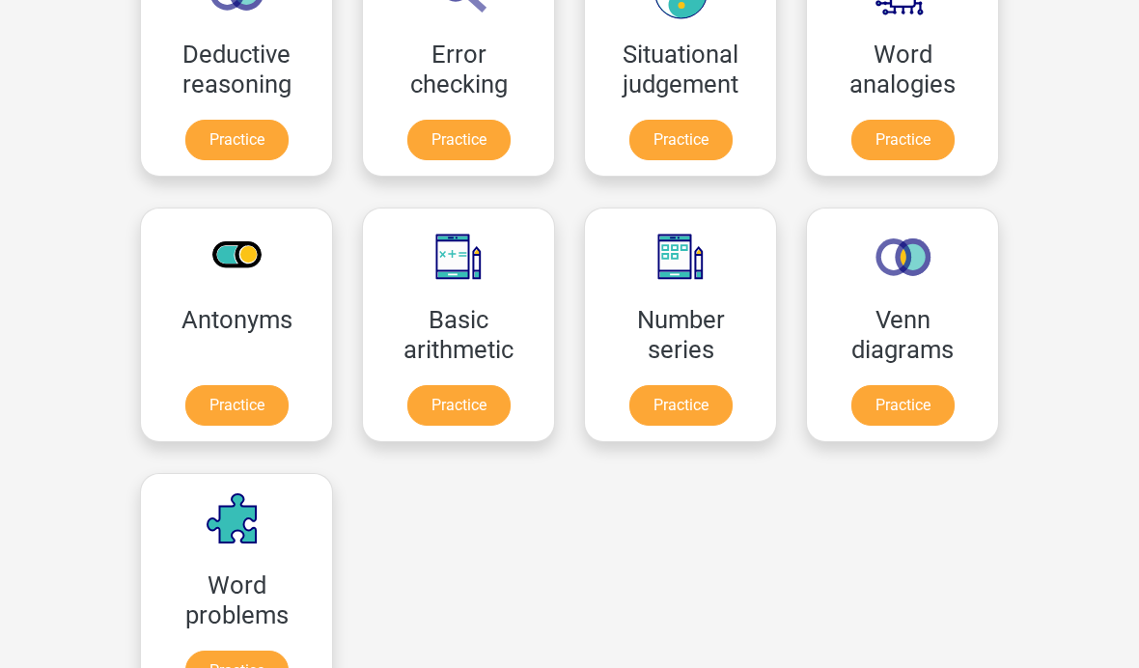
click at [629, 396] on link "Practice" at bounding box center [680, 405] width 103 height 41
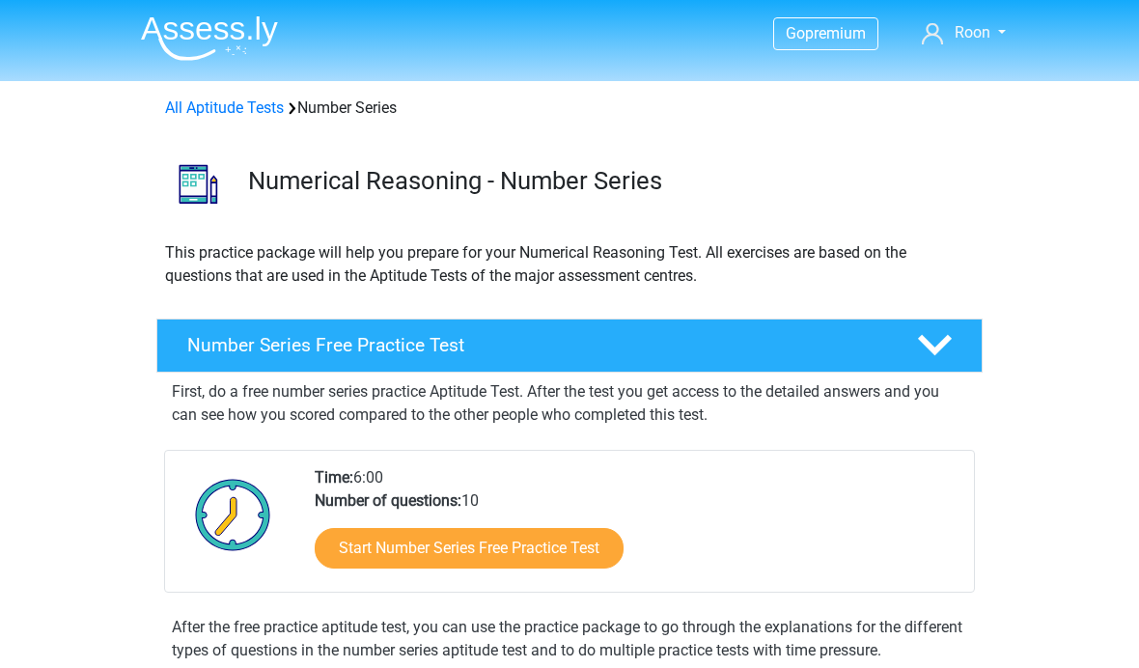
click at [596, 546] on link "Start Number Series Free Practice Test" at bounding box center [469, 548] width 309 height 41
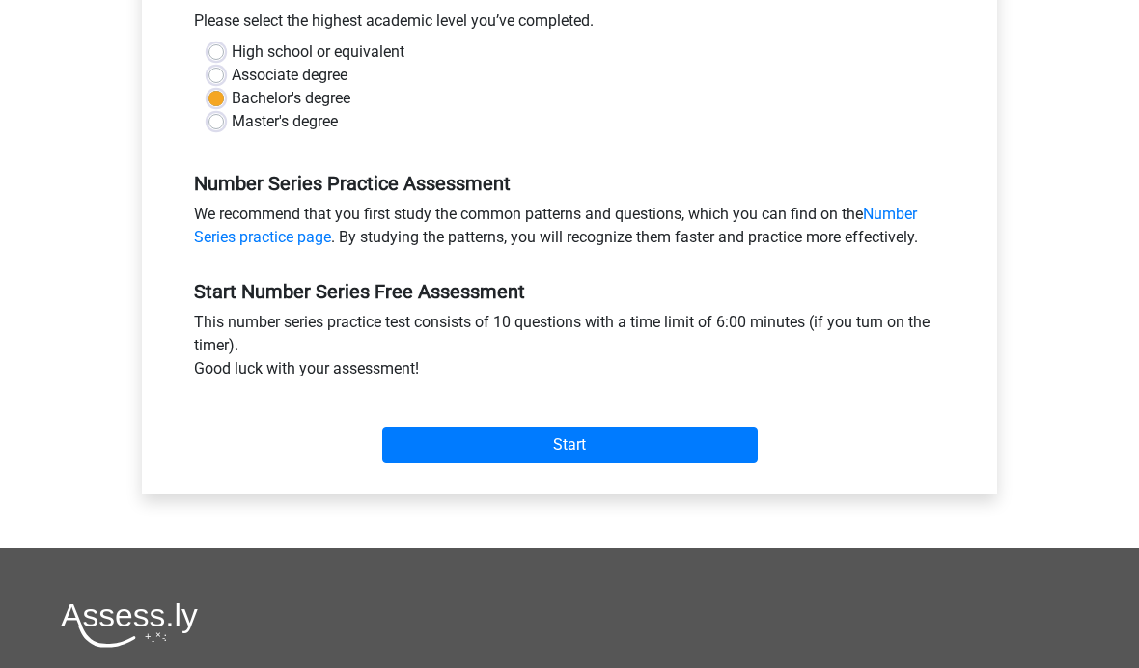
scroll to position [461, 0]
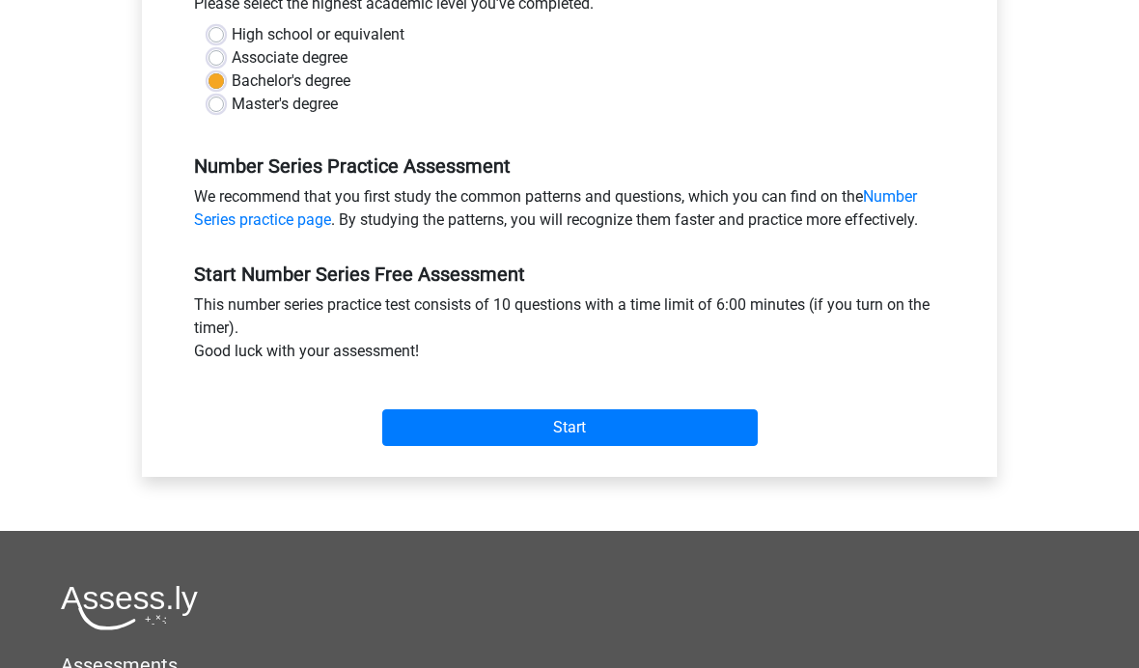
click at [693, 420] on input "Start" at bounding box center [569, 427] width 375 height 37
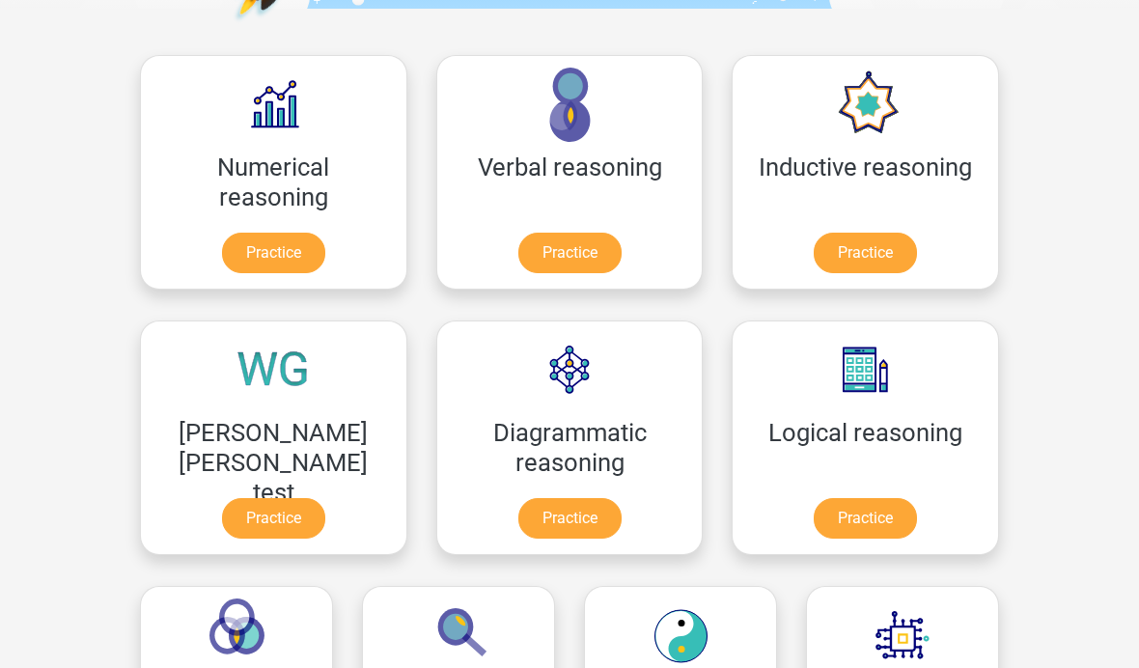
scroll to position [270, 0]
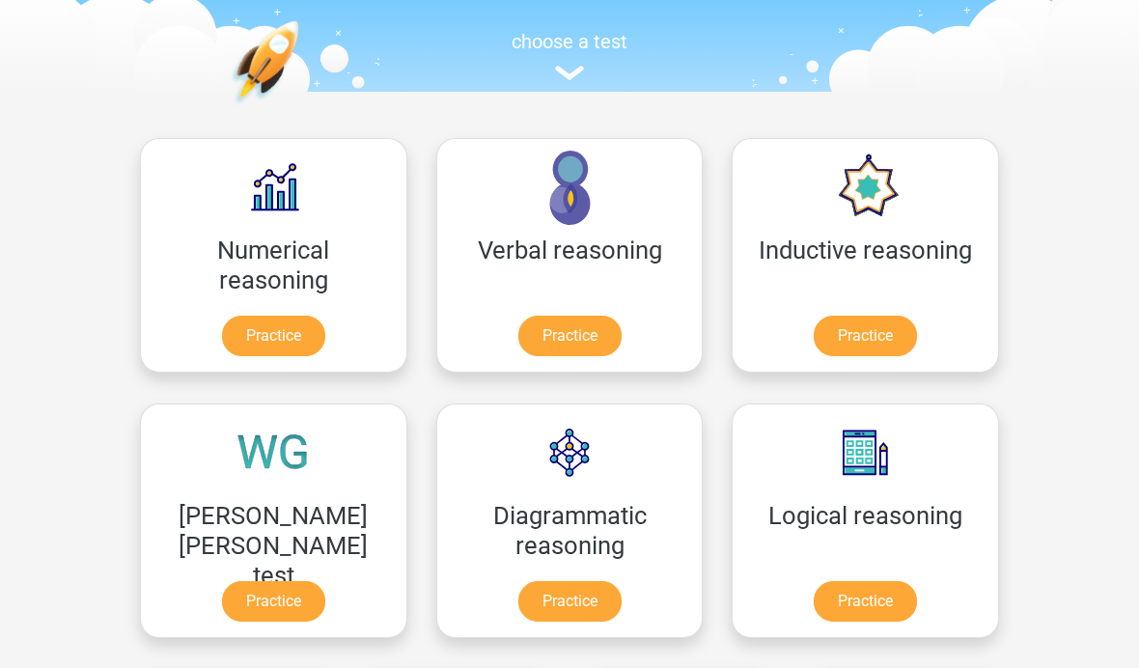
scroll to position [0, 0]
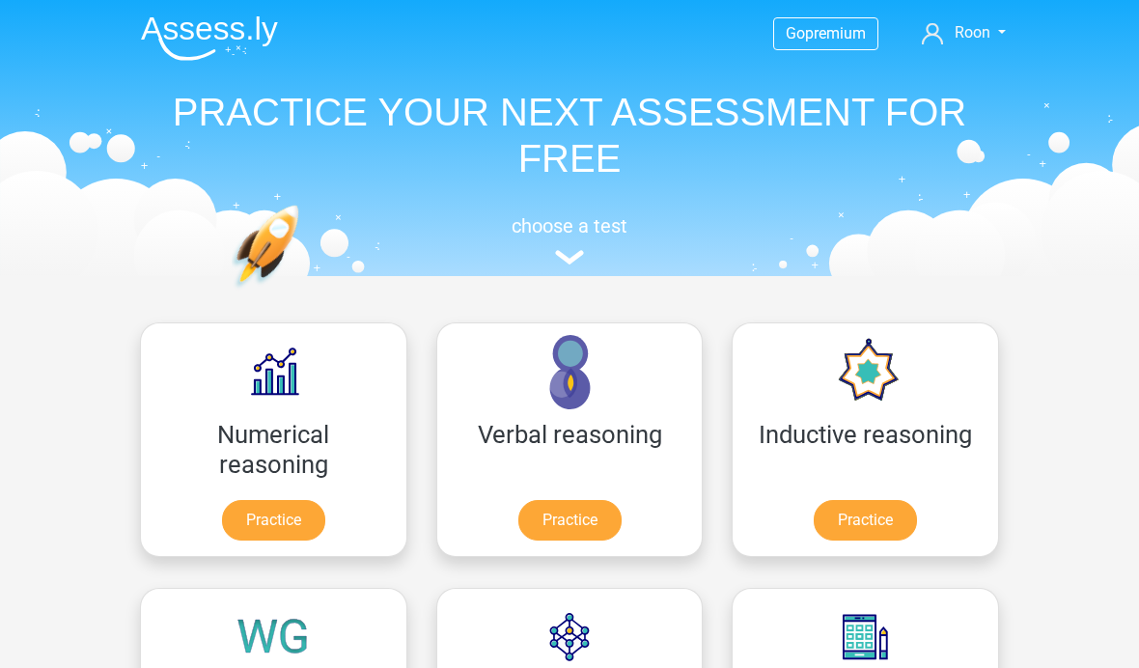
click at [575, 236] on h5 "choose a test" at bounding box center [569, 225] width 888 height 23
click at [592, 224] on h5 "choose a test" at bounding box center [569, 225] width 888 height 23
click at [575, 230] on h5 "choose a test" at bounding box center [569, 225] width 888 height 23
click at [579, 261] on img at bounding box center [569, 257] width 29 height 14
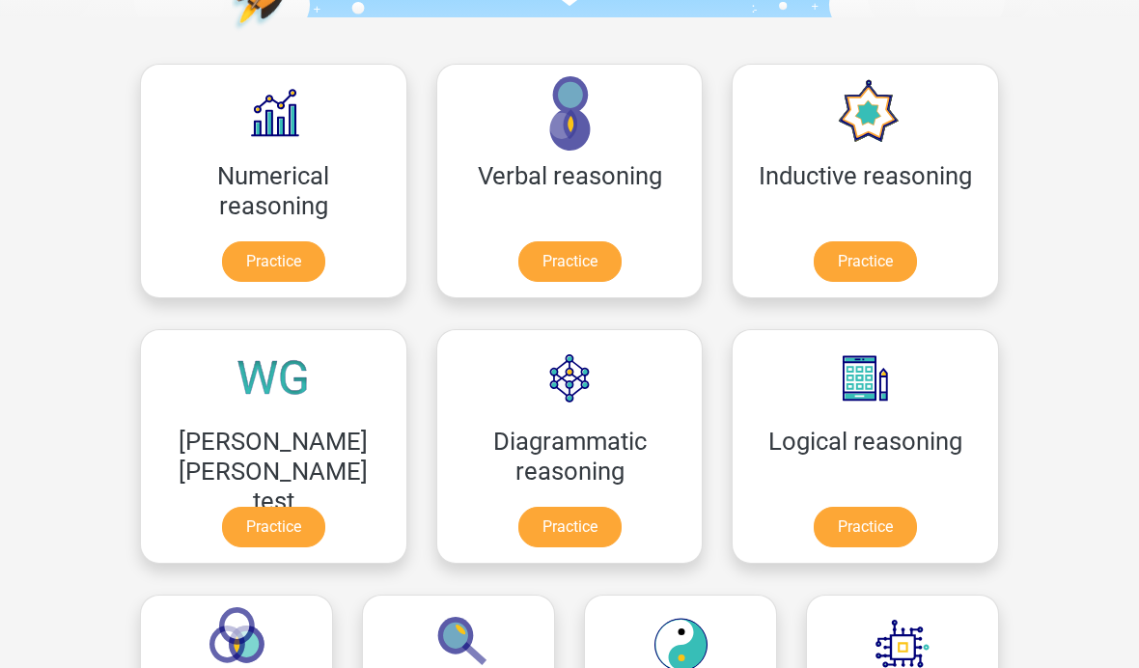
scroll to position [537, 0]
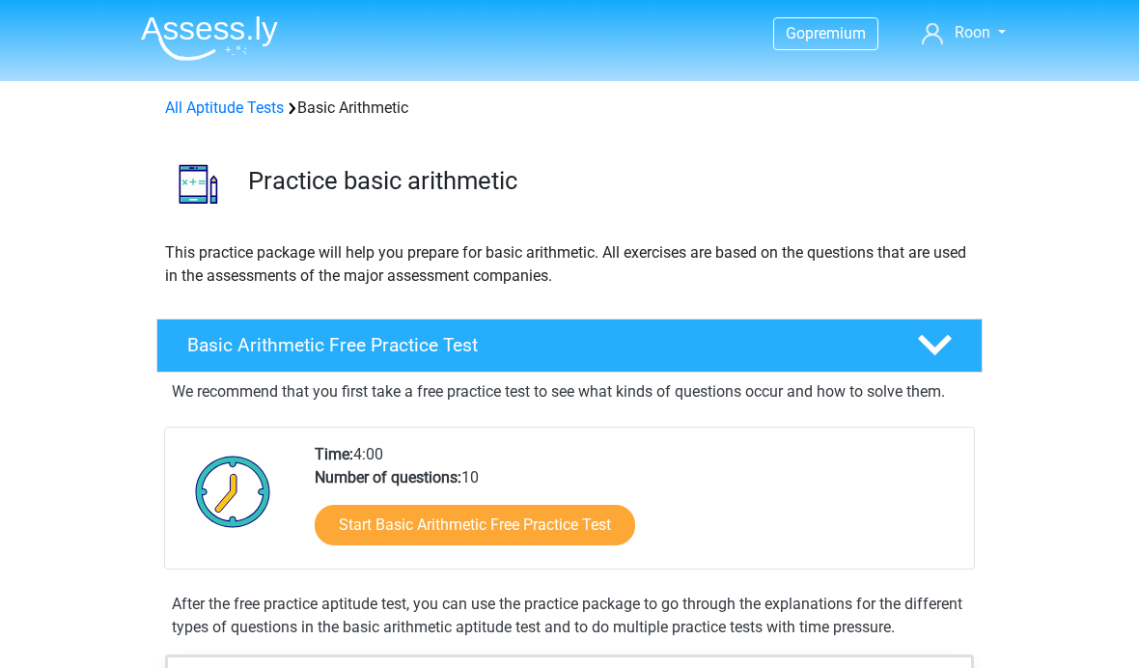
click at [560, 537] on link "Start Basic Arithmetic Free Practice Test" at bounding box center [475, 525] width 320 height 41
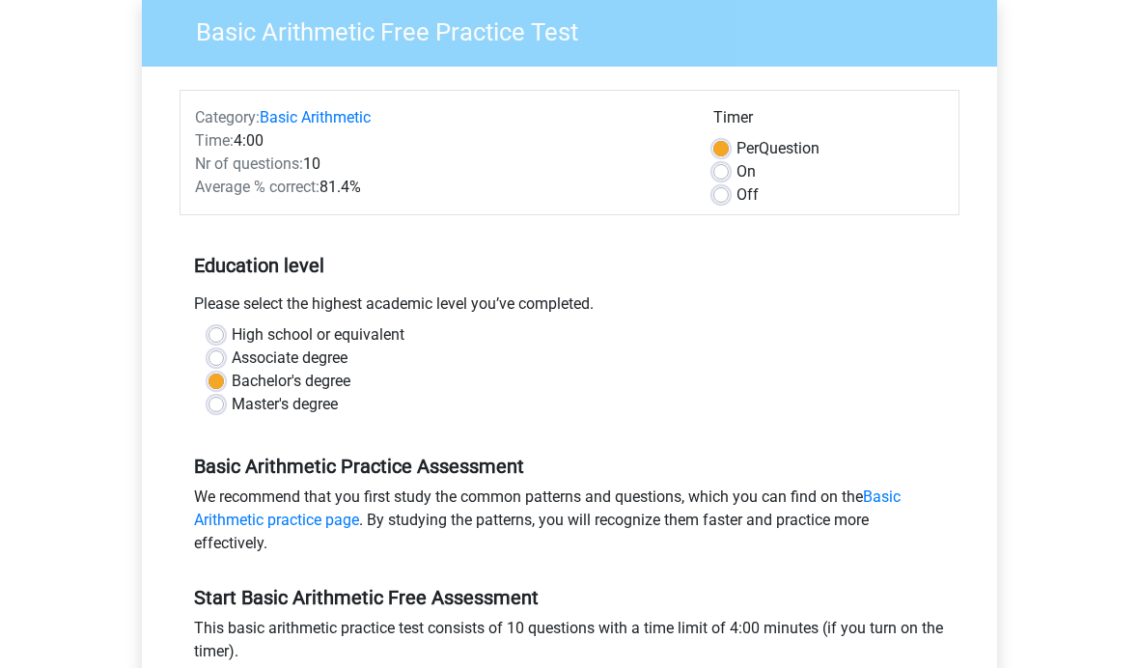
scroll to position [187, 0]
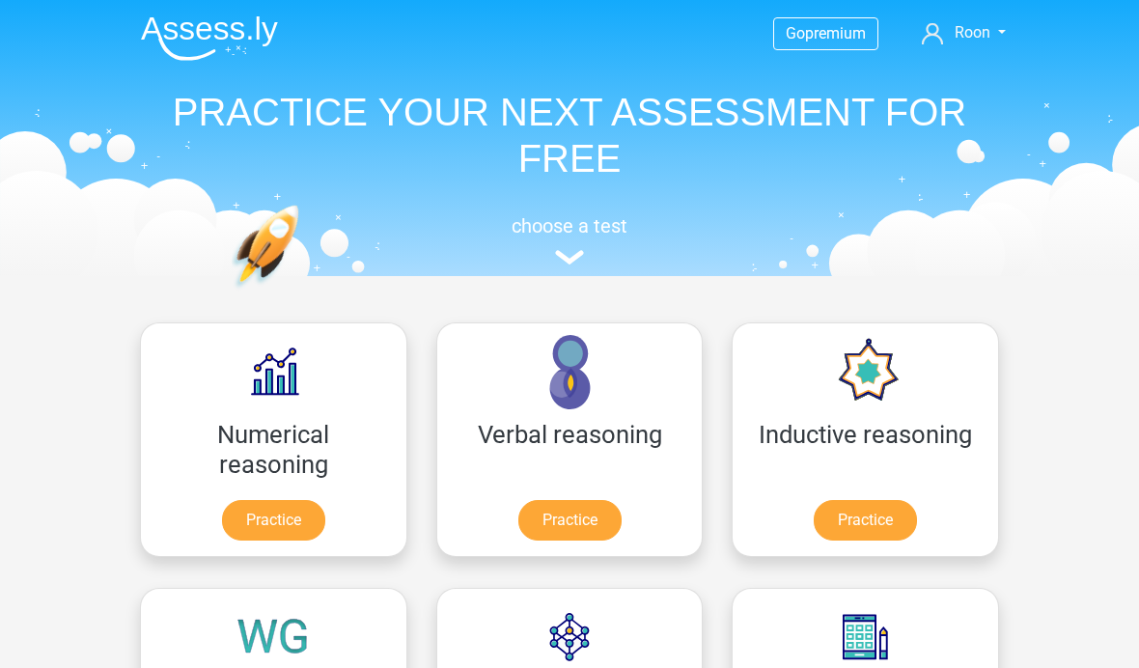
scroll to position [605, 0]
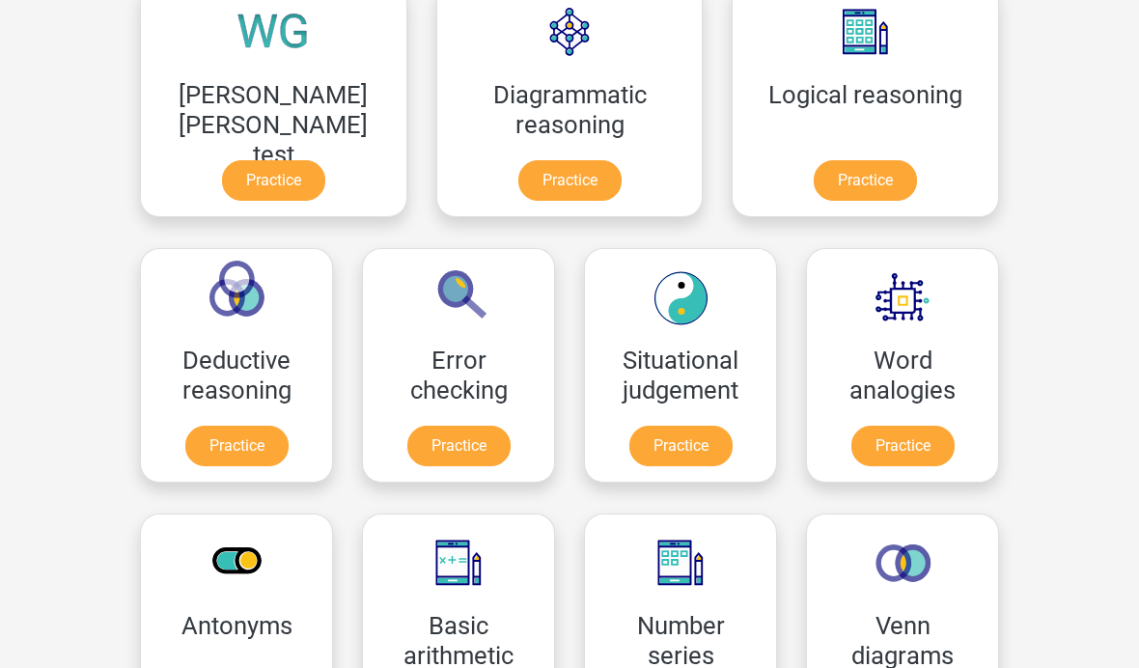
click at [510, 426] on link "Practice" at bounding box center [458, 446] width 103 height 41
